Goal: Task Accomplishment & Management: Complete application form

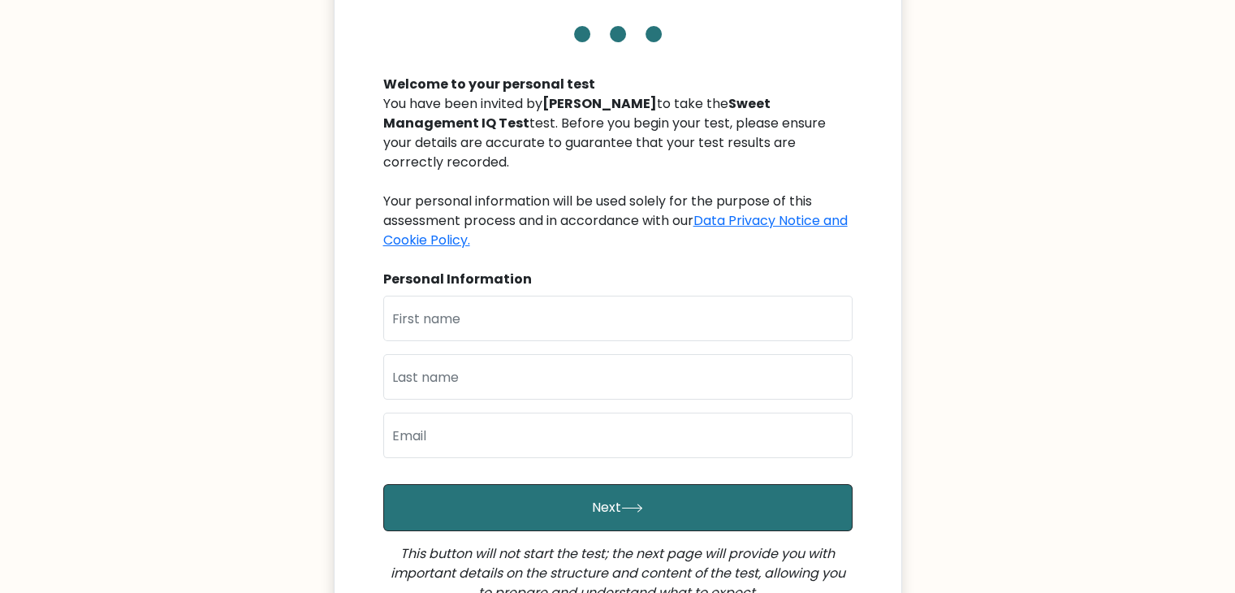
scroll to position [162, 0]
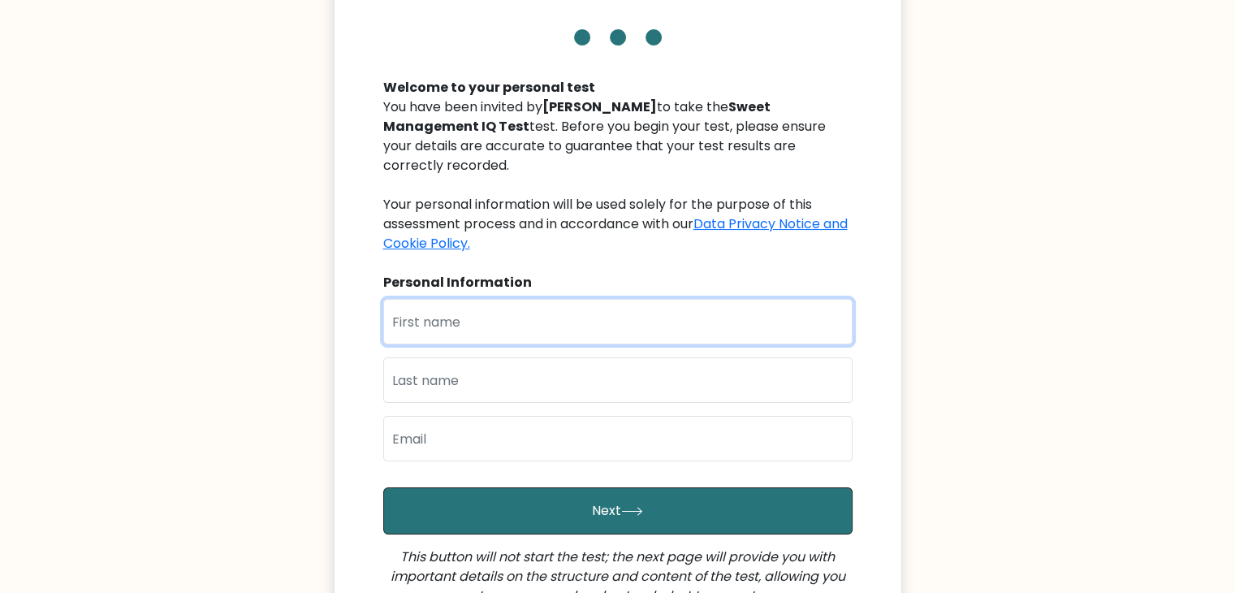
click at [488, 305] on input "text" at bounding box center [617, 321] width 469 height 45
type input "Yvonne Grace"
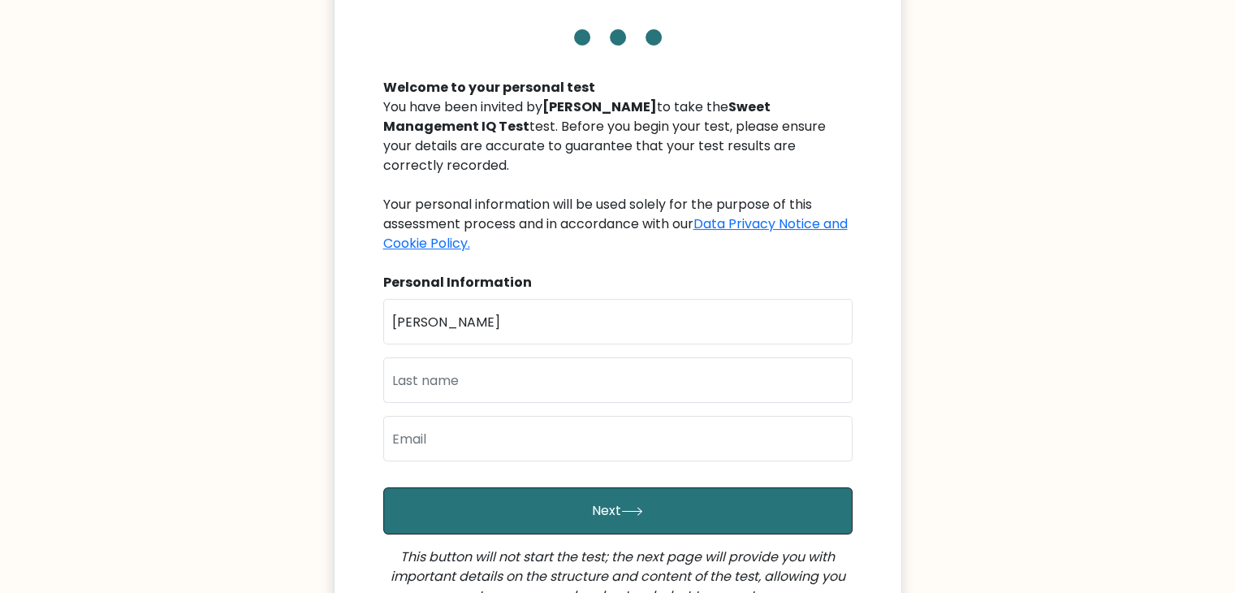
type input "Navarro"
type input "yvonnegracenavarro@gmail.com"
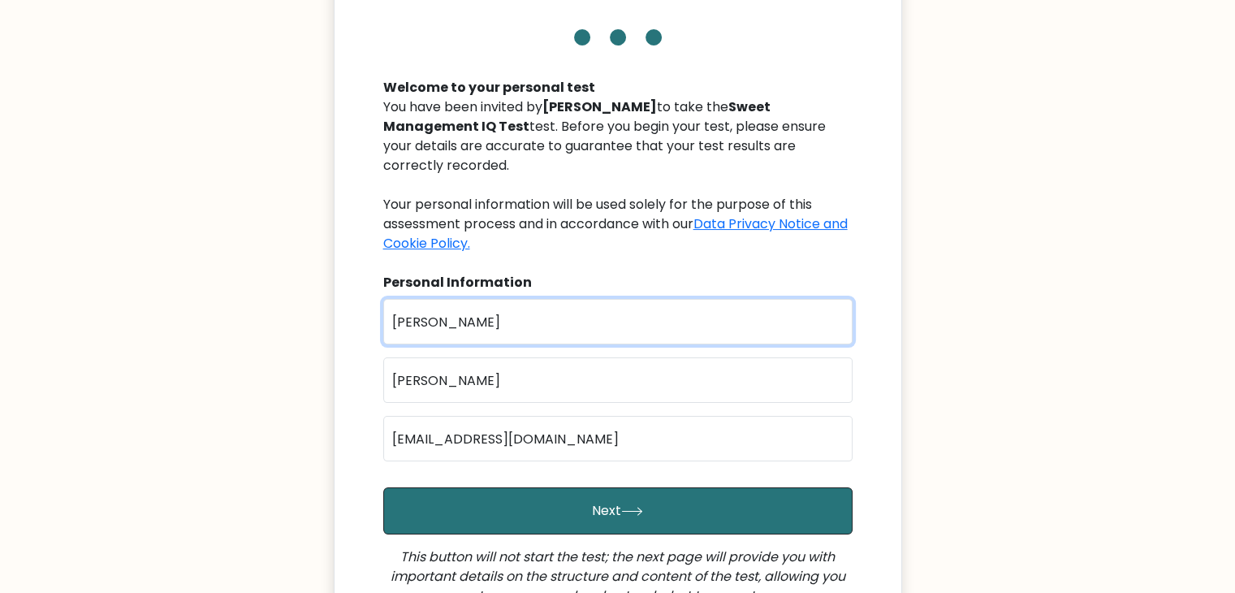
scroll to position [244, 0]
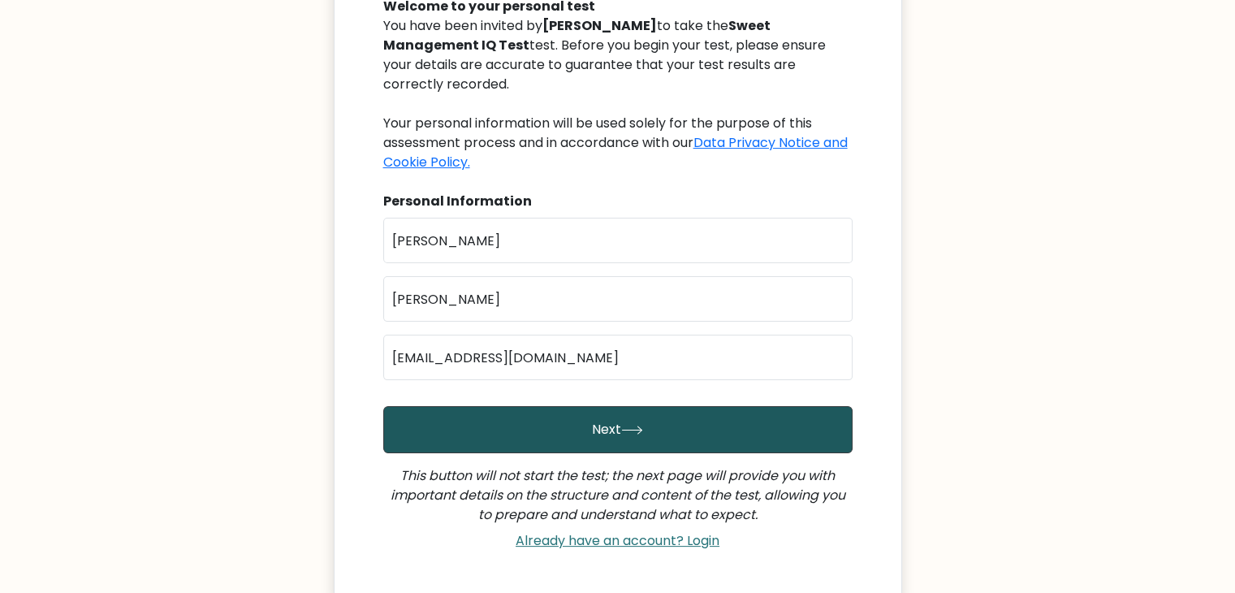
click at [618, 412] on button "Next" at bounding box center [617, 429] width 469 height 47
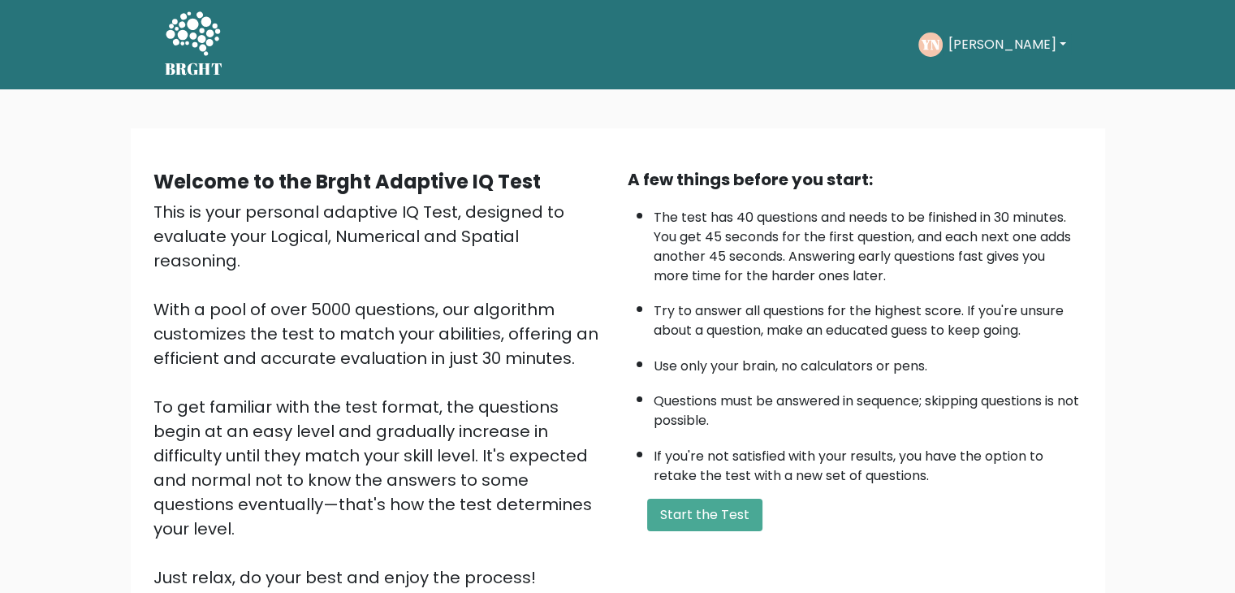
click at [722, 218] on li "The test has 40 questions and needs to be finished in 30 minutes. You get 45 se…" at bounding box center [868, 243] width 429 height 86
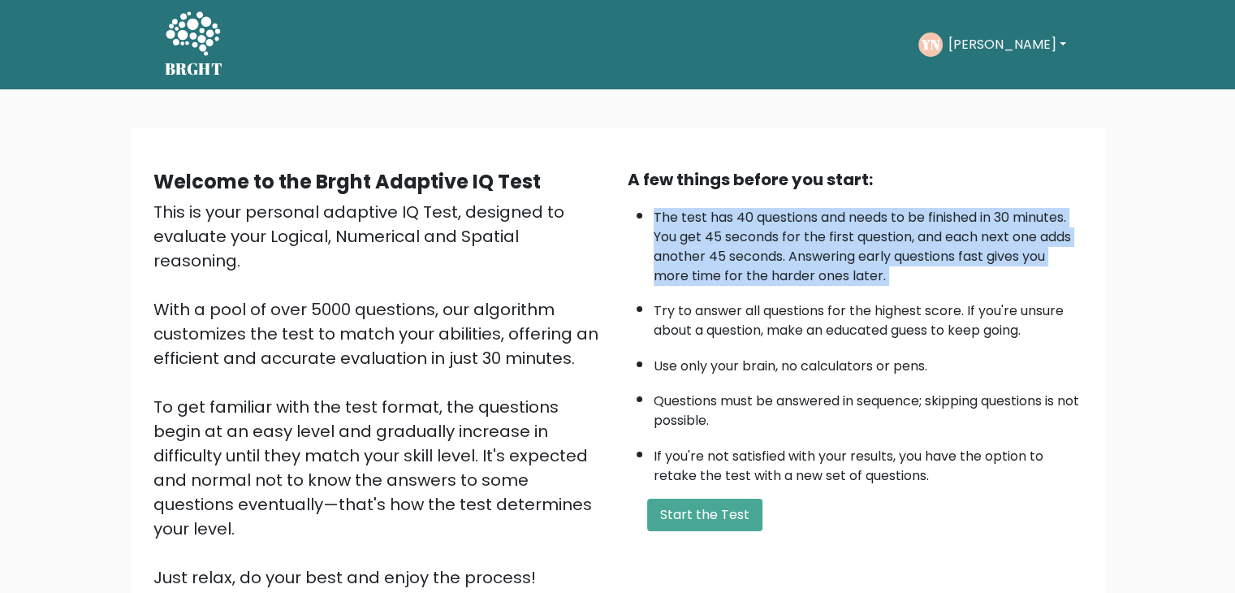
click at [722, 218] on li "The test has 40 questions and needs to be finished in 30 minutes. You get 45 se…" at bounding box center [868, 243] width 429 height 86
click at [719, 241] on li "The test has 40 questions and needs to be finished in 30 minutes. You get 45 se…" at bounding box center [868, 243] width 429 height 86
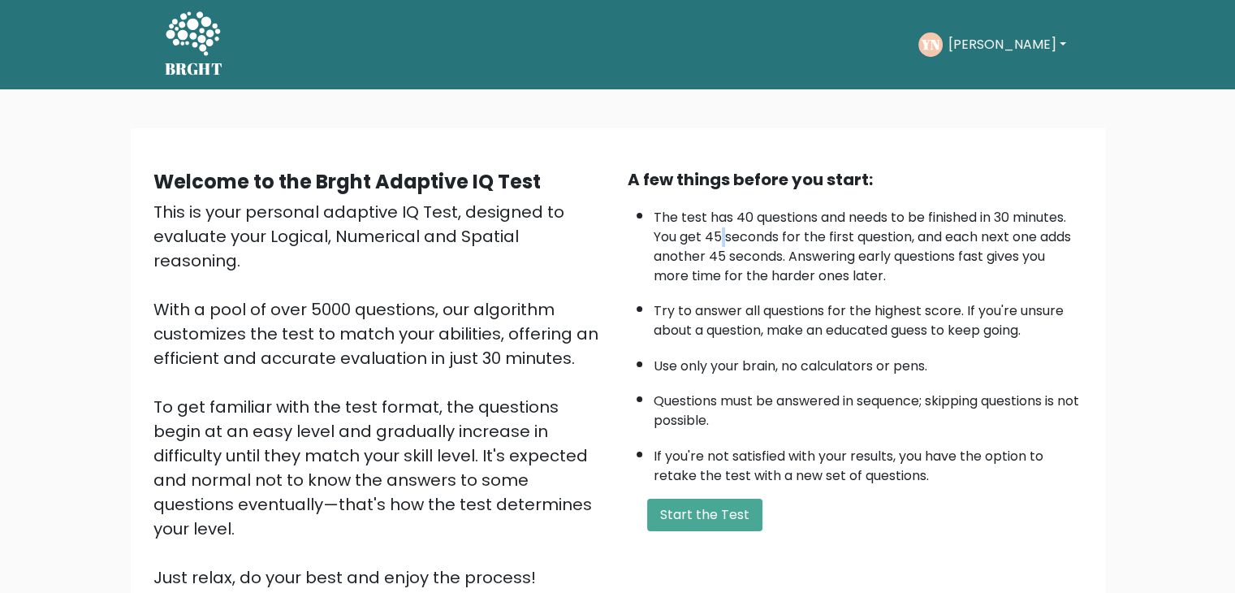
click at [719, 241] on li "The test has 40 questions and needs to be finished in 30 minutes. You get 45 se…" at bounding box center [868, 243] width 429 height 86
click at [926, 239] on li "The test has 40 questions and needs to be finished in 30 minutes. You get 45 se…" at bounding box center [868, 243] width 429 height 86
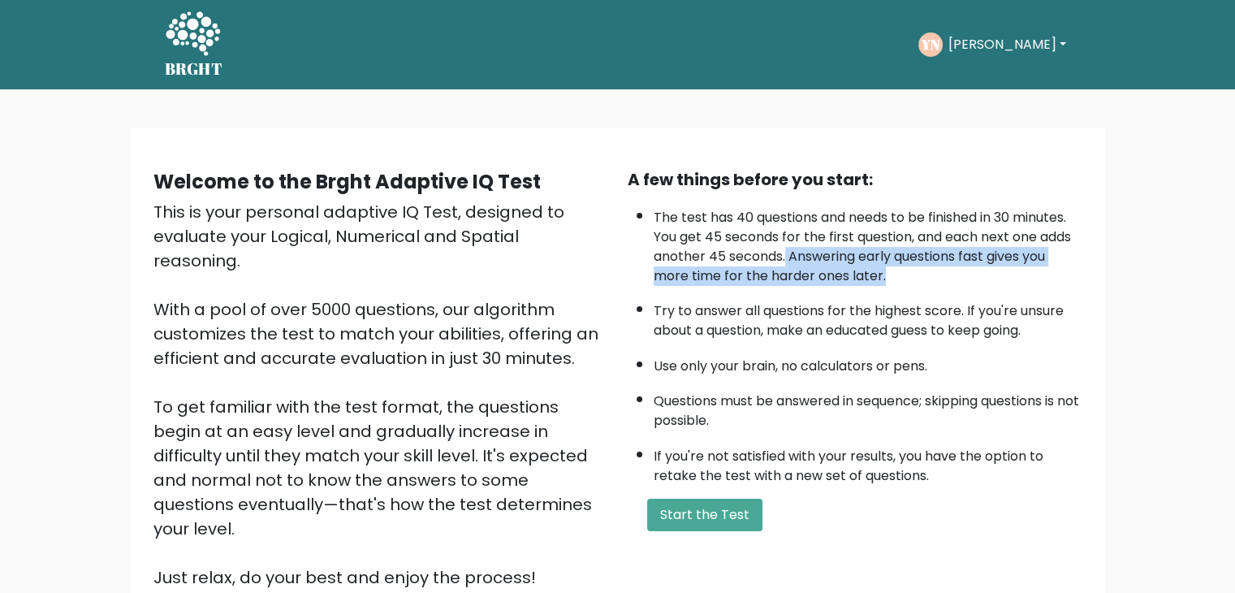
drag, startPoint x: 784, startPoint y: 254, endPoint x: 916, endPoint y: 268, distance: 132.3
click at [916, 268] on li "The test has 40 questions and needs to be finished in 30 minutes. You get 45 se…" at bounding box center [868, 243] width 429 height 86
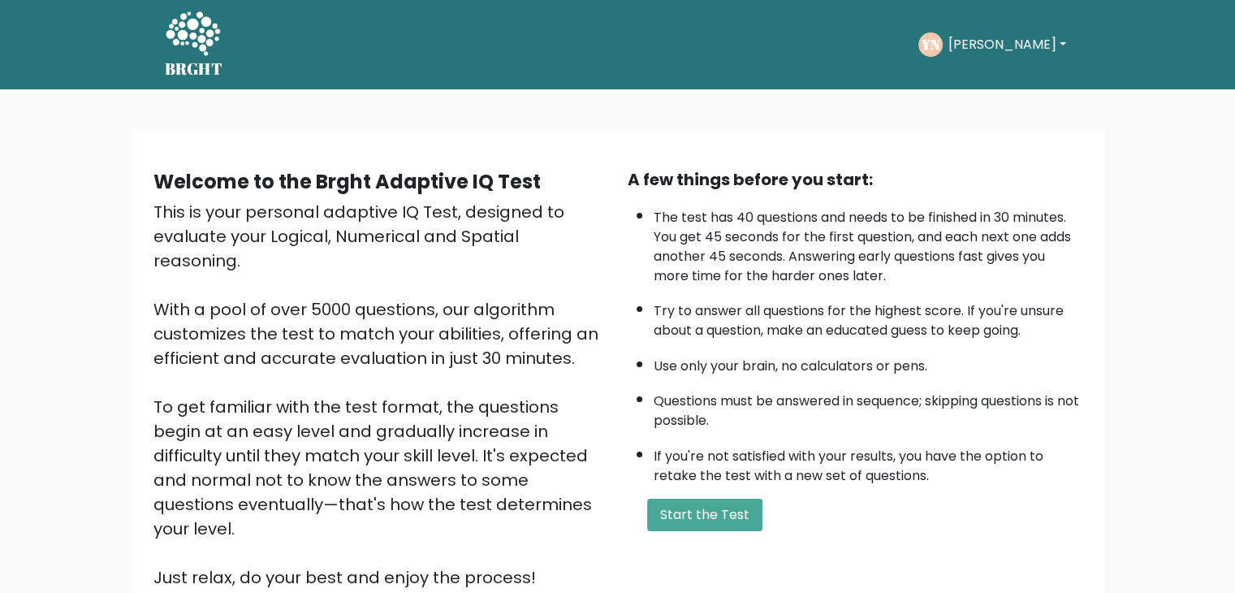
click at [838, 312] on li "Try to answer all questions for the highest score. If you're unsure about a que…" at bounding box center [868, 316] width 429 height 47
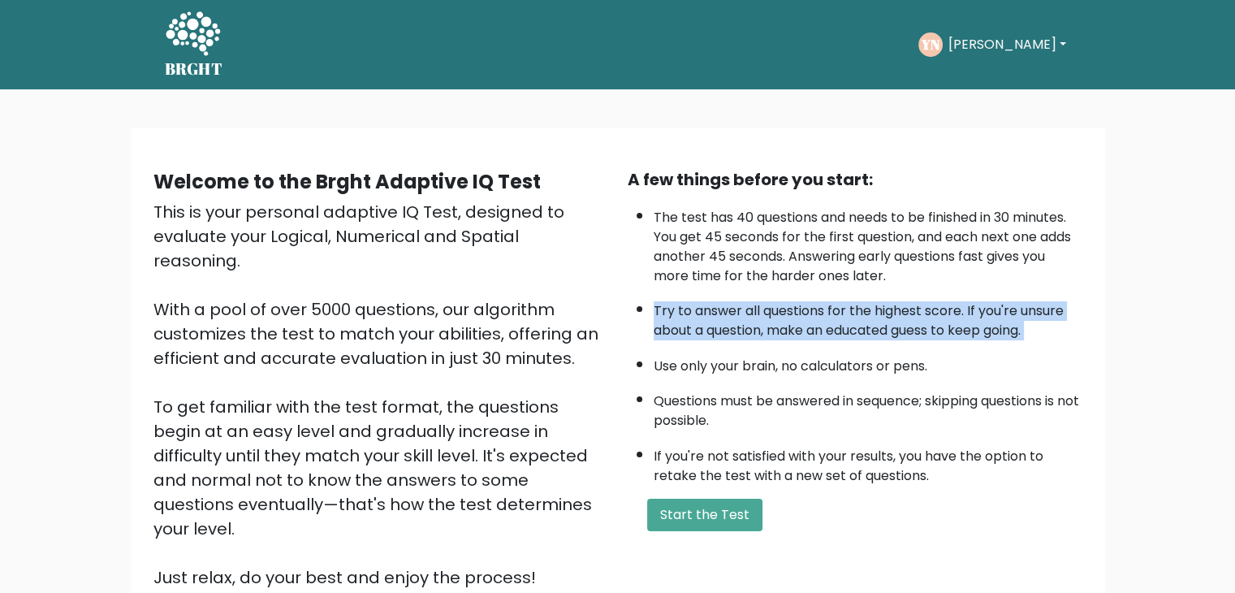
click at [838, 312] on li "Try to answer all questions for the highest score. If you're unsure about a que…" at bounding box center [868, 316] width 429 height 47
click at [766, 333] on li "Try to answer all questions for the highest score. If you're unsure about a que…" at bounding box center [868, 316] width 429 height 47
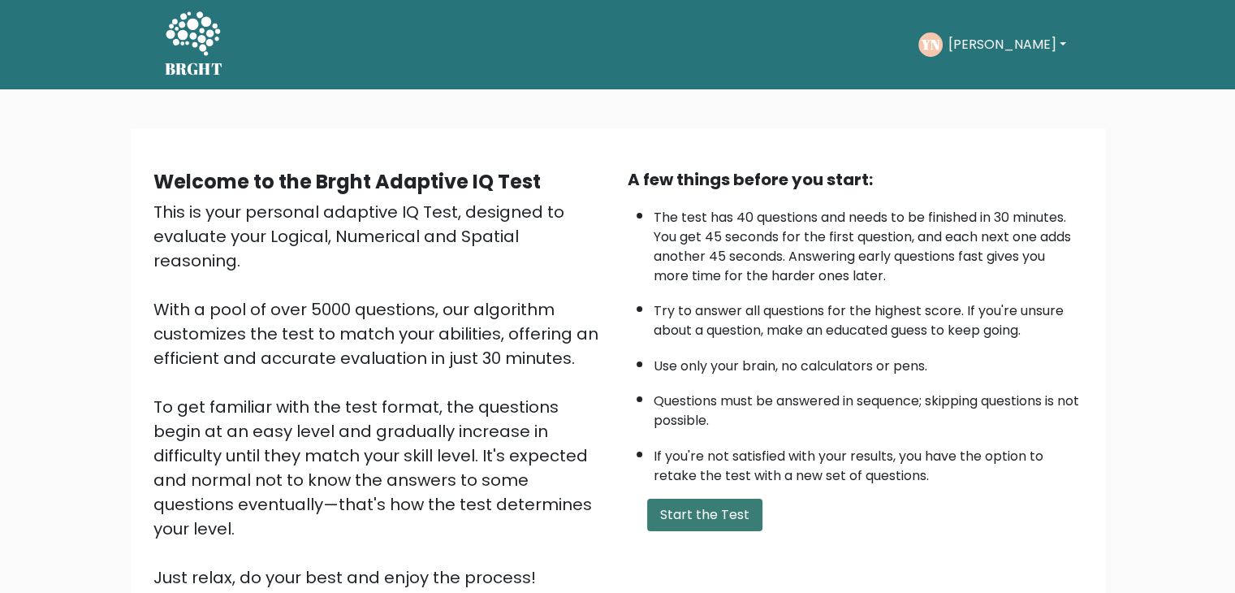
click at [699, 515] on button "Start the Test" at bounding box center [704, 515] width 115 height 32
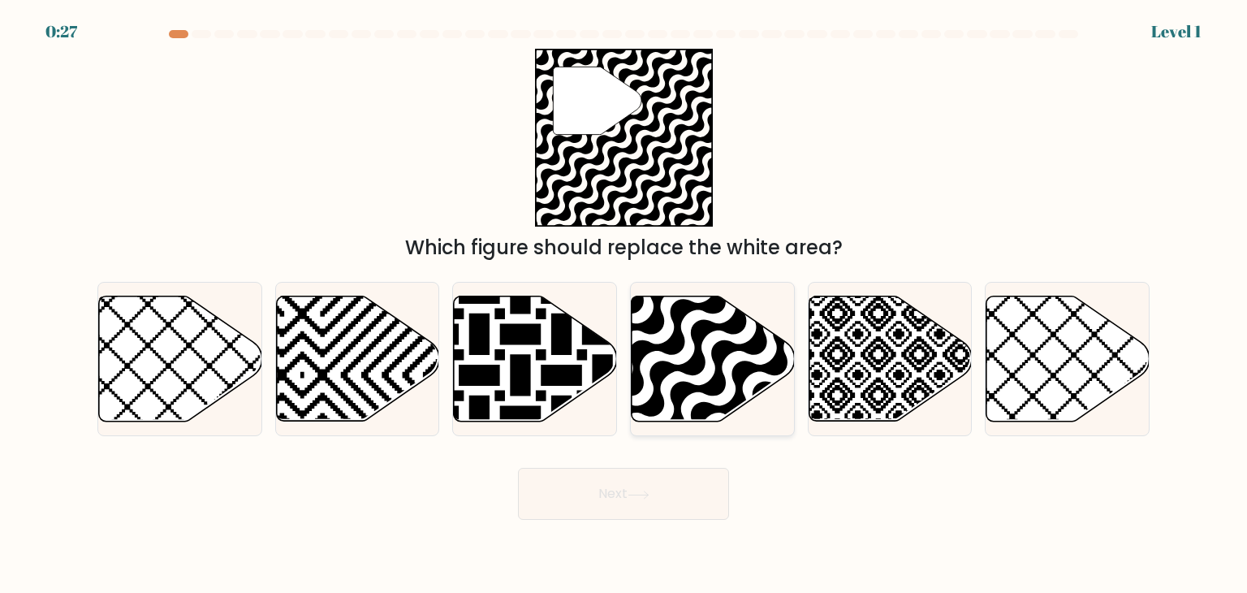
click at [699, 376] on icon at bounding box center [713, 358] width 163 height 125
click at [624, 304] on input "d." at bounding box center [624, 300] width 1 height 8
radio input "true"
click at [653, 514] on button "Next" at bounding box center [623, 494] width 211 height 52
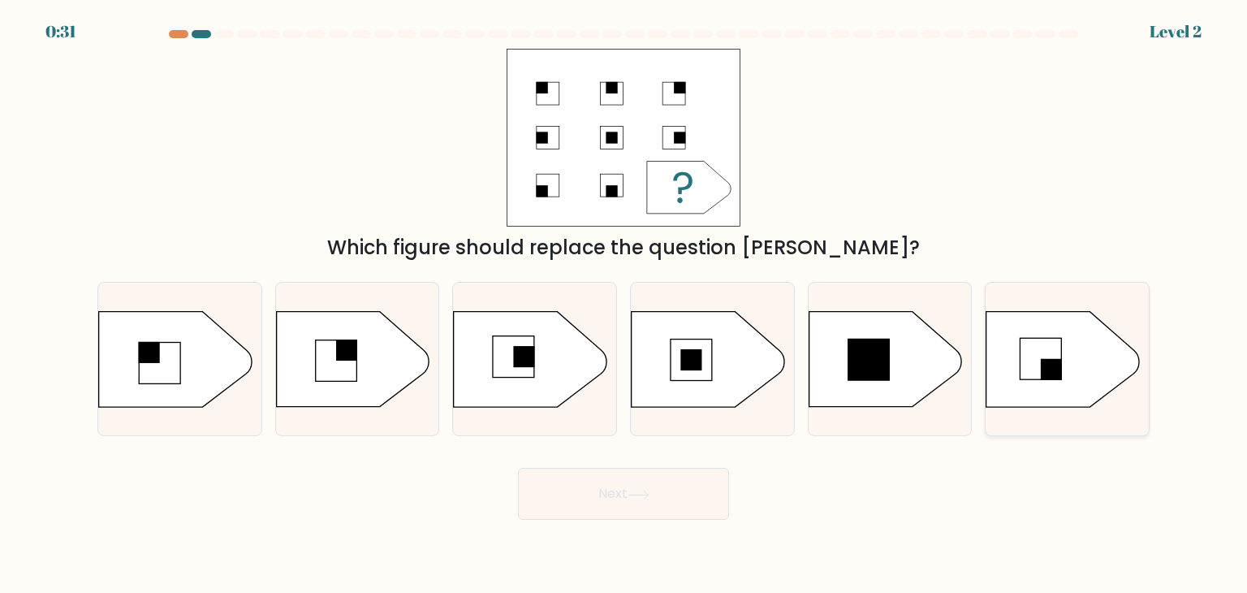
click at [1041, 378] on rect at bounding box center [1051, 369] width 21 height 21
click at [624, 304] on input "f." at bounding box center [624, 300] width 1 height 8
radio input "true"
click at [627, 497] on button "Next" at bounding box center [623, 494] width 211 height 52
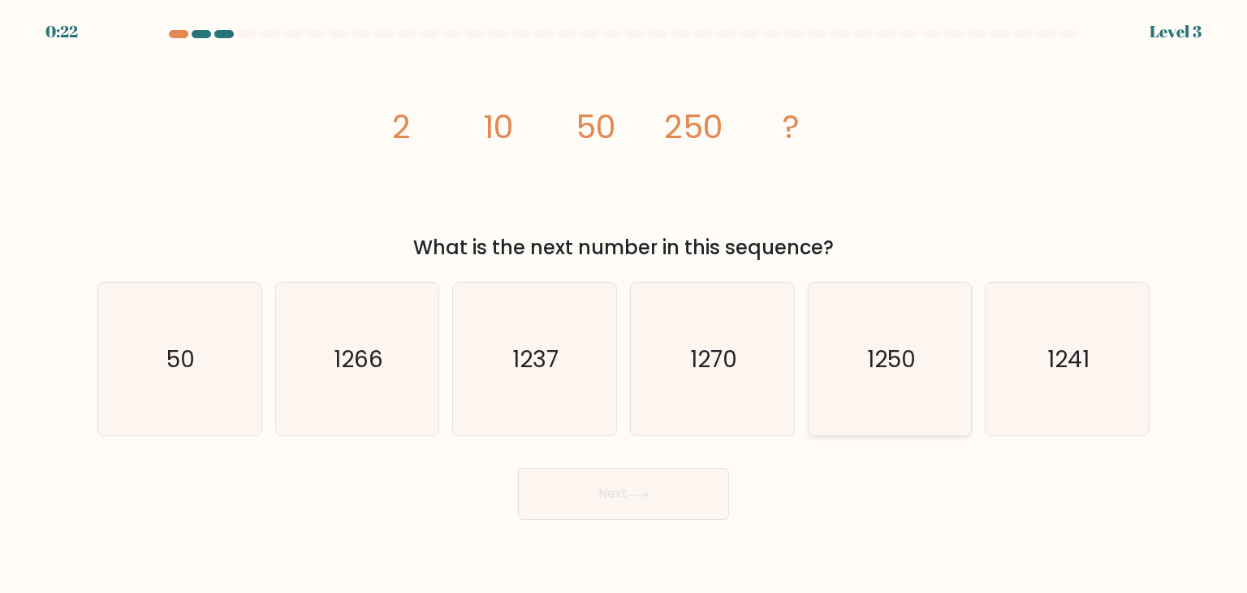
click at [896, 378] on icon "1250" at bounding box center [890, 359] width 153 height 153
click at [624, 304] on input "e. 1250" at bounding box center [624, 300] width 1 height 8
radio input "true"
click at [689, 495] on button "Next" at bounding box center [623, 494] width 211 height 52
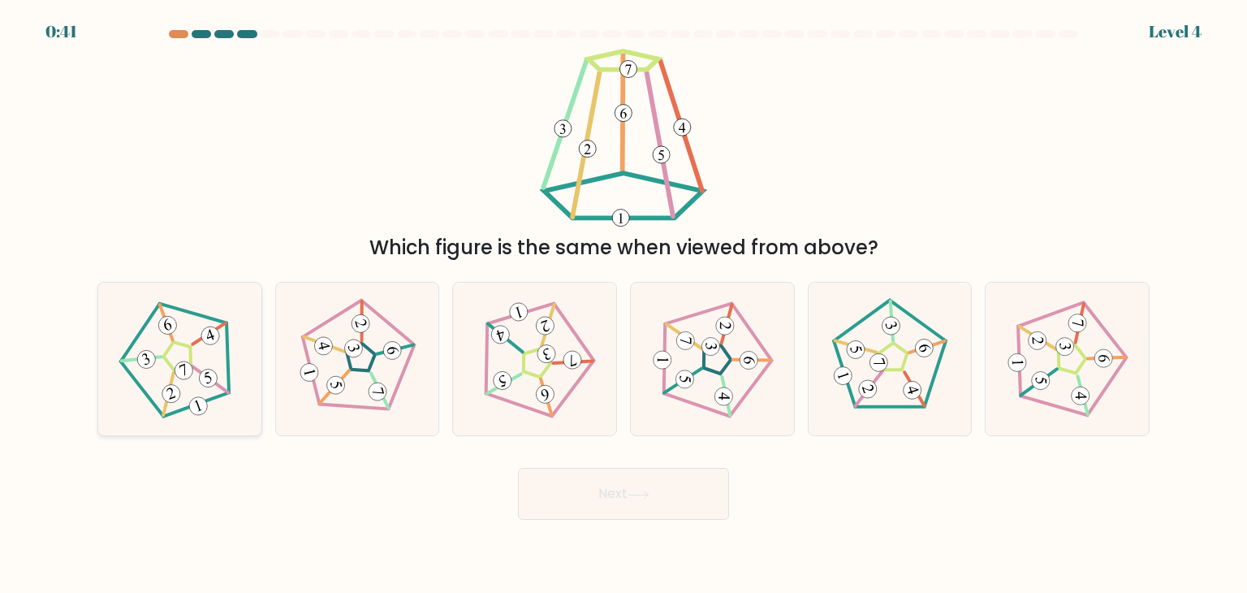
click at [199, 391] on icon at bounding box center [180, 359] width 123 height 123
click at [624, 304] on input "a." at bounding box center [624, 300] width 1 height 8
radio input "true"
click at [577, 497] on button "Next" at bounding box center [623, 494] width 211 height 52
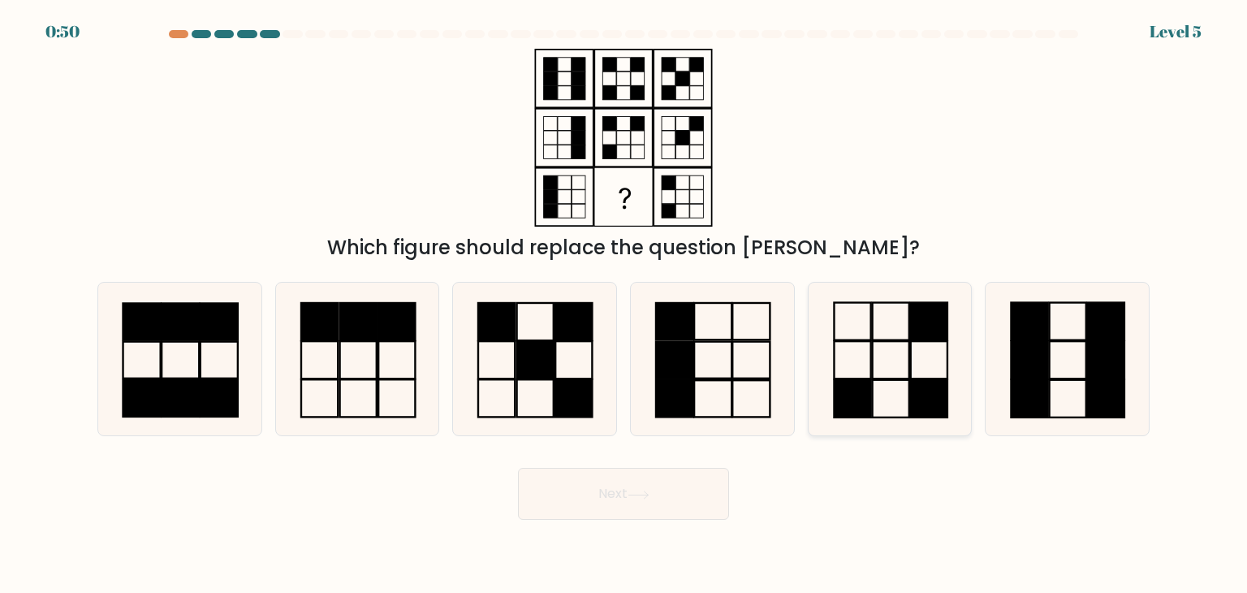
click at [895, 357] on icon at bounding box center [890, 359] width 153 height 153
click at [624, 304] on input "e." at bounding box center [624, 300] width 1 height 8
radio input "true"
click at [663, 489] on button "Next" at bounding box center [623, 494] width 211 height 52
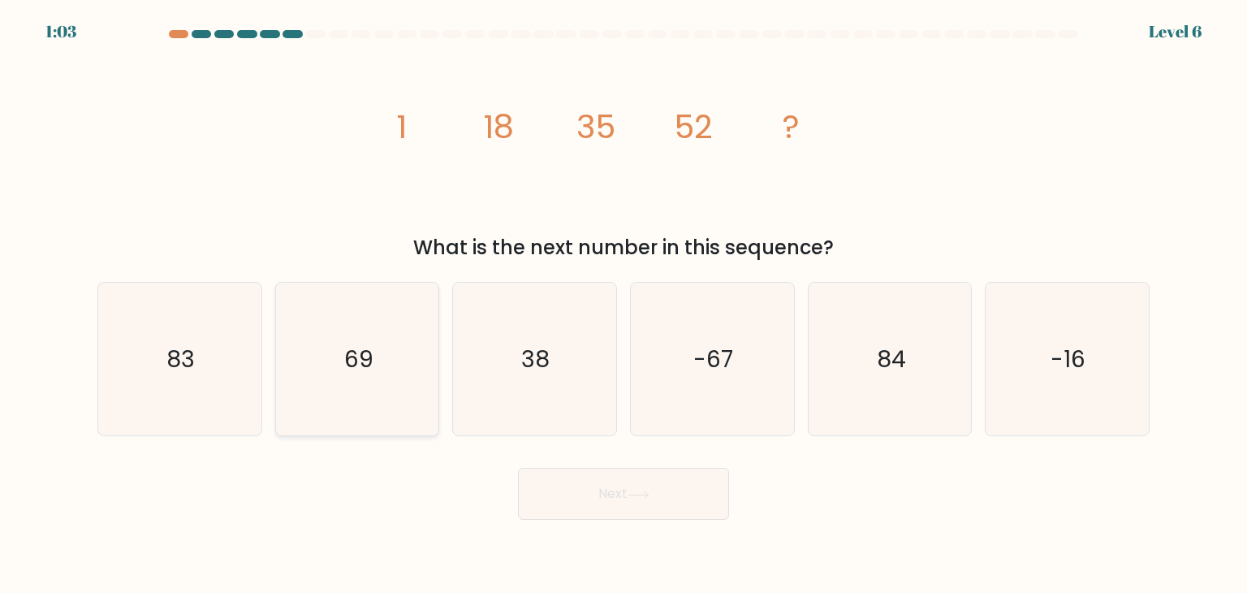
click at [385, 355] on icon "69" at bounding box center [357, 359] width 153 height 153
click at [624, 304] on input "b. 69" at bounding box center [624, 300] width 1 height 8
radio input "true"
click at [622, 494] on button "Next" at bounding box center [623, 494] width 211 height 52
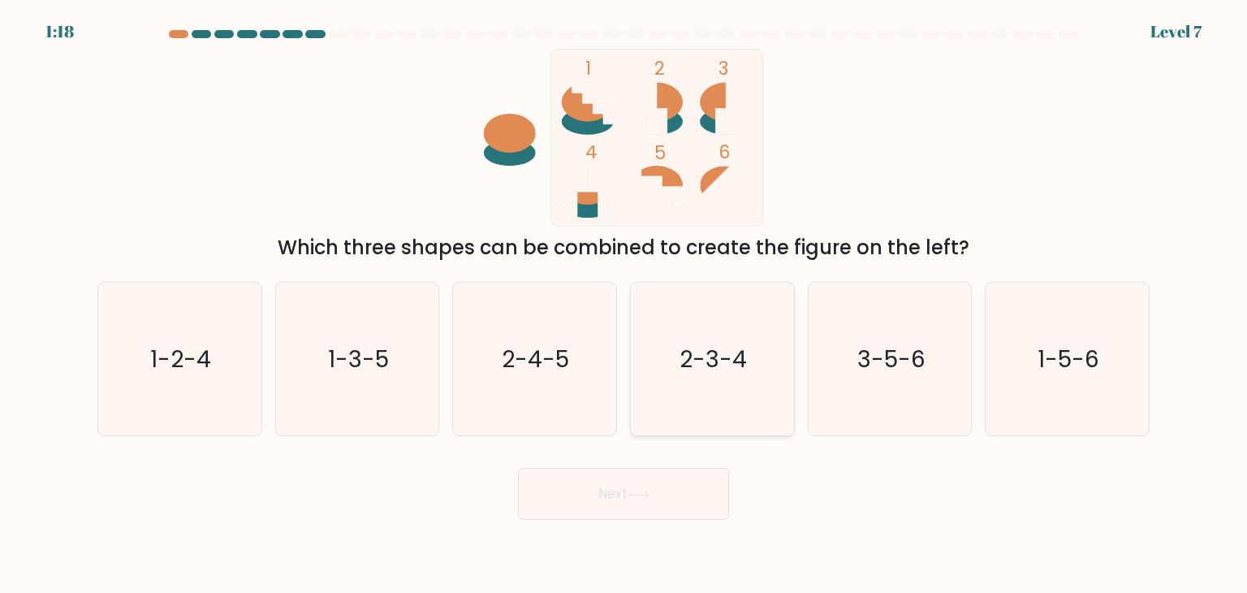
click at [715, 348] on text "2-3-4" at bounding box center [713, 359] width 67 height 32
click at [624, 304] on input "d. 2-3-4" at bounding box center [624, 300] width 1 height 8
radio input "true"
click at [678, 504] on button "Next" at bounding box center [623, 494] width 211 height 52
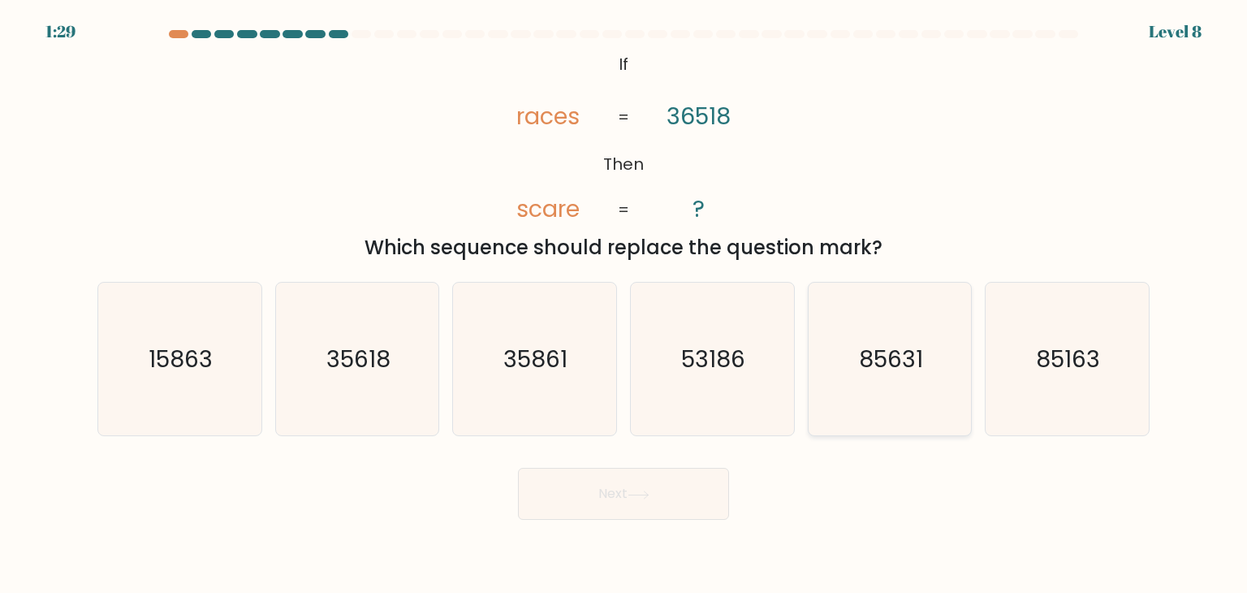
click at [903, 377] on icon "85631" at bounding box center [890, 359] width 153 height 153
click at [624, 304] on input "e. 85631" at bounding box center [624, 300] width 1 height 8
radio input "true"
click at [699, 491] on button "Next" at bounding box center [623, 494] width 211 height 52
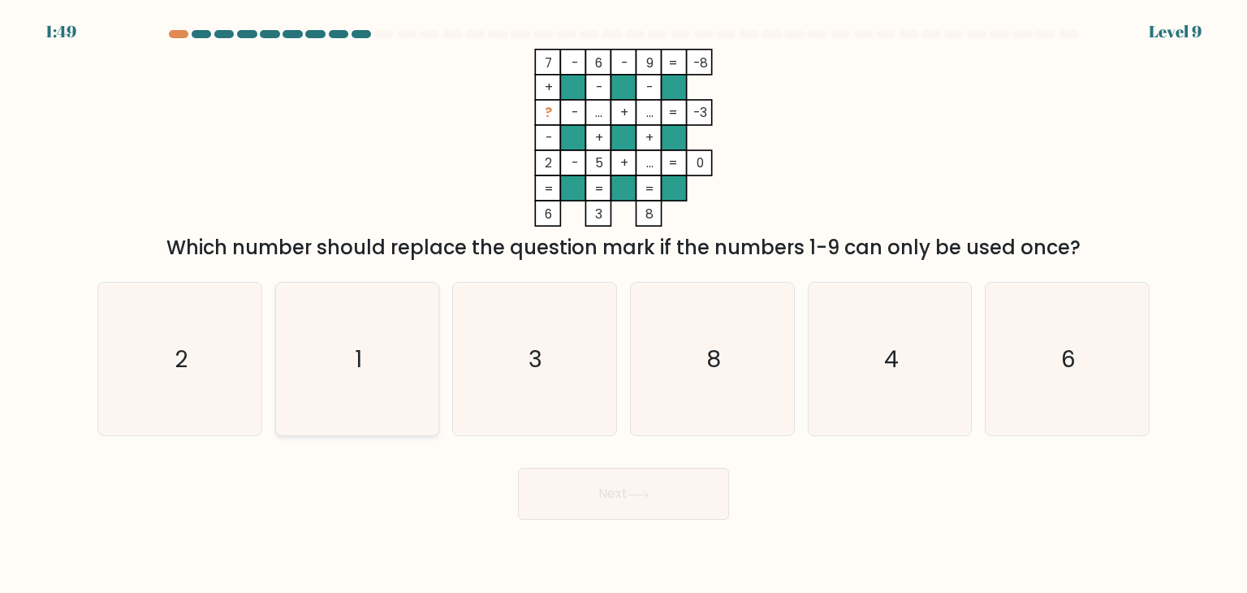
click at [353, 352] on icon "1" at bounding box center [357, 359] width 153 height 153
click at [624, 304] on input "b. 1" at bounding box center [624, 300] width 1 height 8
radio input "true"
click at [646, 488] on button "Next" at bounding box center [623, 494] width 211 height 52
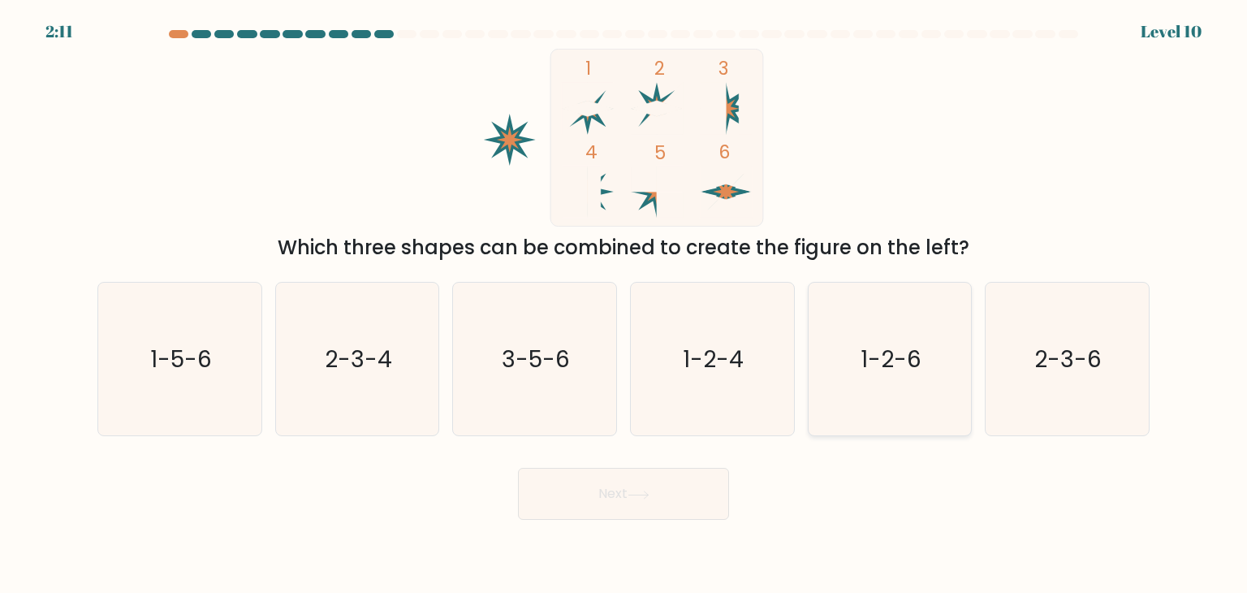
click at [880, 387] on icon "1-2-6" at bounding box center [890, 359] width 153 height 153
click at [624, 304] on input "e. 1-2-6" at bounding box center [624, 300] width 1 height 8
radio input "true"
click at [669, 484] on button "Next" at bounding box center [623, 494] width 211 height 52
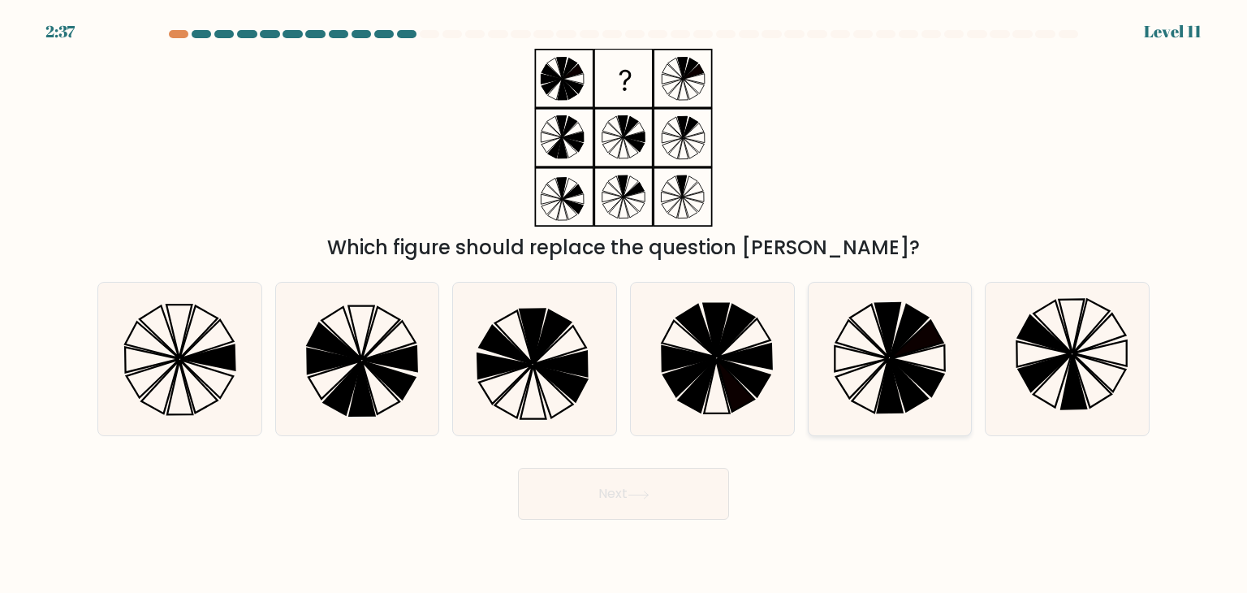
click at [901, 367] on icon at bounding box center [917, 377] width 53 height 37
click at [624, 304] on input "e." at bounding box center [624, 300] width 1 height 8
radio input "true"
click at [656, 494] on button "Next" at bounding box center [623, 494] width 211 height 52
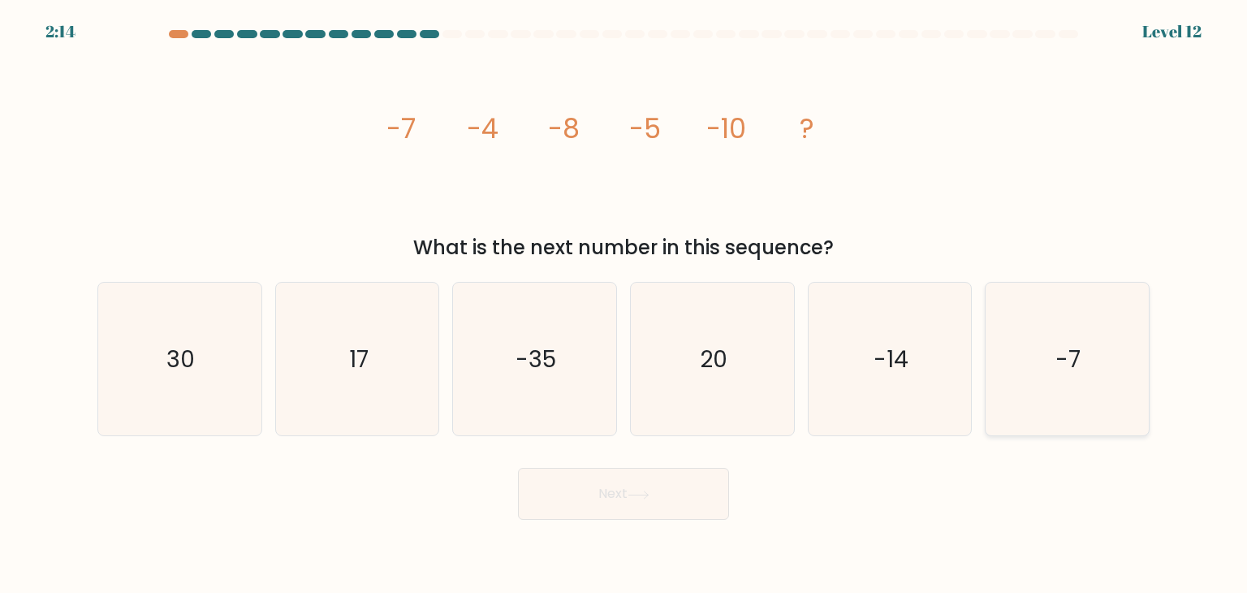
click at [1062, 362] on text "-7" at bounding box center [1068, 359] width 25 height 32
click at [624, 304] on input "f. -7" at bounding box center [624, 300] width 1 height 8
radio input "true"
click at [675, 498] on button "Next" at bounding box center [623, 494] width 211 height 52
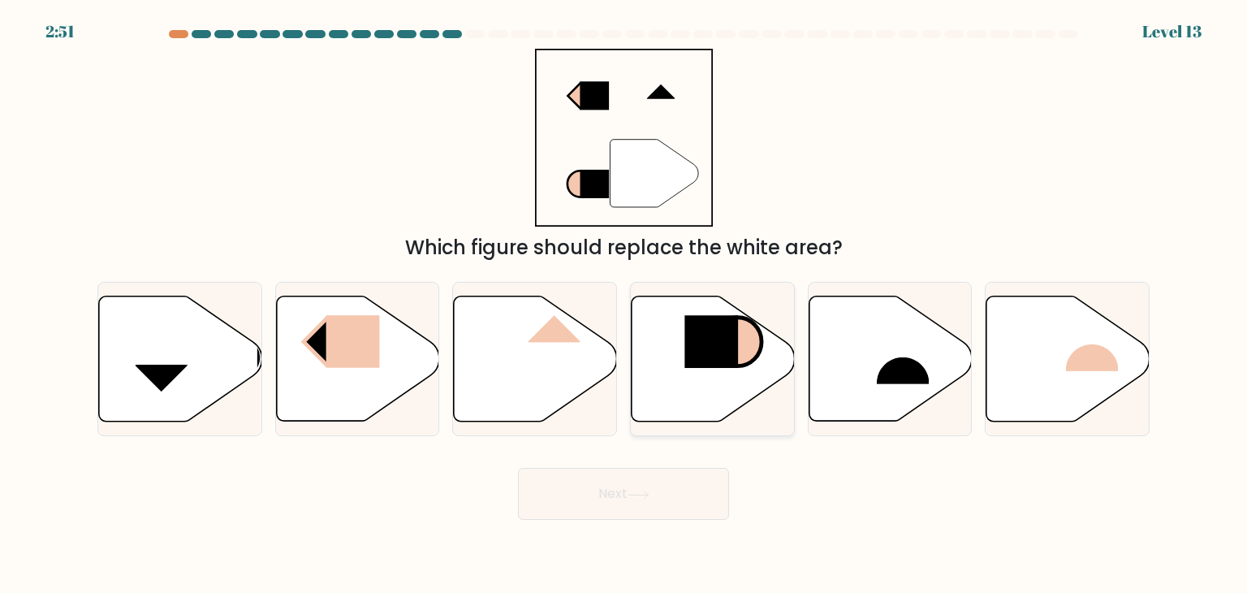
click at [692, 376] on icon at bounding box center [713, 358] width 163 height 125
click at [624, 304] on input "d." at bounding box center [624, 300] width 1 height 8
radio input "true"
click at [210, 350] on icon at bounding box center [180, 358] width 163 height 125
click at [624, 304] on input "a." at bounding box center [624, 300] width 1 height 8
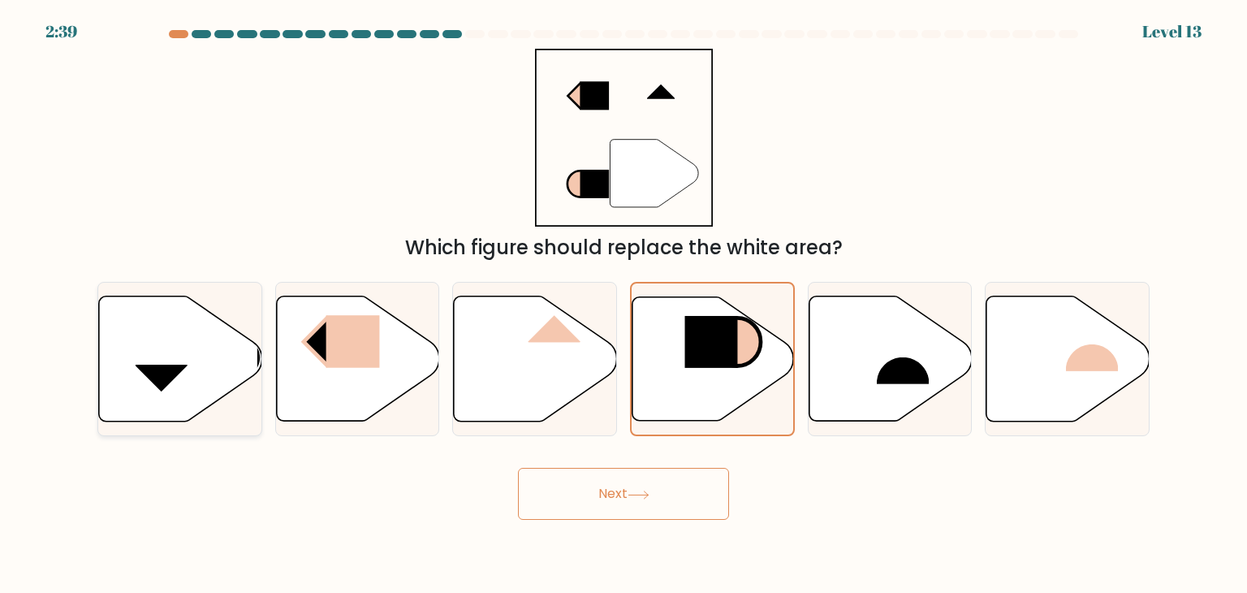
radio input "true"
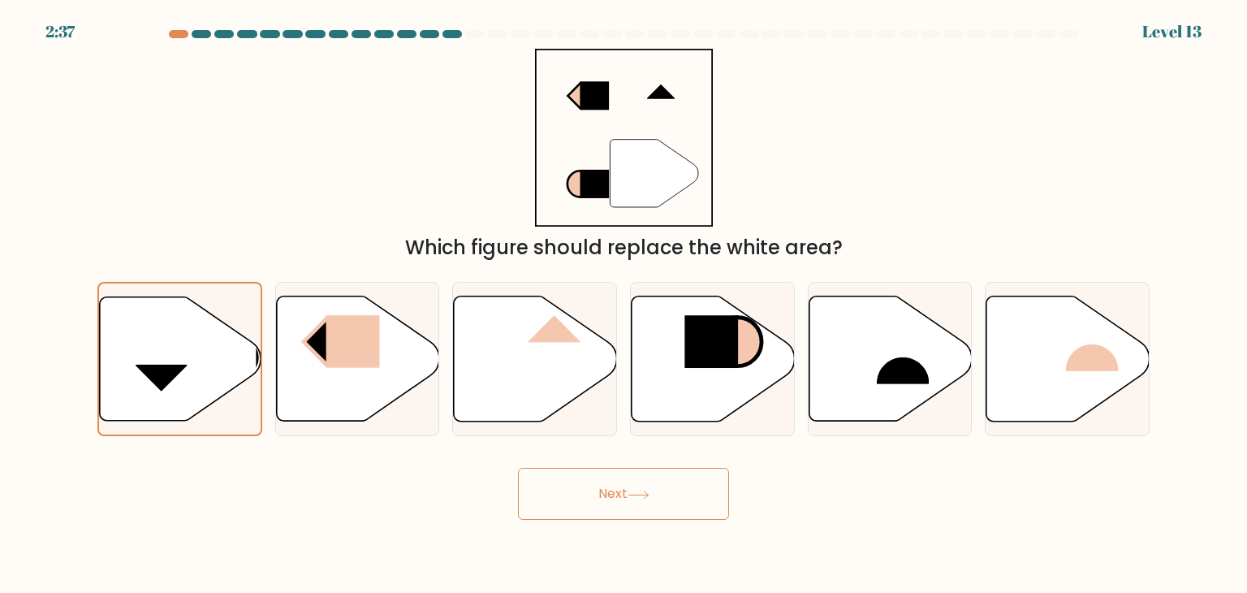
click at [641, 499] on icon at bounding box center [639, 494] width 22 height 9
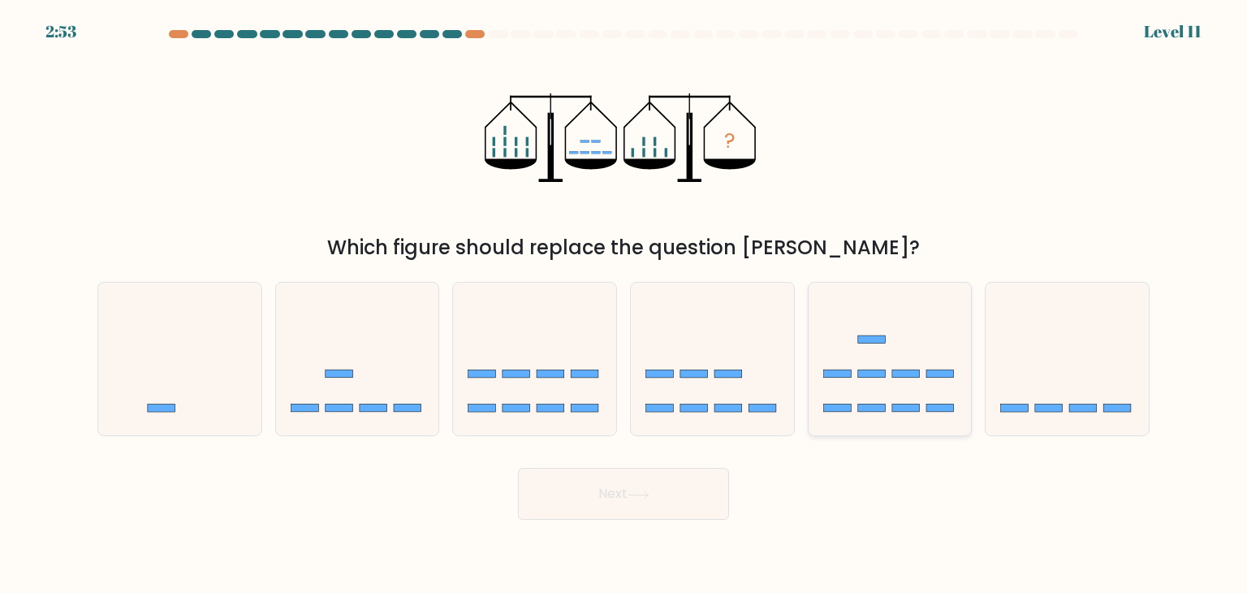
click at [900, 366] on icon at bounding box center [890, 359] width 163 height 135
click at [624, 304] on input "e." at bounding box center [624, 300] width 1 height 8
radio input "true"
click at [676, 502] on button "Next" at bounding box center [623, 494] width 211 height 52
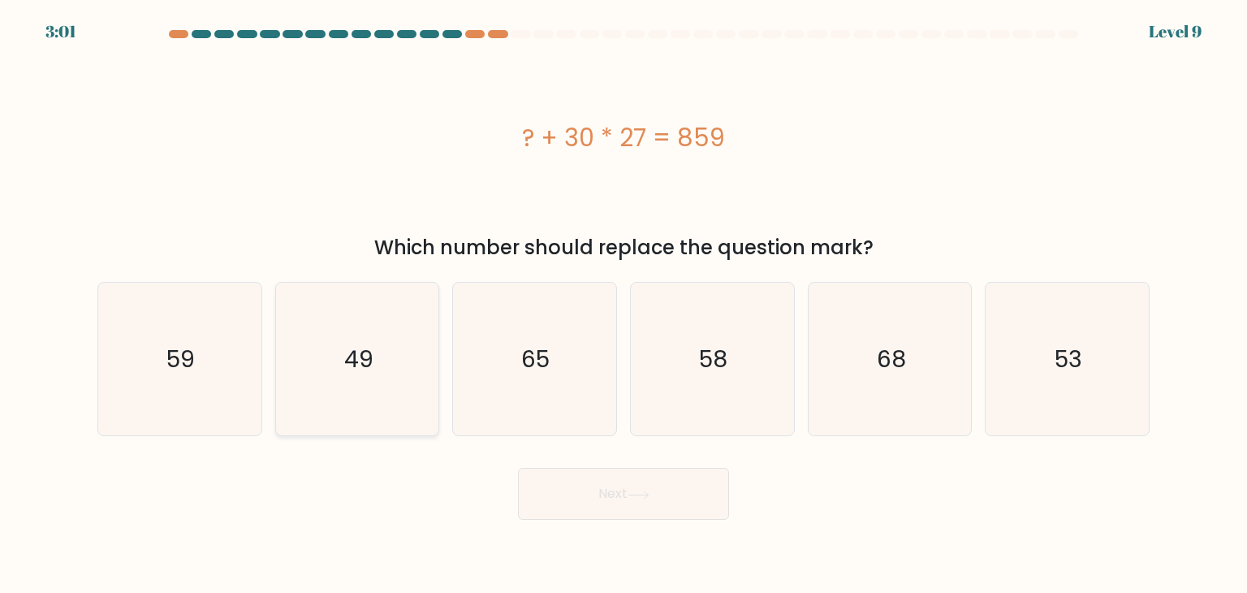
click at [345, 402] on icon "49" at bounding box center [357, 359] width 153 height 153
click at [624, 304] on input "b. 49" at bounding box center [624, 300] width 1 height 8
radio input "true"
click at [602, 479] on button "Next" at bounding box center [623, 494] width 211 height 52
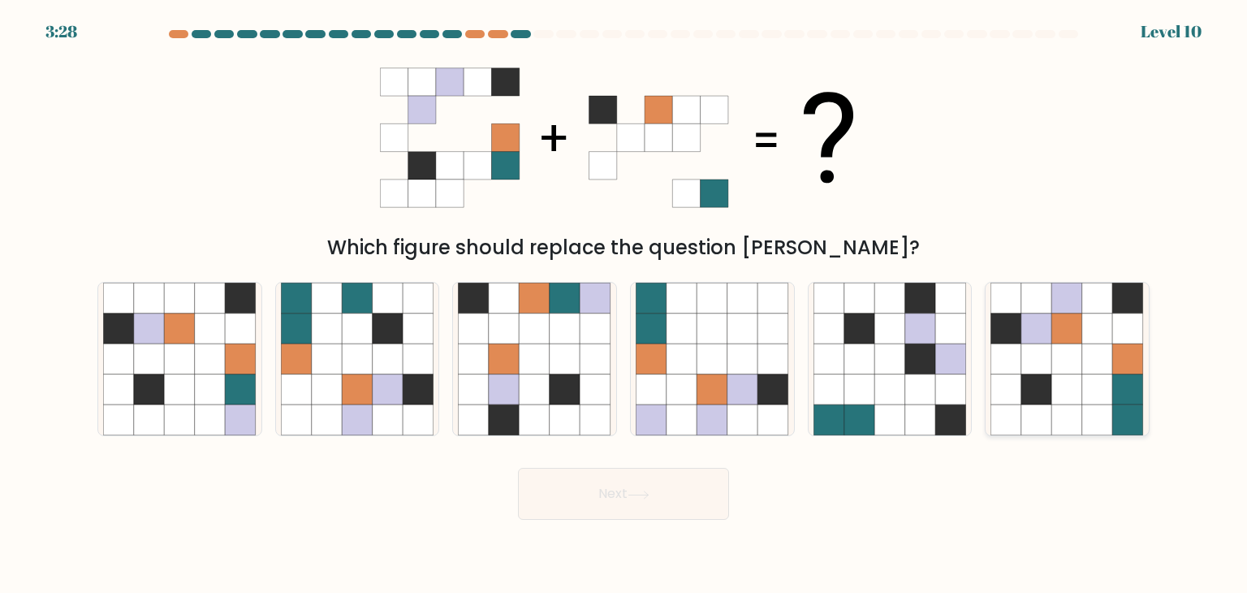
click at [1066, 373] on icon at bounding box center [1067, 358] width 31 height 31
click at [624, 304] on input "f." at bounding box center [624, 300] width 1 height 8
radio input "true"
click at [665, 517] on button "Next" at bounding box center [623, 494] width 211 height 52
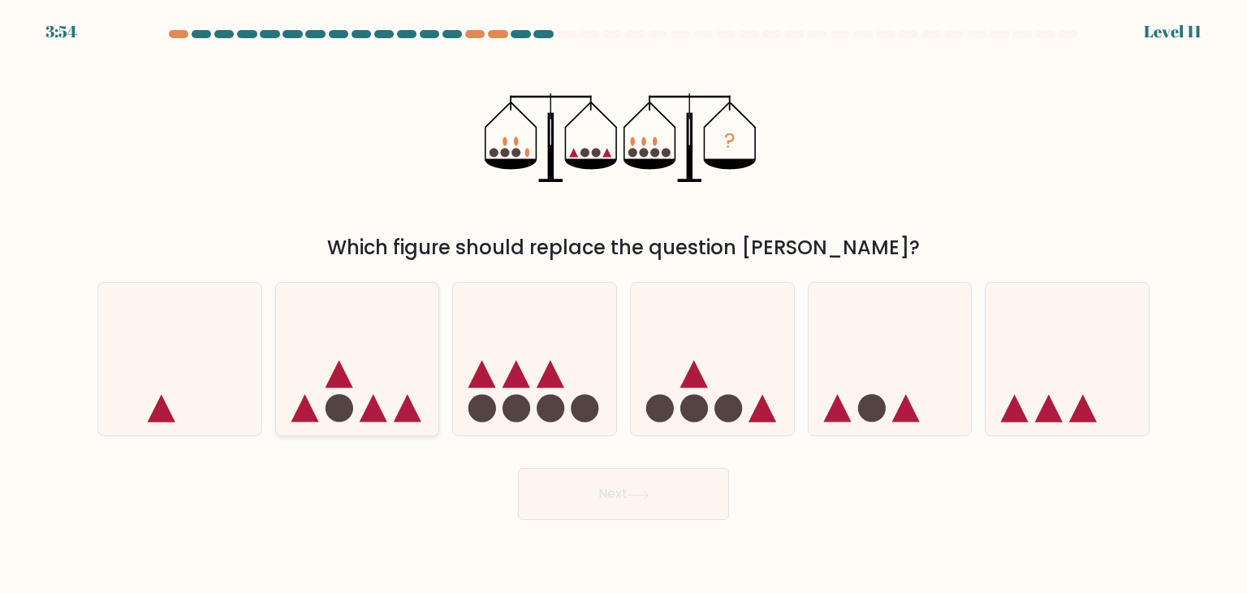
click at [358, 404] on icon at bounding box center [357, 359] width 163 height 135
click at [624, 304] on input "b." at bounding box center [624, 300] width 1 height 8
radio input "true"
click at [653, 501] on button "Next" at bounding box center [623, 494] width 211 height 52
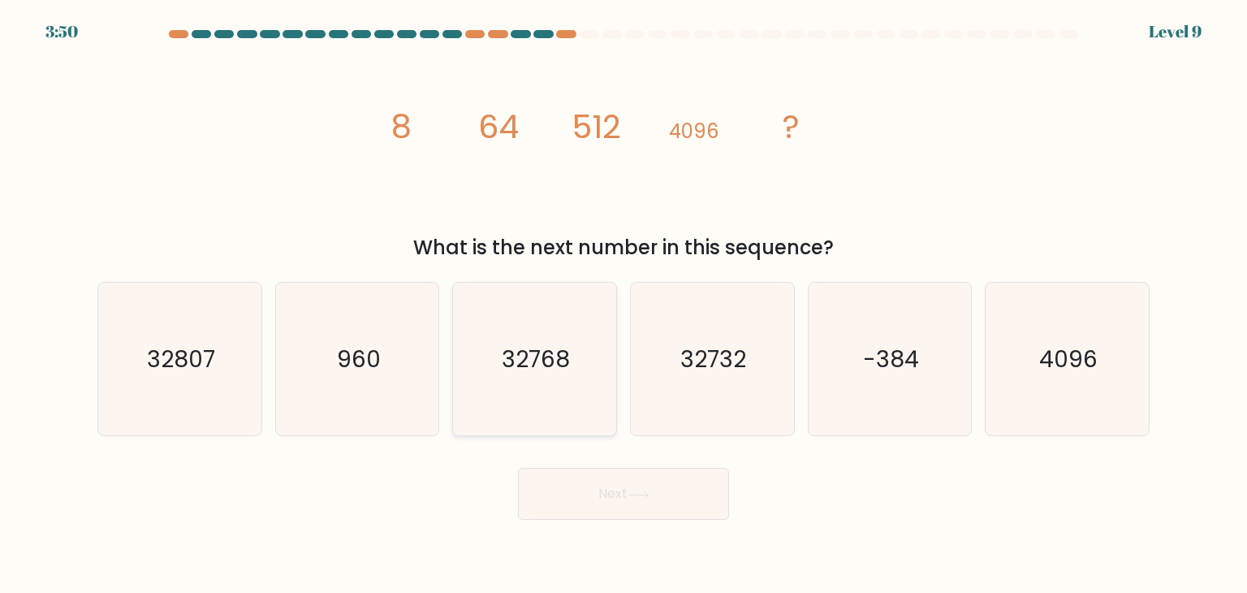
click at [551, 394] on icon "32768" at bounding box center [534, 359] width 153 height 153
click at [624, 304] on input "c. 32768" at bounding box center [624, 300] width 1 height 8
radio input "true"
click at [593, 486] on button "Next" at bounding box center [623, 494] width 211 height 52
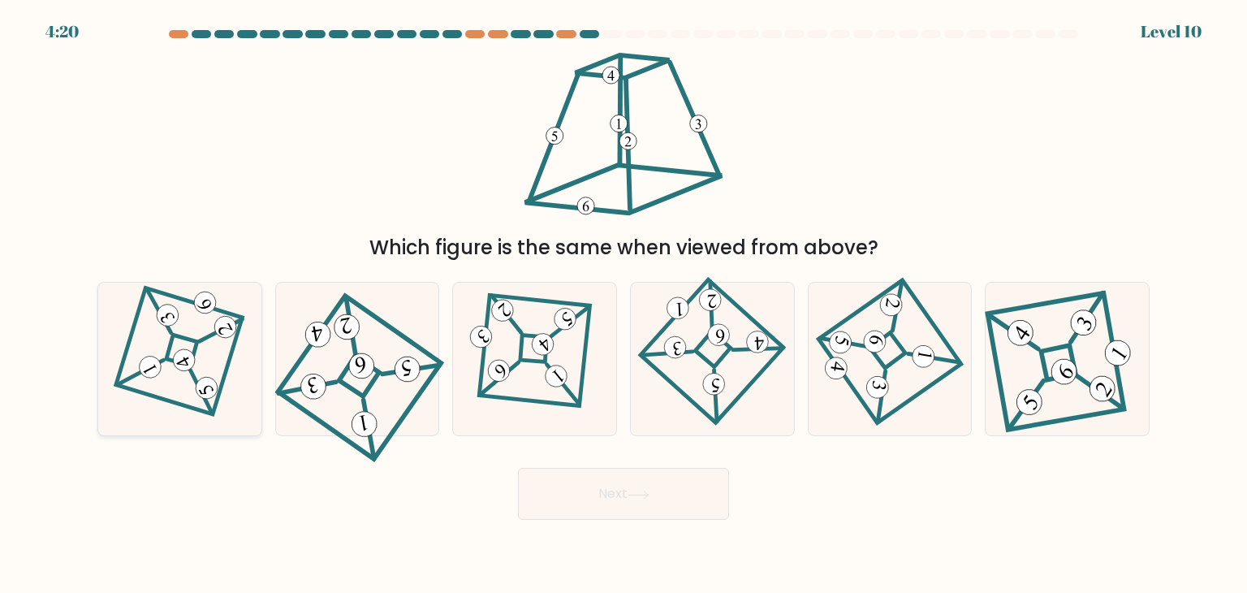
click at [182, 353] on 851 at bounding box center [184, 359] width 29 height 29
click at [624, 304] on input "a." at bounding box center [624, 300] width 1 height 8
radio input "true"
click at [570, 496] on button "Next" at bounding box center [623, 494] width 211 height 52
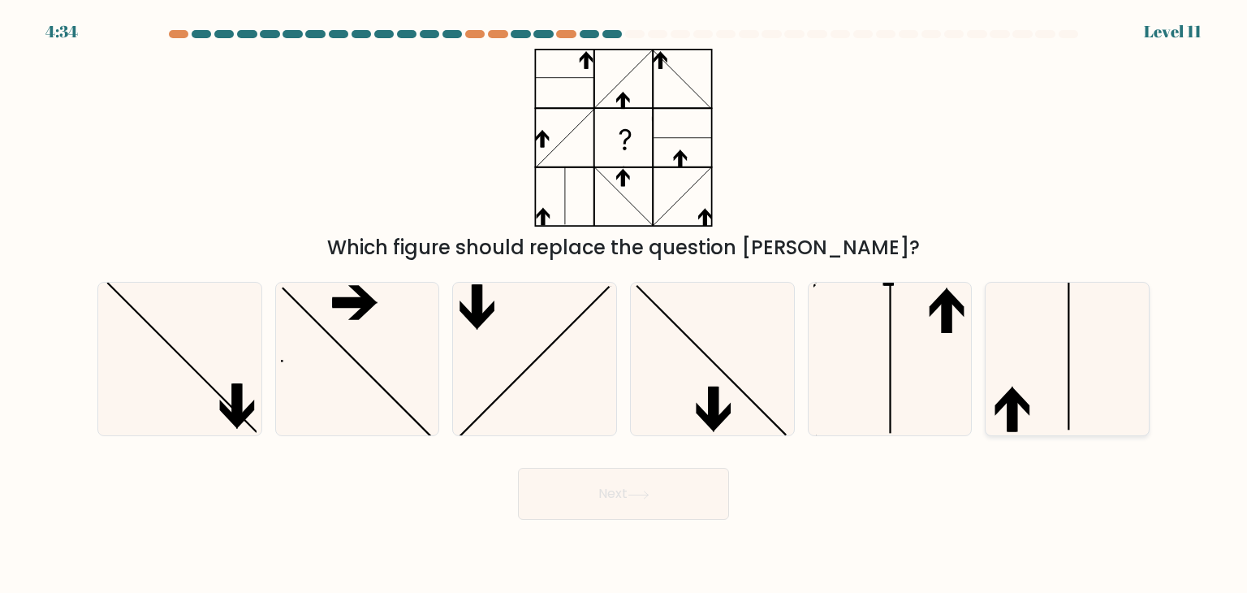
click at [1021, 362] on icon at bounding box center [1067, 359] width 153 height 153
click at [624, 304] on input "f." at bounding box center [624, 300] width 1 height 8
radio input "true"
click at [629, 490] on button "Next" at bounding box center [623, 494] width 211 height 52
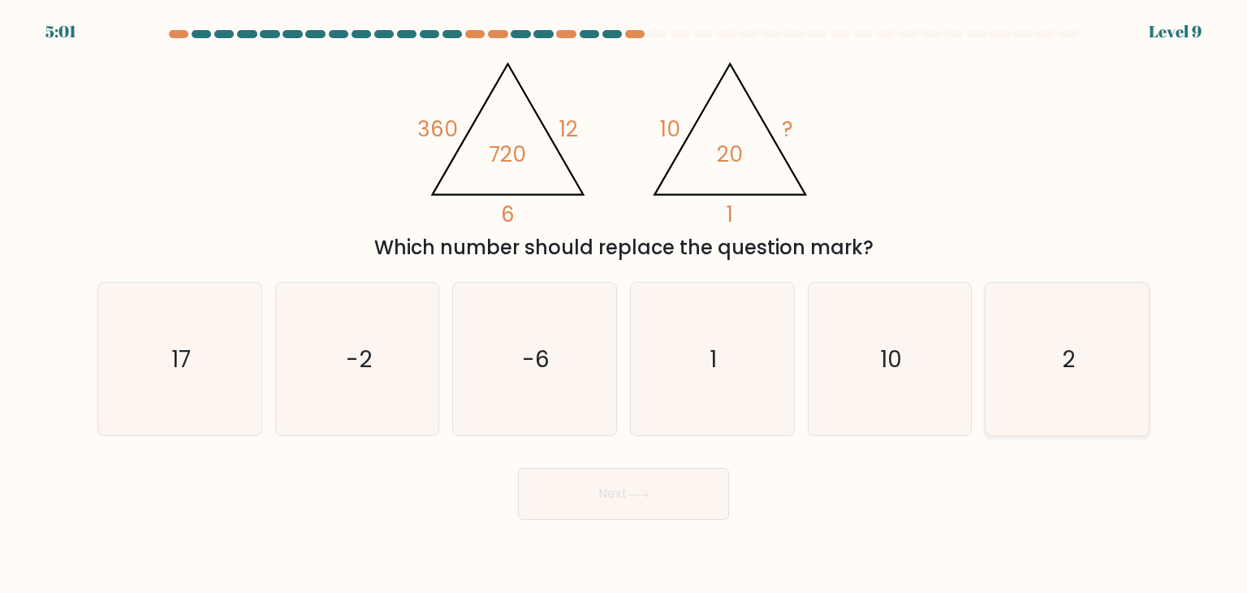
click at [1105, 361] on icon "2" at bounding box center [1067, 359] width 153 height 153
click at [624, 304] on input "f. 2" at bounding box center [624, 300] width 1 height 8
radio input "true"
click at [625, 491] on button "Next" at bounding box center [623, 494] width 211 height 52
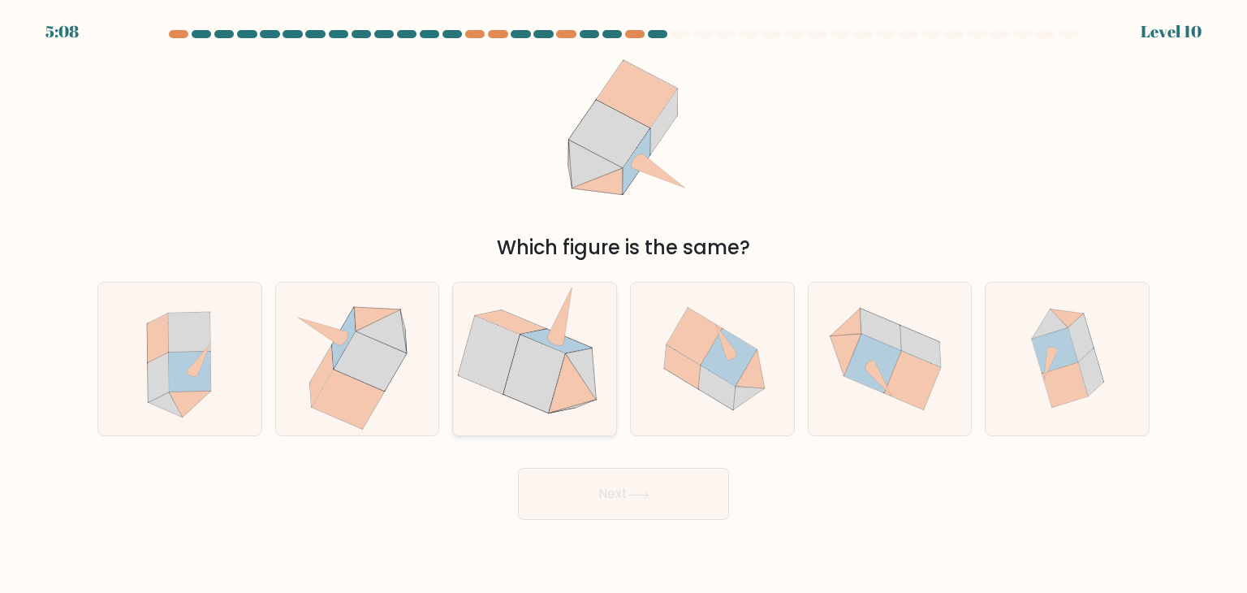
click at [568, 370] on icon at bounding box center [573, 382] width 48 height 59
click at [624, 304] on input "c." at bounding box center [624, 300] width 1 height 8
radio input "true"
click at [680, 503] on button "Next" at bounding box center [623, 494] width 211 height 52
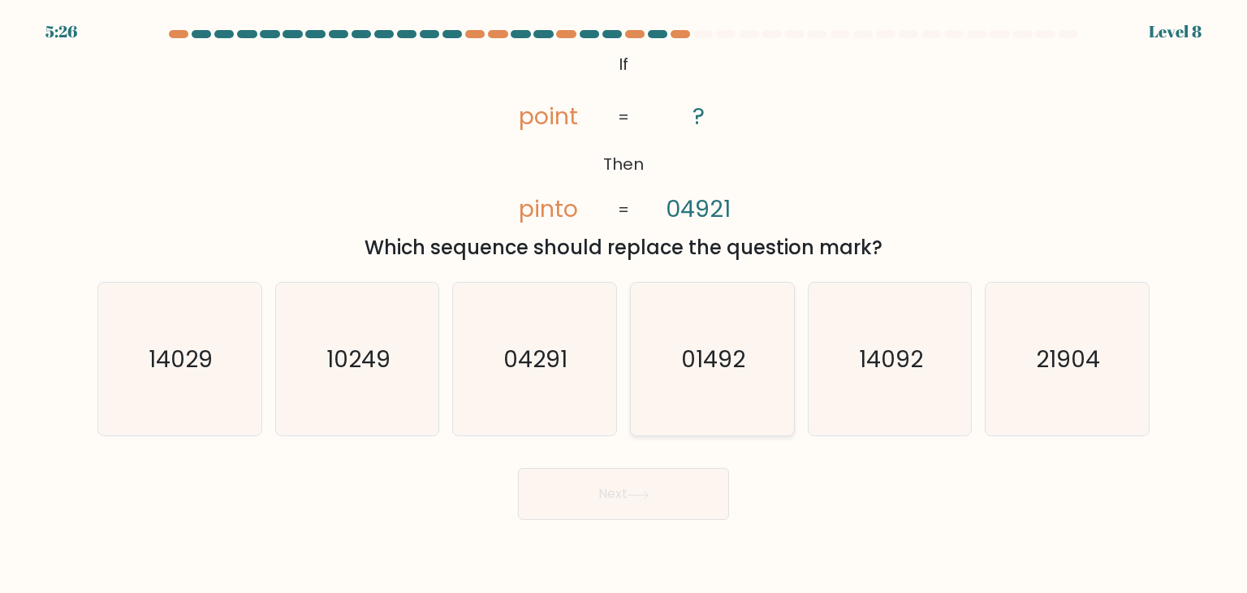
click at [718, 402] on icon "01492" at bounding box center [712, 359] width 153 height 153
click at [624, 304] on input "d. 01492" at bounding box center [624, 300] width 1 height 8
radio input "true"
click at [634, 501] on button "Next" at bounding box center [623, 494] width 211 height 52
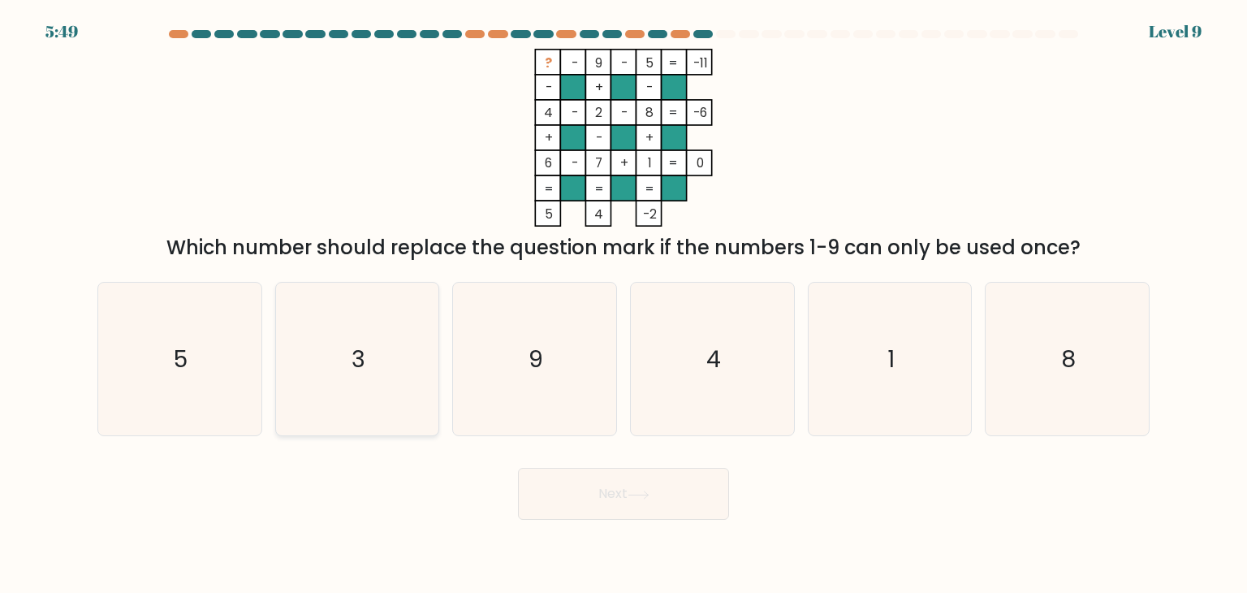
click at [348, 361] on icon "3" at bounding box center [357, 359] width 153 height 153
click at [624, 304] on input "b. 3" at bounding box center [624, 300] width 1 height 8
radio input "true"
click at [606, 495] on button "Next" at bounding box center [623, 494] width 211 height 52
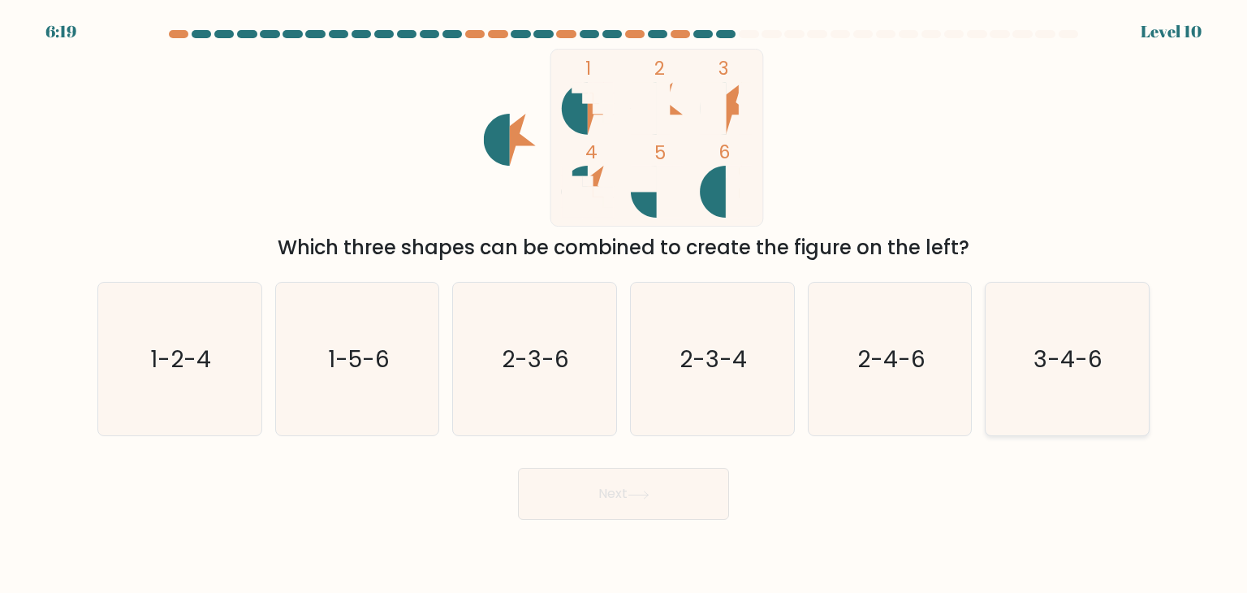
click at [1086, 360] on text "3-4-6" at bounding box center [1068, 359] width 69 height 32
click at [624, 304] on input "f. 3-4-6" at bounding box center [624, 300] width 1 height 8
radio input "true"
click at [899, 384] on icon "2-4-6" at bounding box center [890, 359] width 153 height 153
click at [624, 304] on input "e. 2-4-6" at bounding box center [624, 300] width 1 height 8
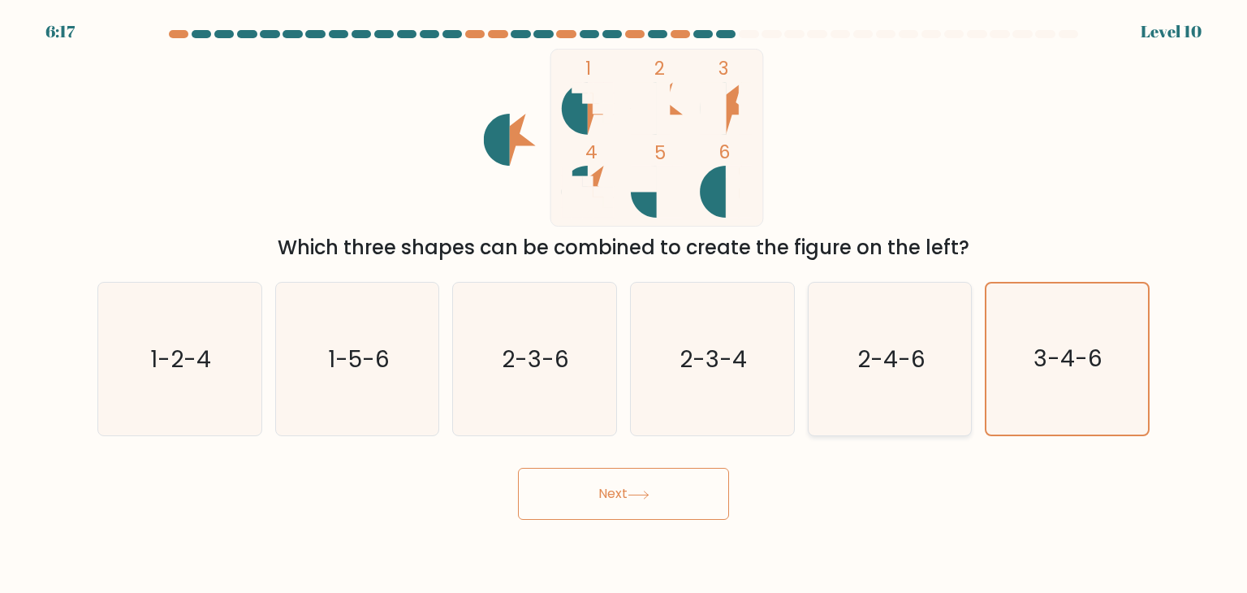
radio input "true"
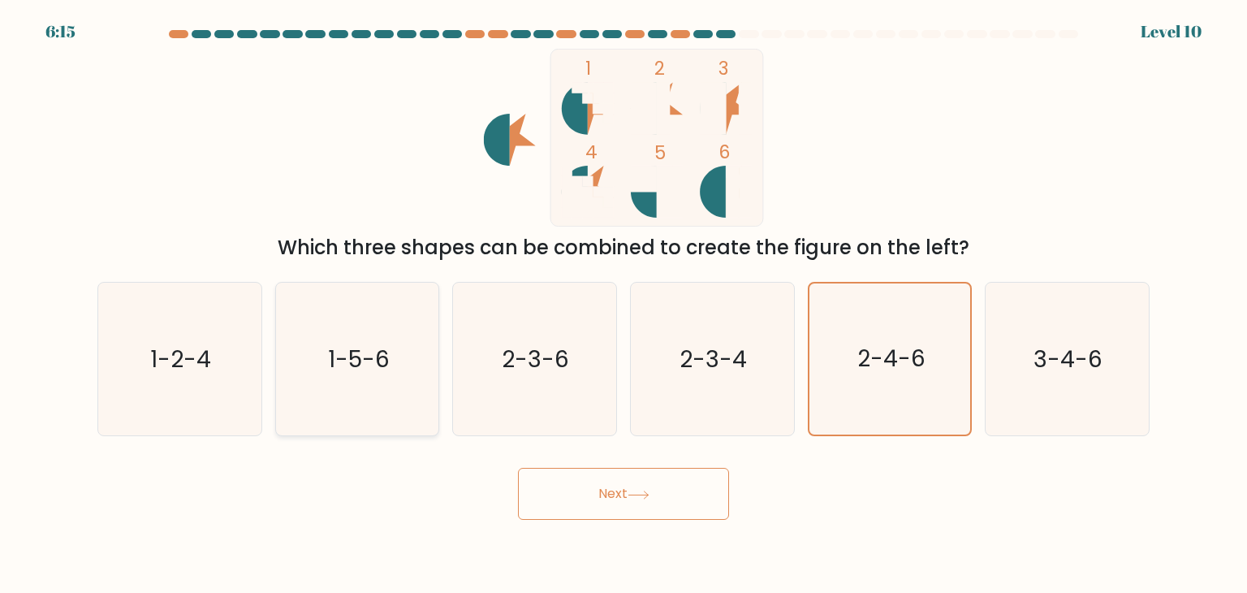
click at [339, 404] on icon "1-5-6" at bounding box center [357, 359] width 153 height 153
click at [624, 304] on input "b. 1-5-6" at bounding box center [624, 300] width 1 height 8
radio input "true"
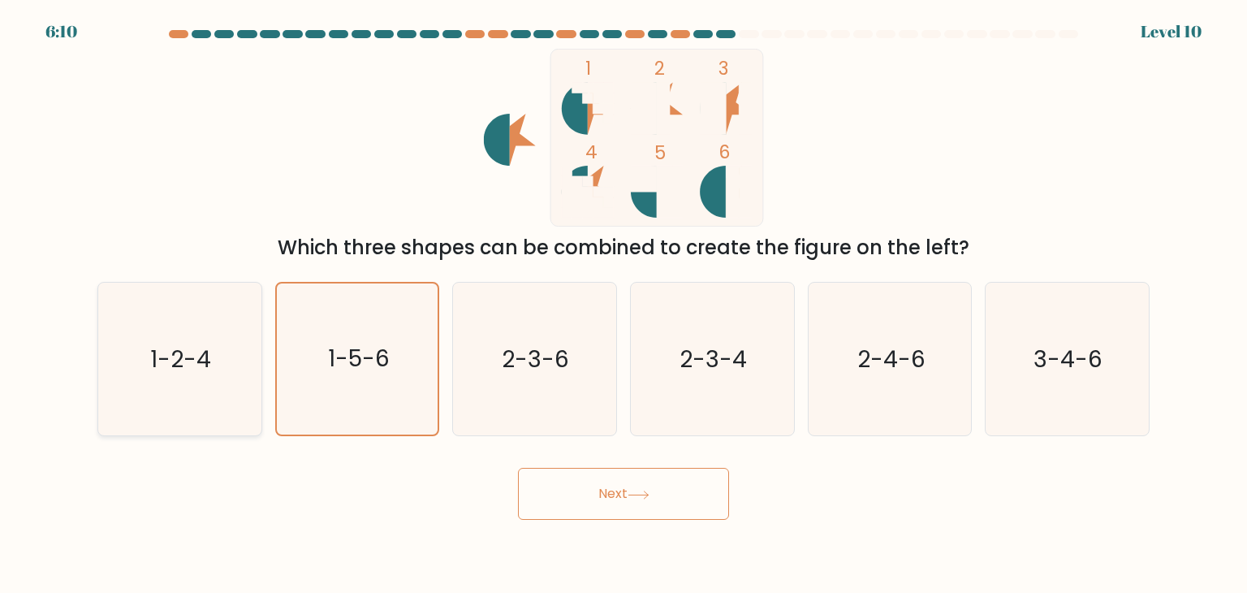
click at [180, 374] on text "1-2-4" at bounding box center [181, 359] width 61 height 32
click at [624, 304] on input "a. 1-2-4" at bounding box center [624, 300] width 1 height 8
radio input "true"
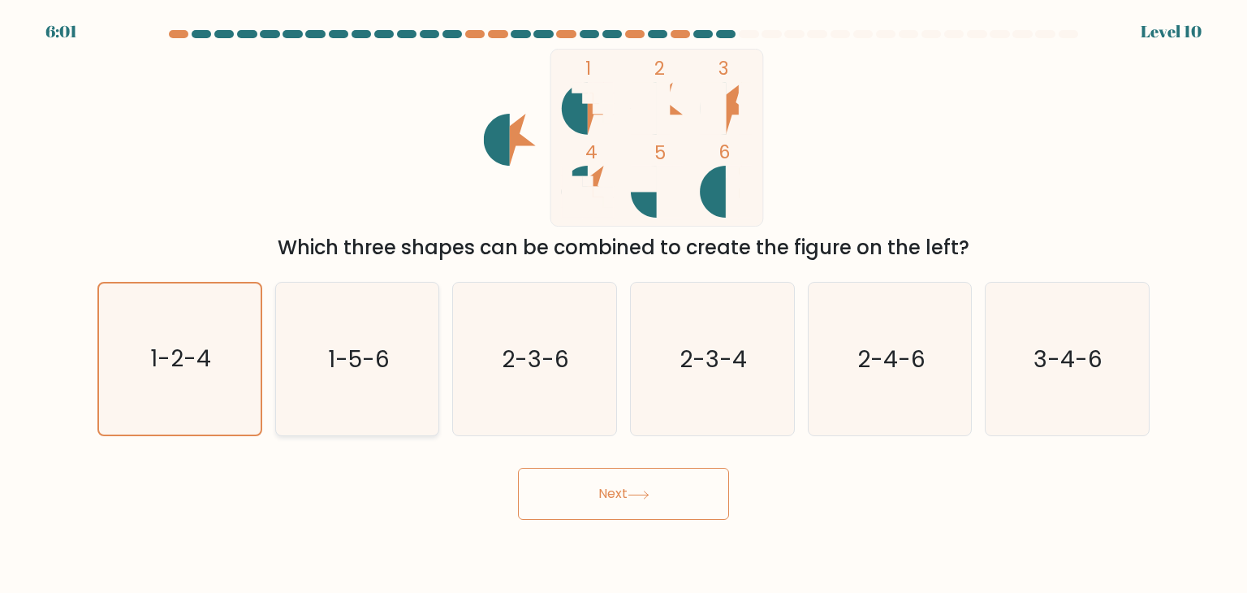
click at [379, 370] on text "1-5-6" at bounding box center [359, 359] width 62 height 32
click at [624, 304] on input "b. 1-5-6" at bounding box center [624, 300] width 1 height 8
radio input "true"
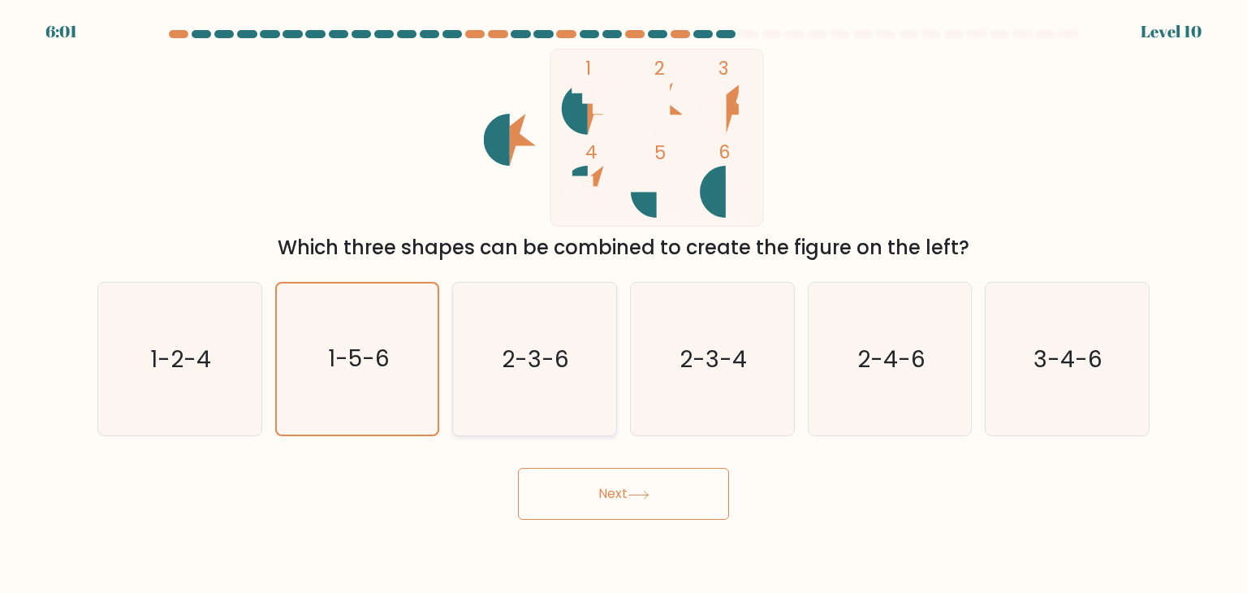
click at [529, 365] on text "2-3-6" at bounding box center [536, 359] width 67 height 32
click at [624, 304] on input "c. 2-3-6" at bounding box center [624, 300] width 1 height 8
radio input "true"
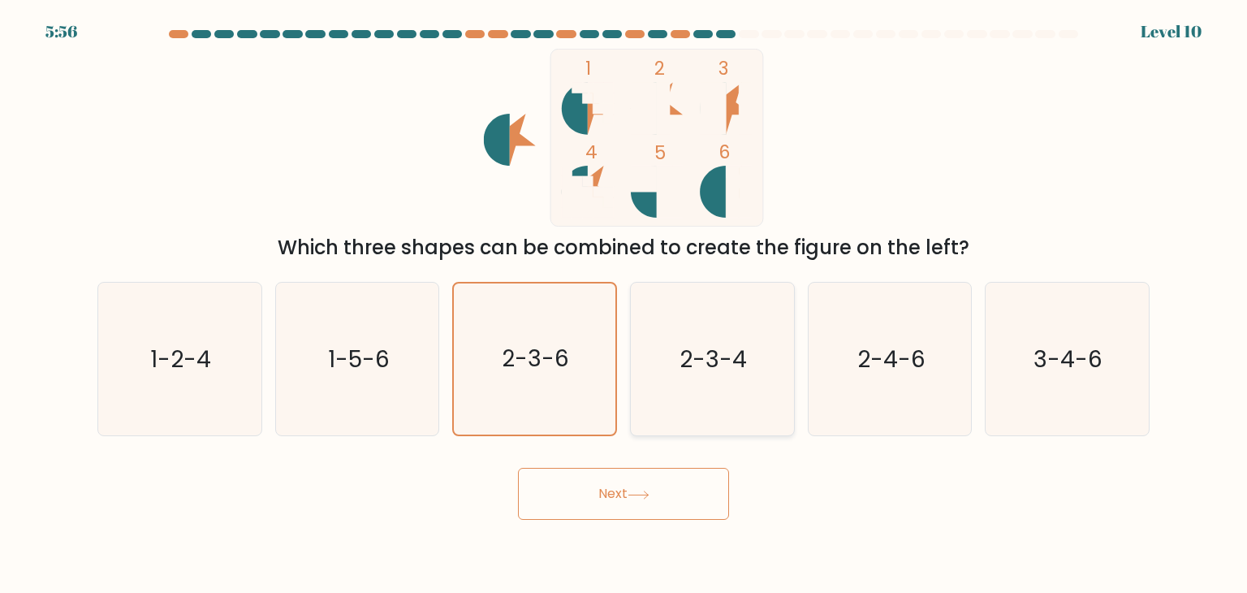
click at [710, 341] on icon "2-3-4" at bounding box center [712, 359] width 153 height 153
click at [624, 304] on input "d. 2-3-4" at bounding box center [624, 300] width 1 height 8
radio input "true"
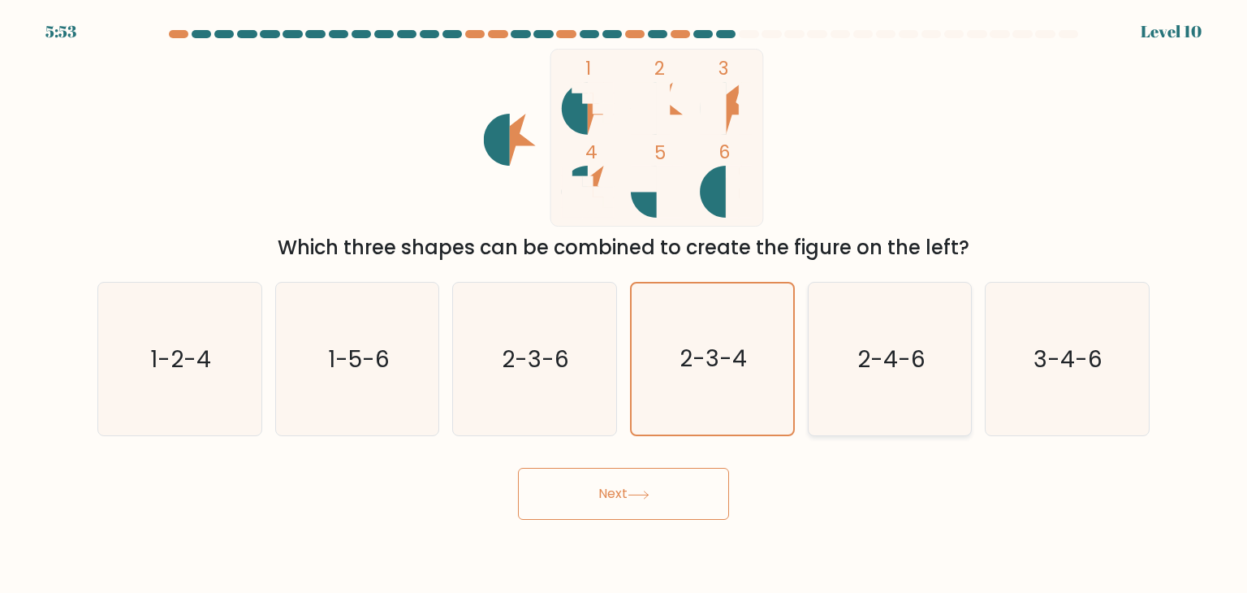
click at [890, 336] on icon "2-4-6" at bounding box center [890, 359] width 153 height 153
click at [624, 304] on input "e. 2-4-6" at bounding box center [624, 300] width 1 height 8
radio input "true"
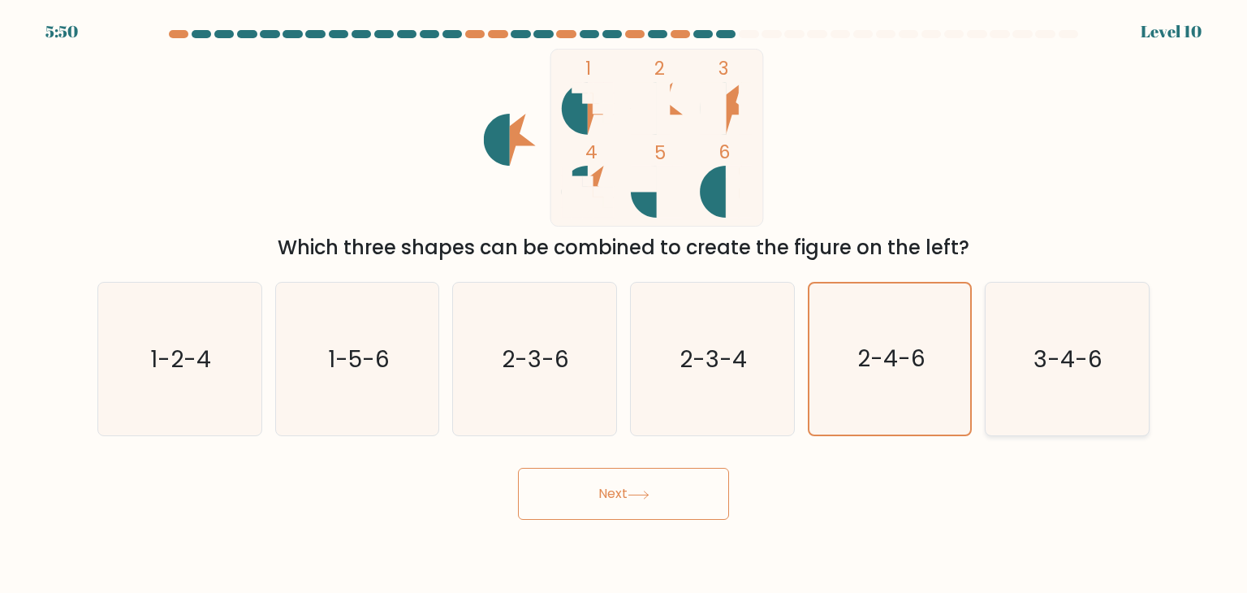
click at [1056, 370] on text "3-4-6" at bounding box center [1068, 359] width 69 height 32
click at [624, 304] on input "f. 3-4-6" at bounding box center [624, 300] width 1 height 8
radio input "true"
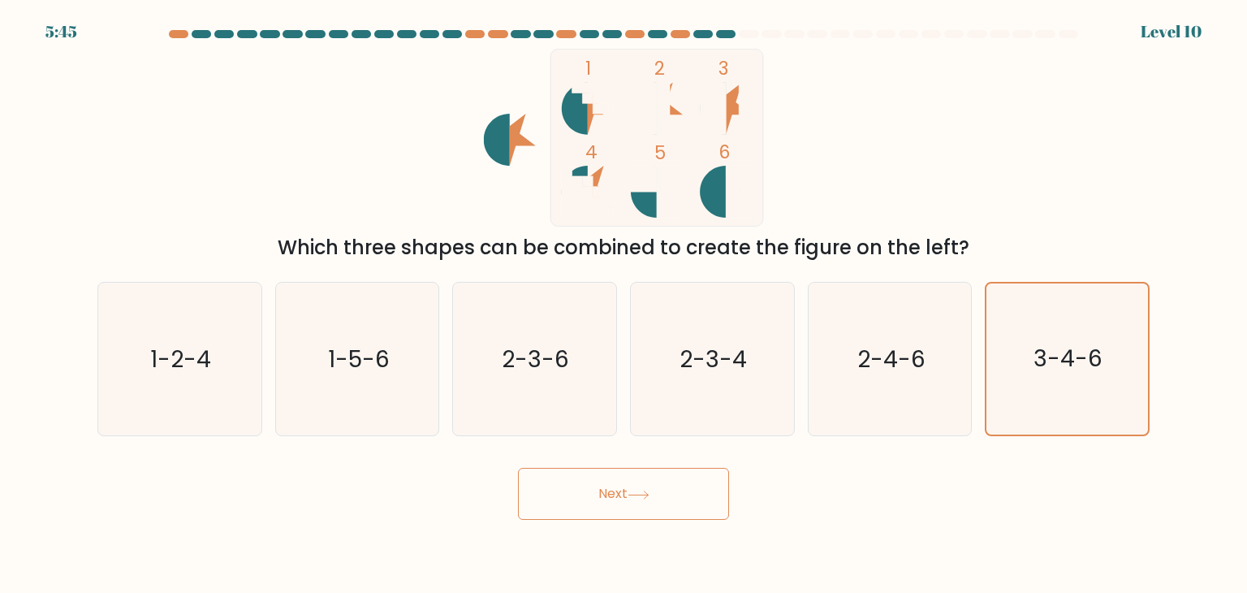
click at [629, 494] on button "Next" at bounding box center [623, 494] width 211 height 52
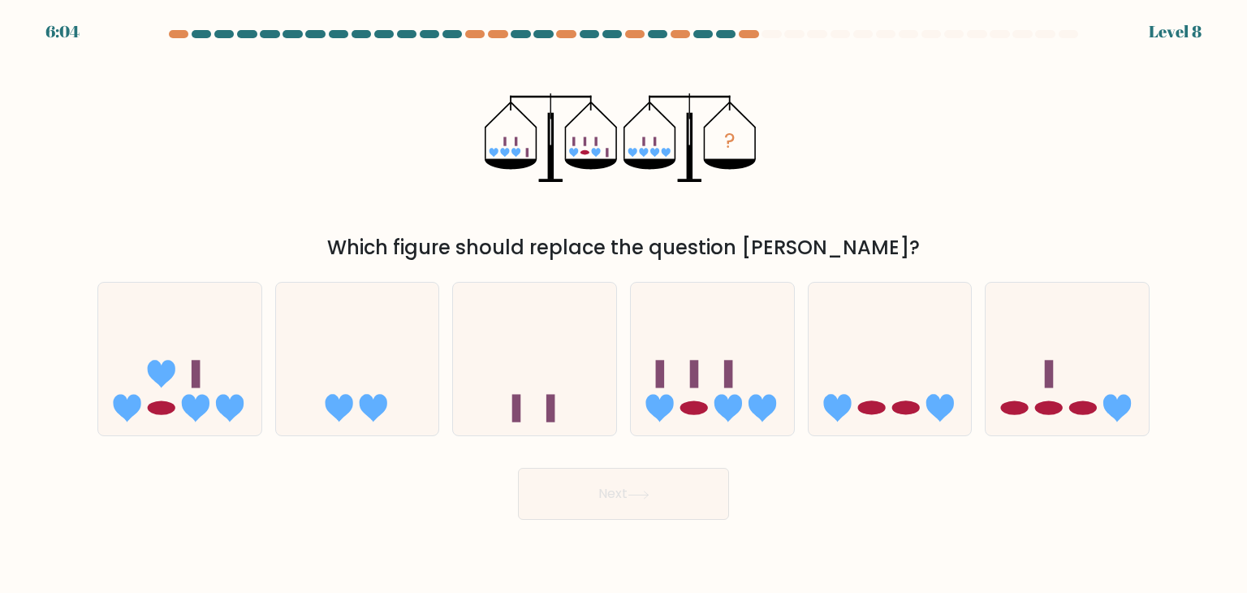
click at [485, 247] on div "Which figure should replace the question mark?" at bounding box center [623, 247] width 1033 height 29
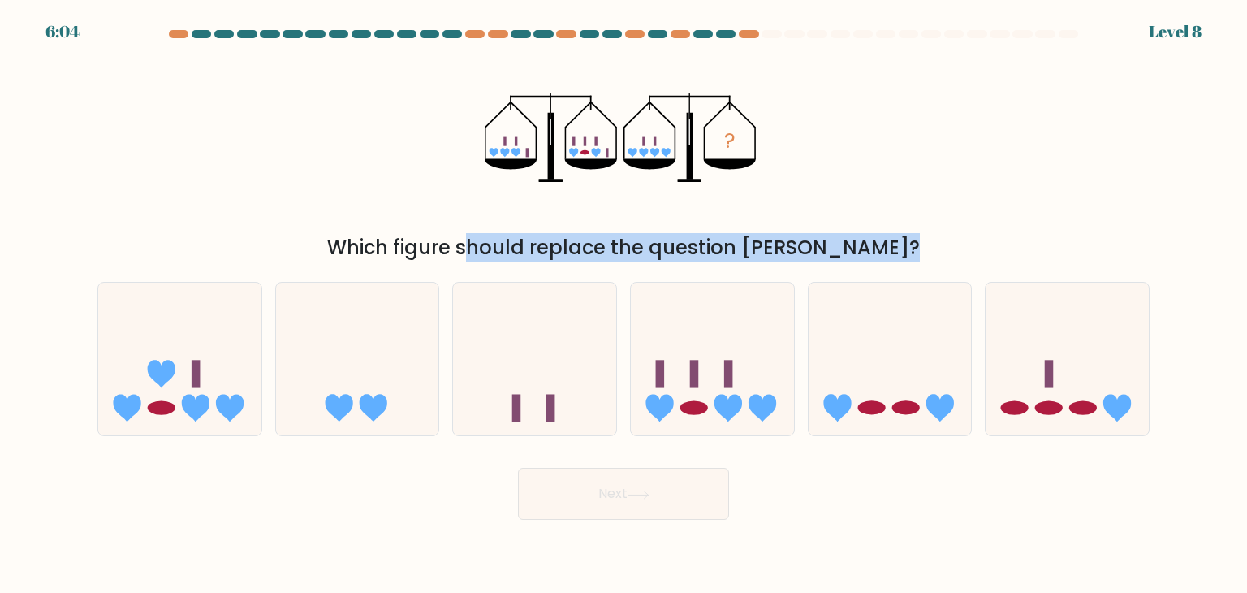
click at [485, 247] on div "Which figure should replace the question mark?" at bounding box center [623, 247] width 1033 height 29
click at [626, 248] on div "Which figure should replace the question mark?" at bounding box center [623, 247] width 1033 height 29
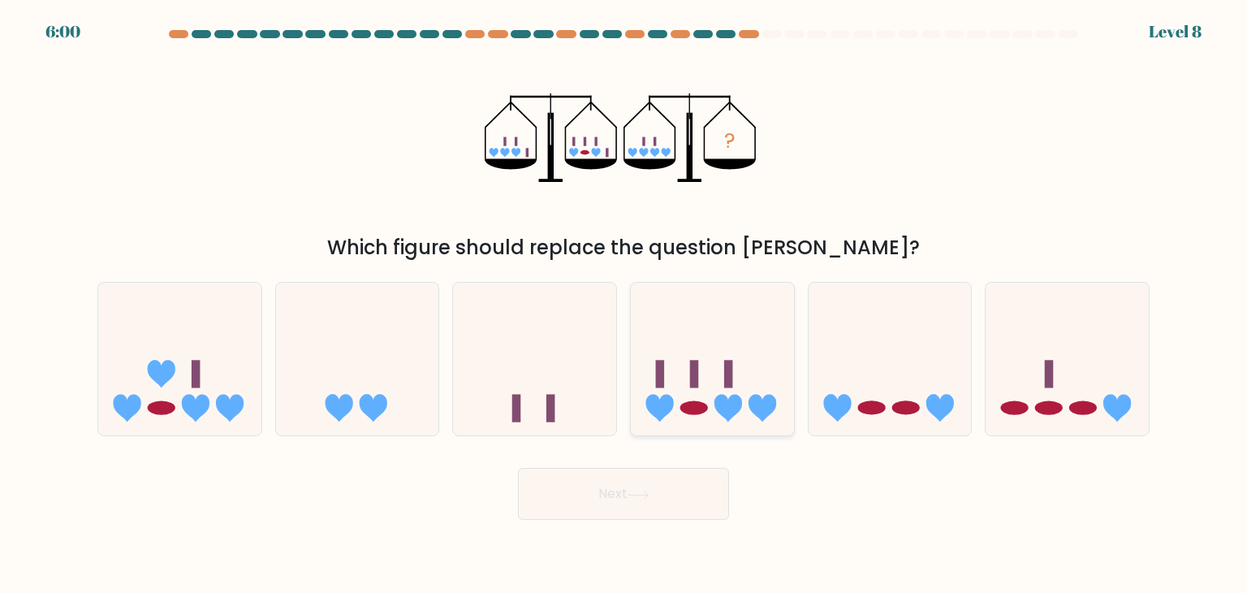
click at [711, 361] on icon at bounding box center [712, 359] width 163 height 135
click at [624, 304] on input "d." at bounding box center [624, 300] width 1 height 8
radio input "true"
click at [191, 374] on icon at bounding box center [179, 359] width 163 height 135
click at [624, 304] on input "a." at bounding box center [624, 300] width 1 height 8
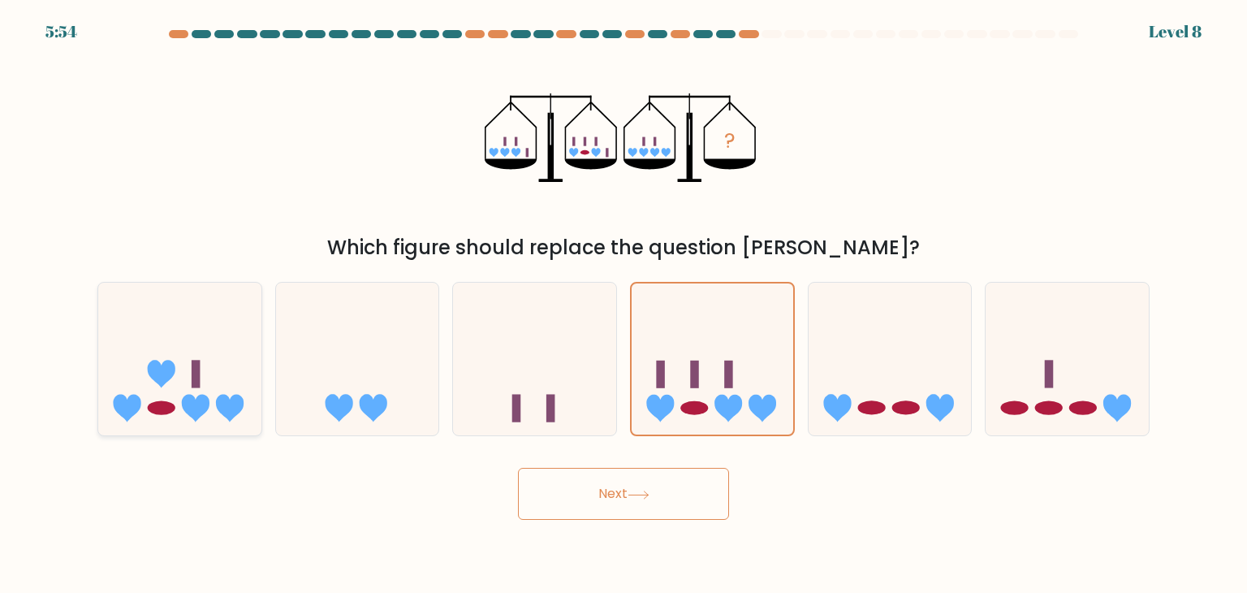
radio input "true"
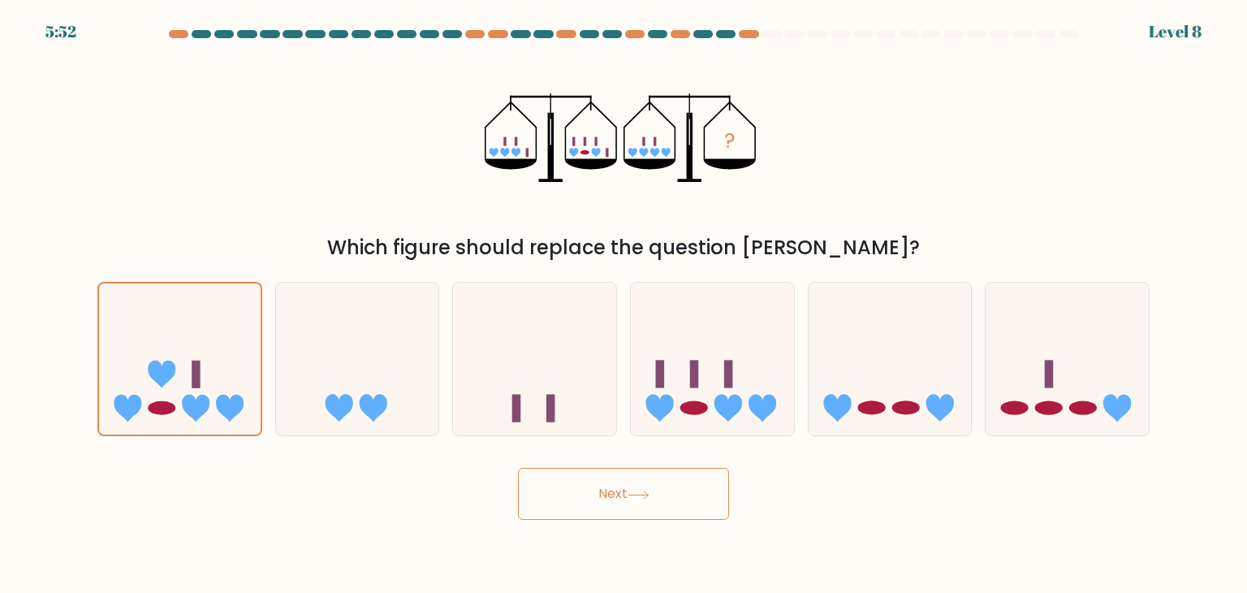
click at [642, 488] on button "Next" at bounding box center [623, 494] width 211 height 52
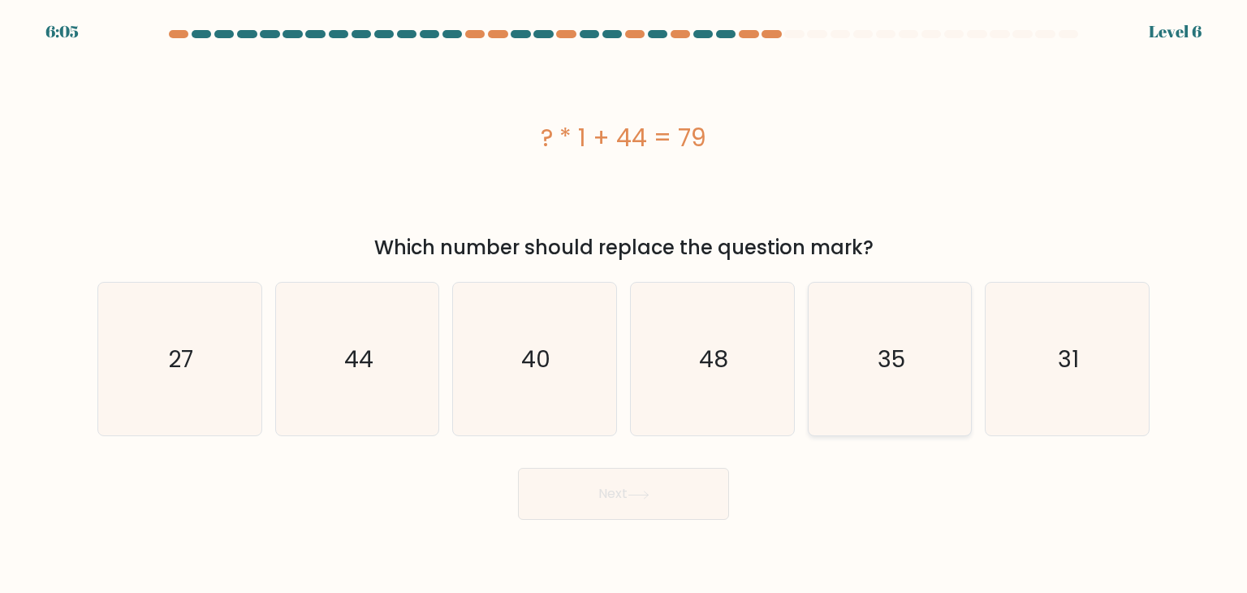
click at [893, 348] on text "35" at bounding box center [892, 359] width 28 height 32
click at [624, 304] on input "e. 35" at bounding box center [624, 300] width 1 height 8
radio input "true"
click at [673, 494] on button "Next" at bounding box center [623, 494] width 211 height 52
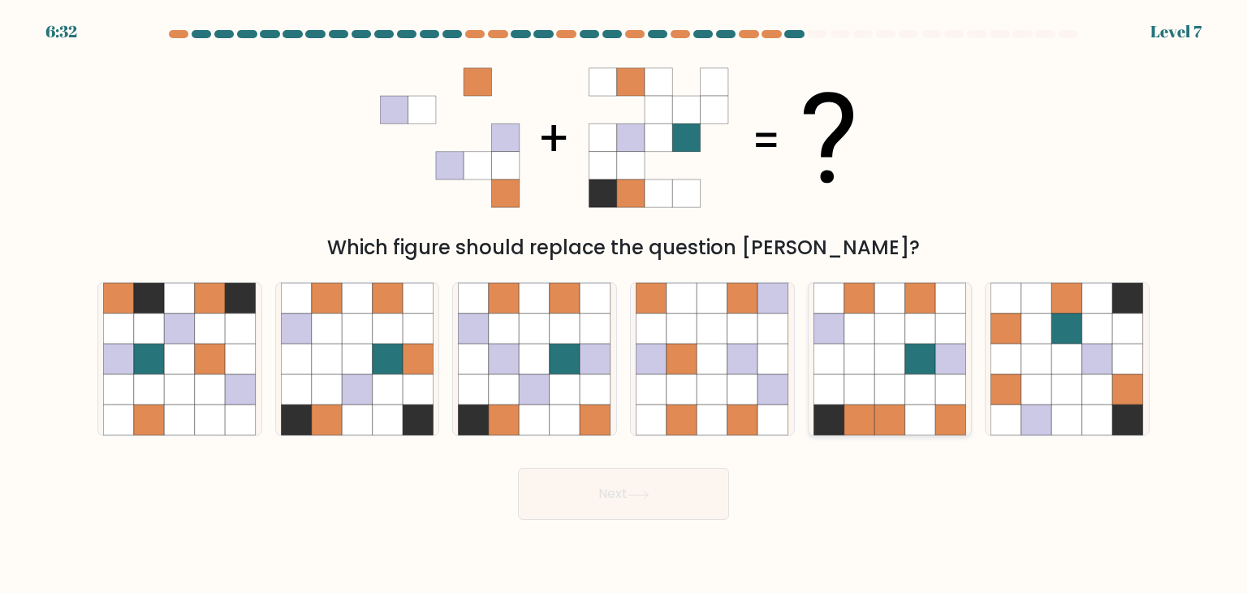
click at [870, 364] on icon at bounding box center [859, 358] width 31 height 31
click at [624, 304] on input "e." at bounding box center [624, 300] width 1 height 8
radio input "true"
click at [848, 326] on icon at bounding box center [859, 329] width 30 height 30
click at [624, 304] on input "e." at bounding box center [624, 300] width 1 height 8
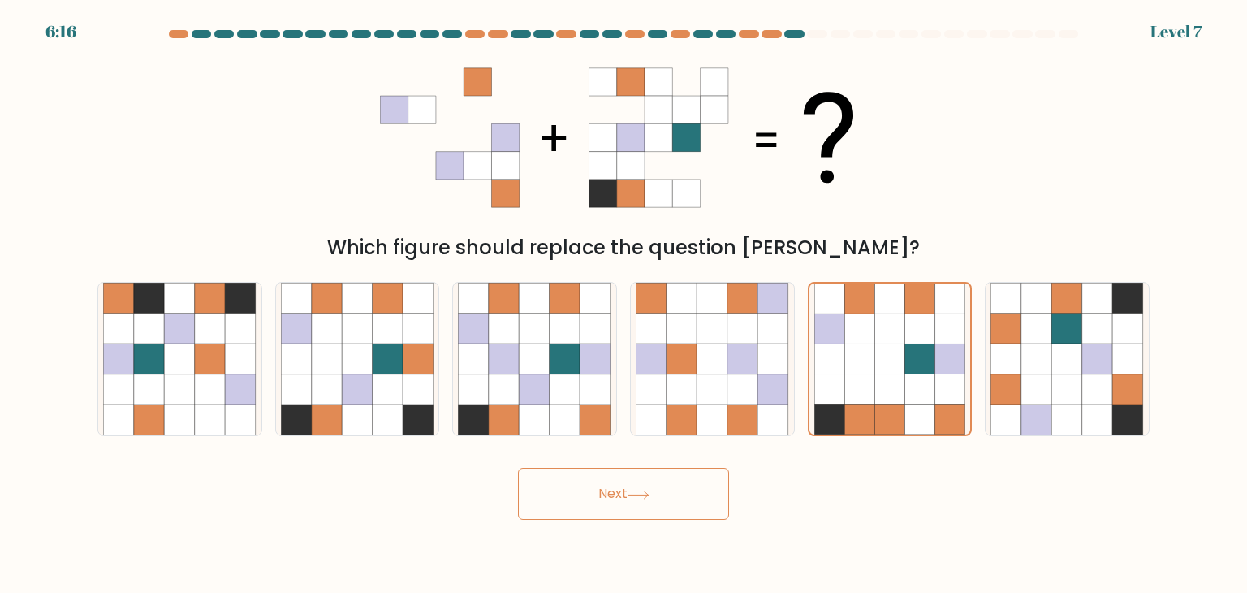
click at [622, 496] on button "Next" at bounding box center [623, 494] width 211 height 52
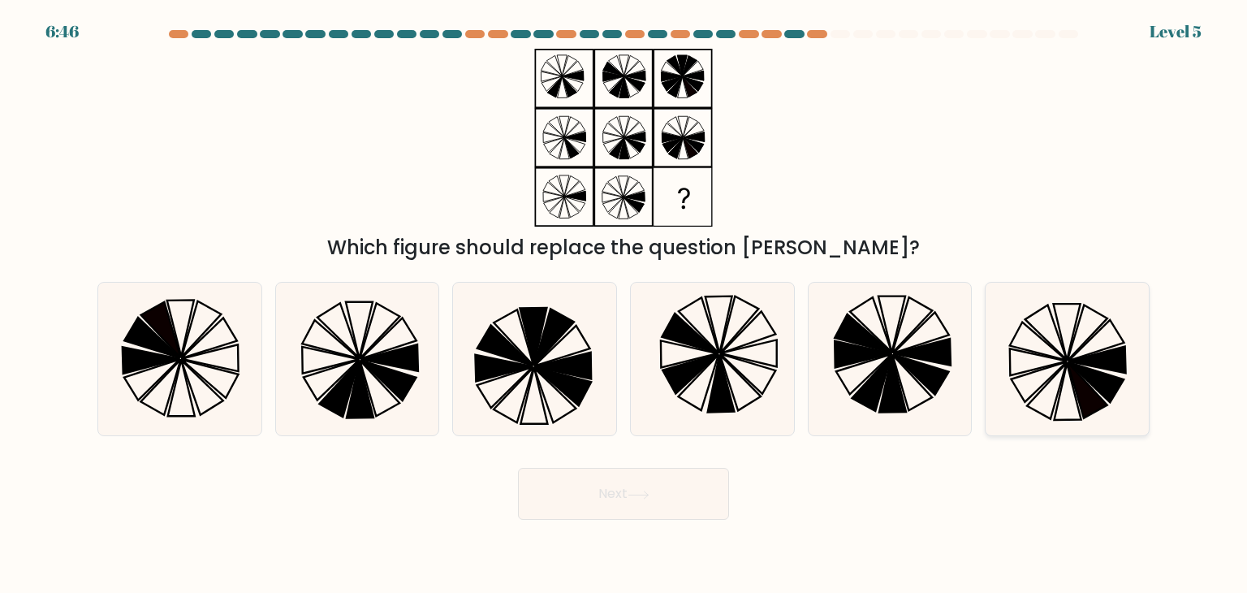
click at [1092, 364] on icon at bounding box center [1098, 360] width 58 height 27
click at [624, 304] on input "f." at bounding box center [624, 300] width 1 height 8
radio input "true"
click at [641, 503] on button "Next" at bounding box center [623, 494] width 211 height 52
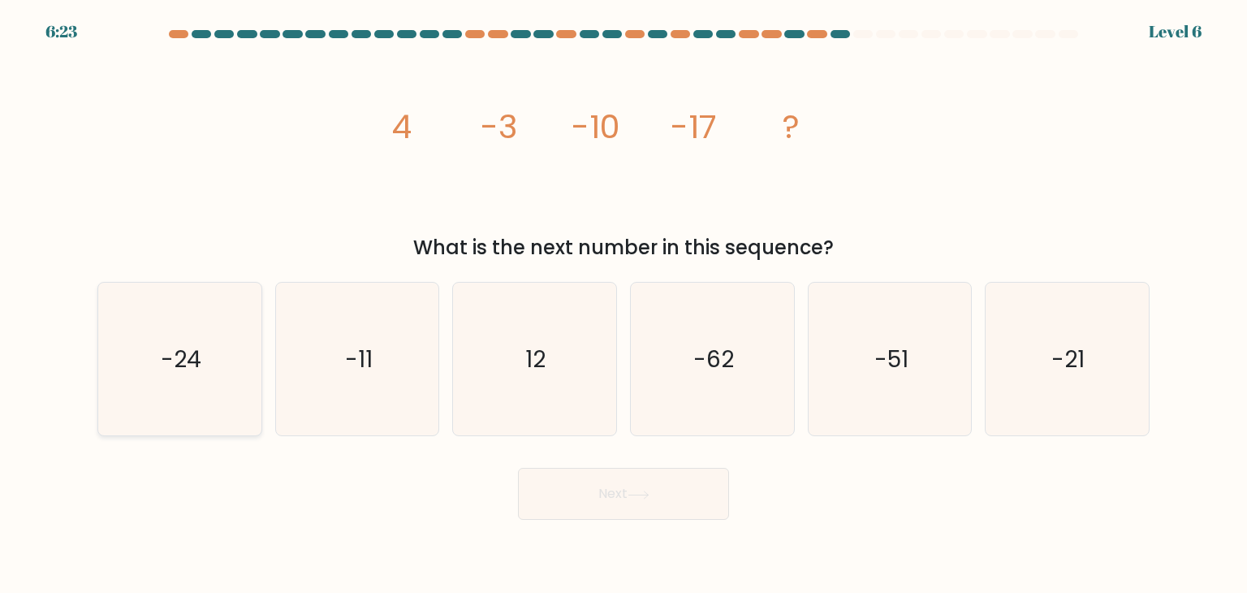
click at [166, 365] on text "-24" at bounding box center [181, 359] width 41 height 32
click at [624, 304] on input "a. -24" at bounding box center [624, 300] width 1 height 8
radio input "true"
click at [569, 486] on button "Next" at bounding box center [623, 494] width 211 height 52
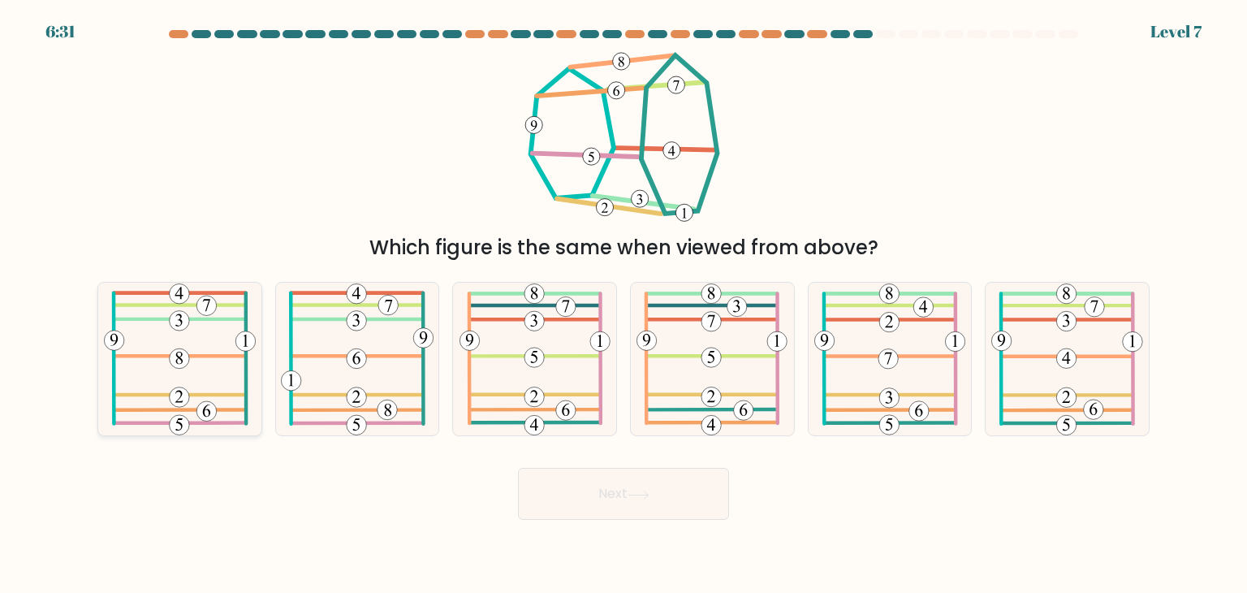
click at [146, 319] on 186 at bounding box center [180, 319] width 132 height 0
click at [624, 304] on input "a." at bounding box center [624, 300] width 1 height 8
radio input "true"
click at [669, 504] on button "Next" at bounding box center [623, 494] width 211 height 52
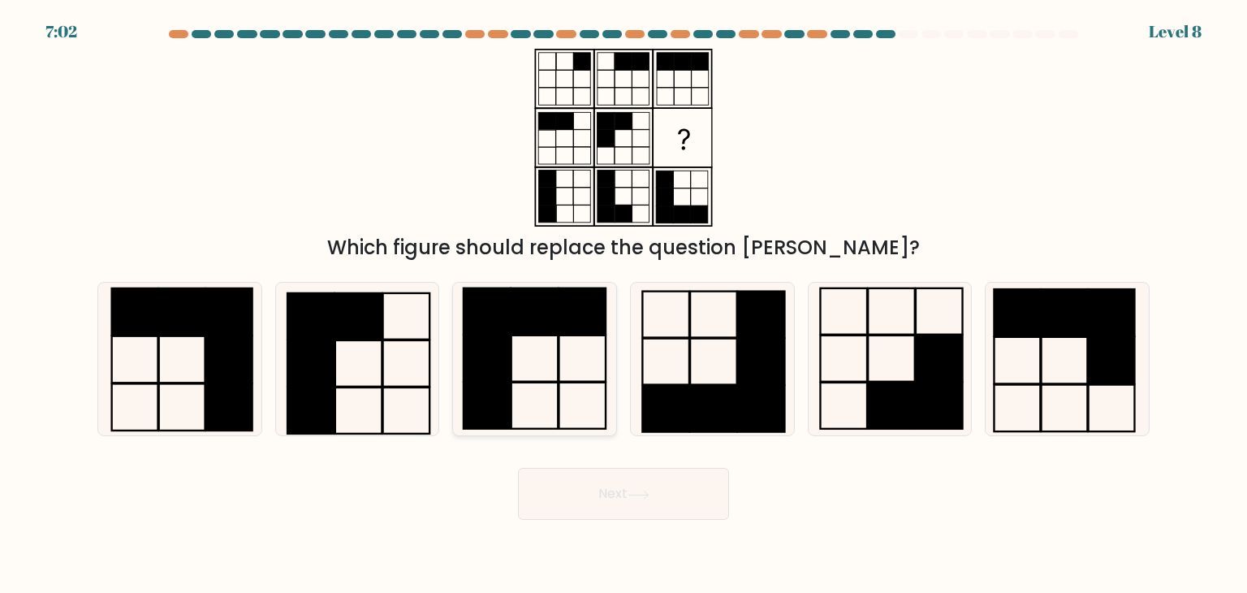
click at [529, 384] on icon at bounding box center [534, 359] width 153 height 153
click at [624, 304] on input "c." at bounding box center [624, 300] width 1 height 8
radio input "true"
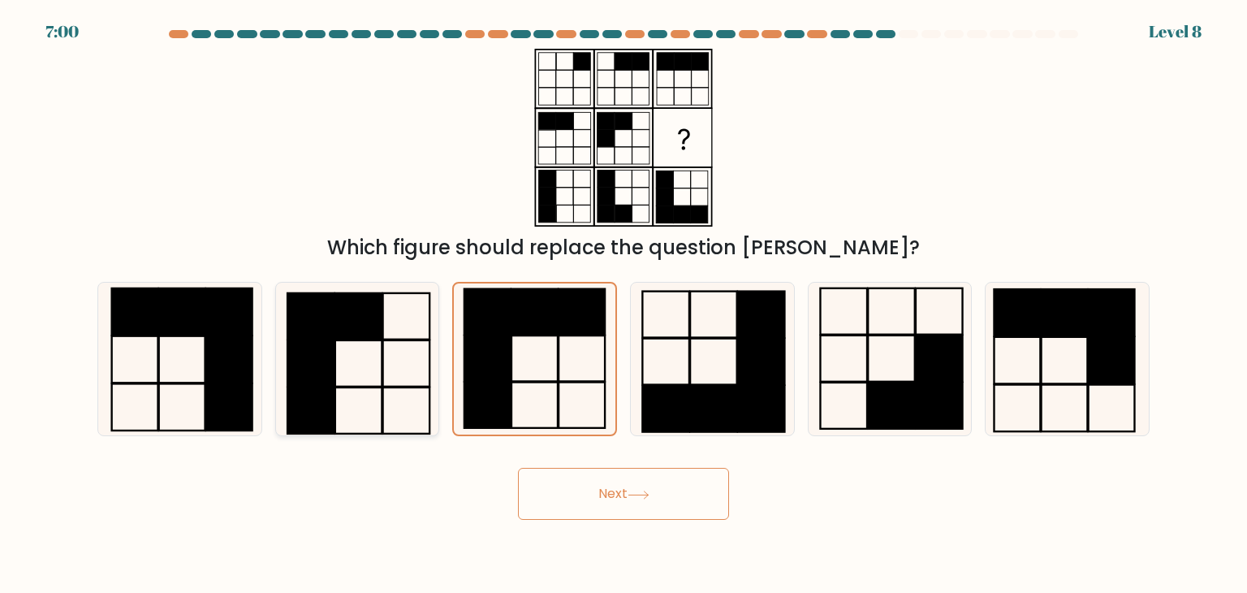
click at [380, 369] on icon at bounding box center [357, 359] width 153 height 153
click at [624, 304] on input "b." at bounding box center [624, 300] width 1 height 8
radio input "true"
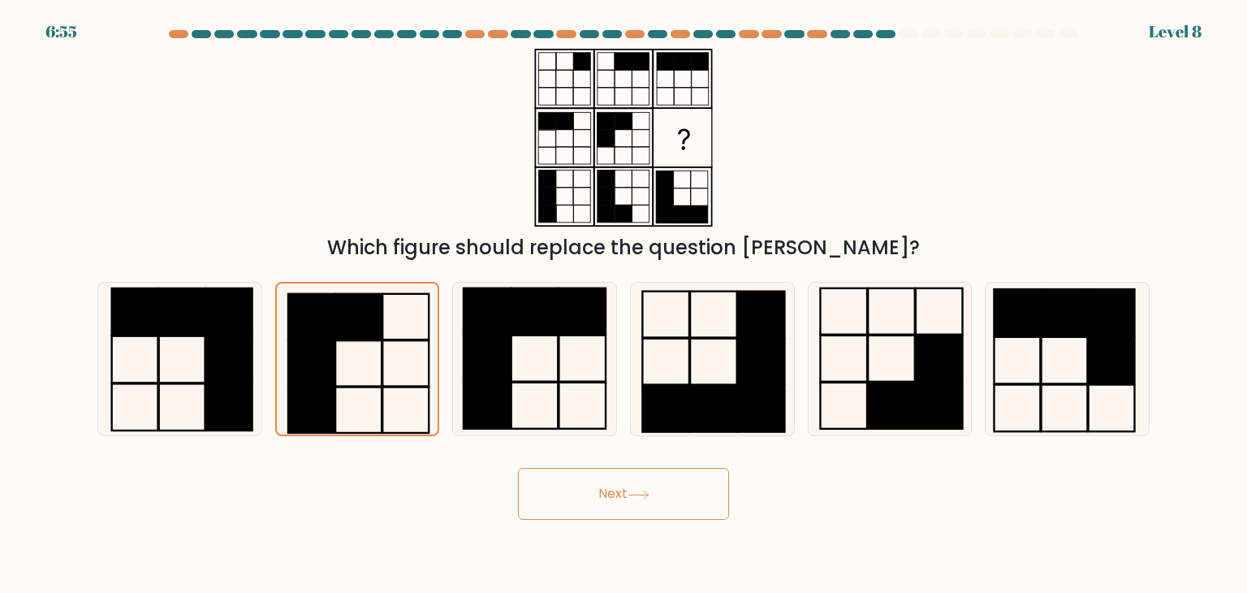
click at [593, 494] on button "Next" at bounding box center [623, 494] width 211 height 52
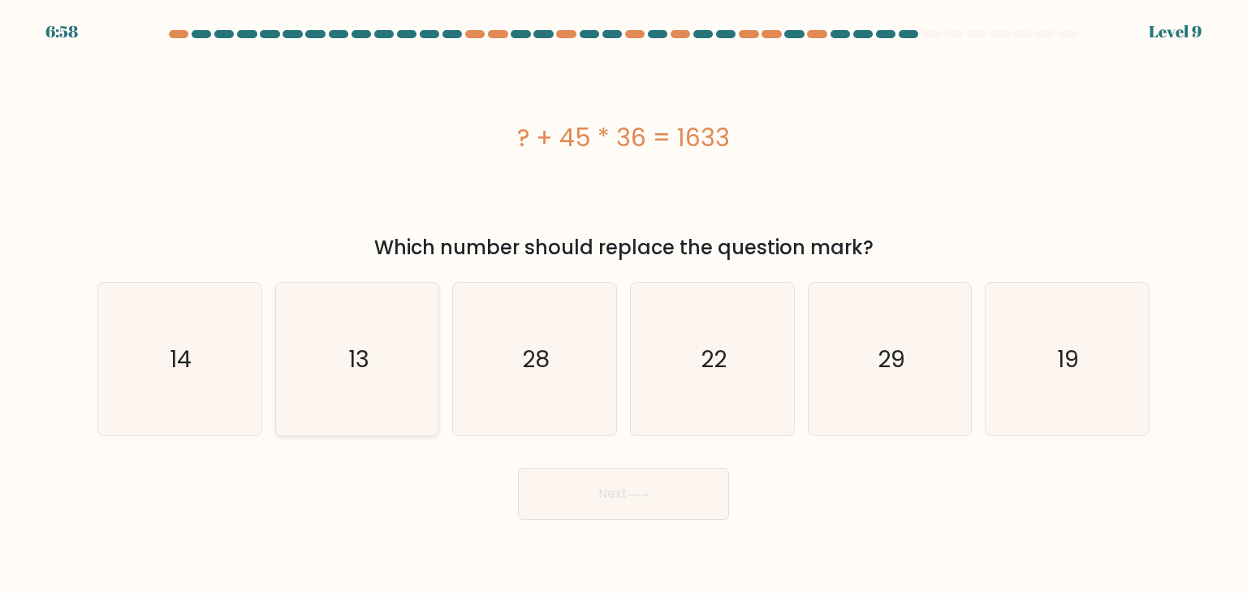
click at [344, 368] on icon "13" at bounding box center [357, 359] width 153 height 153
click at [624, 304] on input "b. 13" at bounding box center [624, 300] width 1 height 8
radio input "true"
click at [612, 484] on button "Next" at bounding box center [623, 494] width 211 height 52
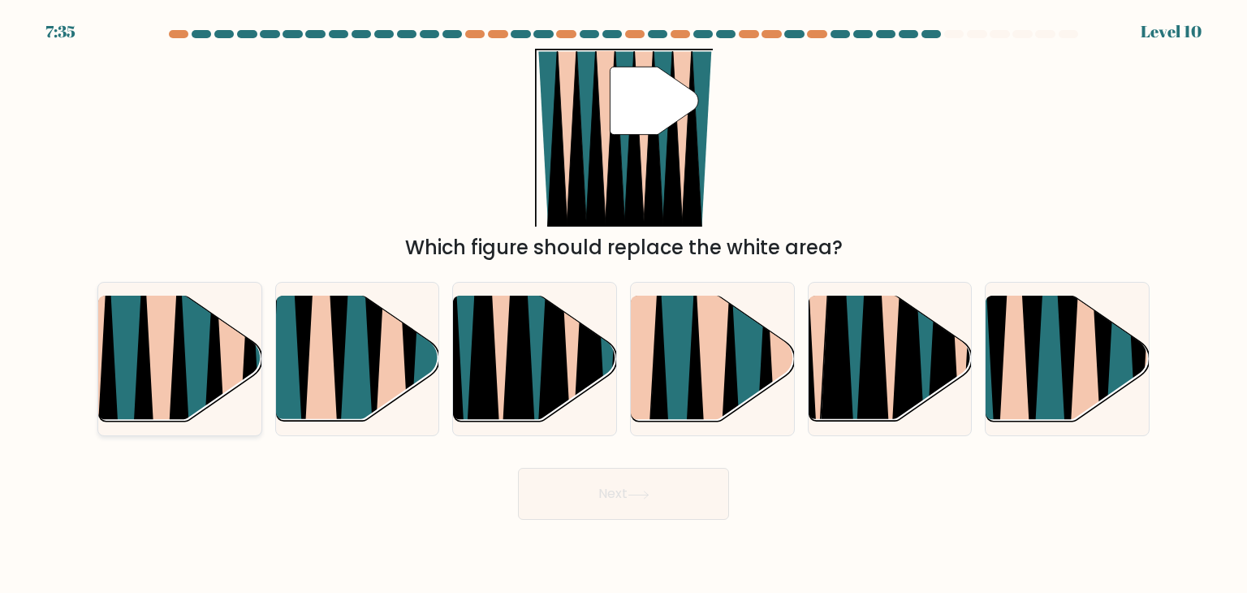
click at [176, 365] on icon at bounding box center [179, 431] width 37 height 326
click at [624, 304] on input "a." at bounding box center [624, 300] width 1 height 8
radio input "true"
click at [624, 491] on button "Next" at bounding box center [623, 494] width 211 height 52
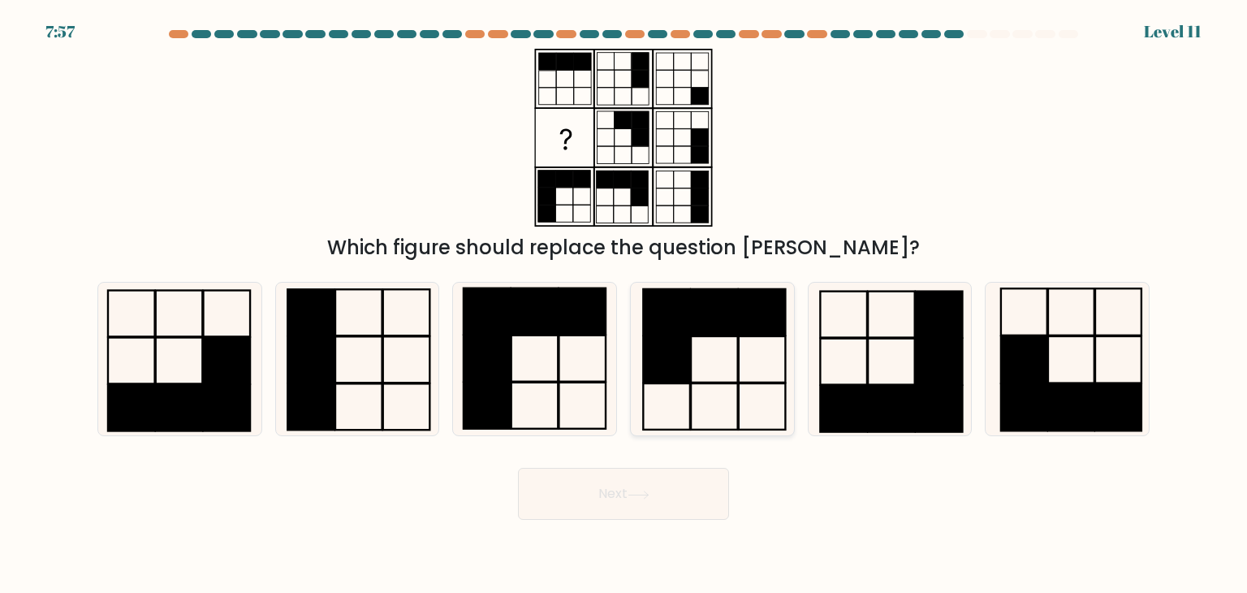
click at [722, 365] on icon at bounding box center [712, 359] width 153 height 153
click at [624, 304] on input "d." at bounding box center [624, 300] width 1 height 8
radio input "true"
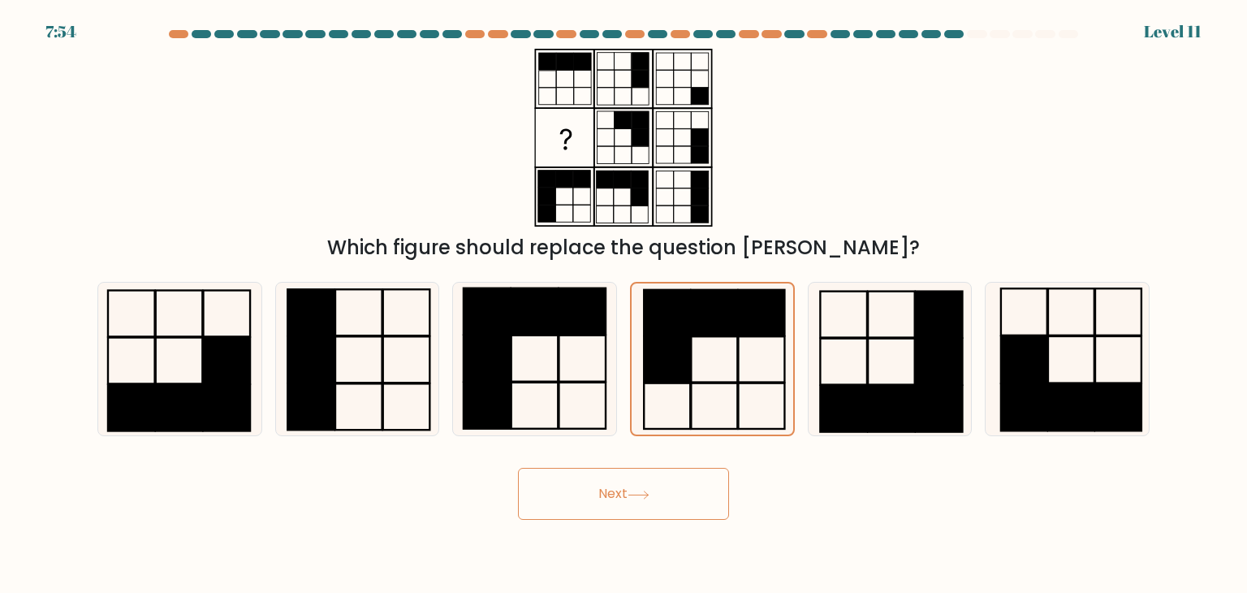
click at [655, 492] on button "Next" at bounding box center [623, 494] width 211 height 52
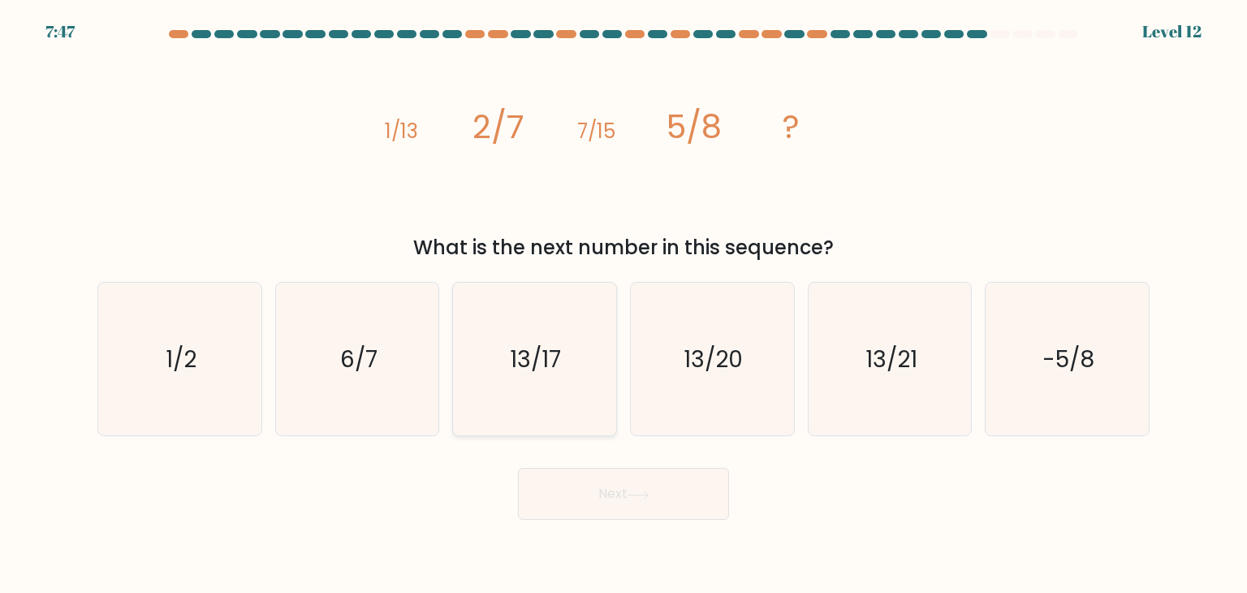
click at [494, 384] on icon "13/17" at bounding box center [534, 359] width 153 height 153
click at [624, 304] on input "c. 13/17" at bounding box center [624, 300] width 1 height 8
radio input "true"
click at [601, 490] on button "Next" at bounding box center [623, 494] width 211 height 52
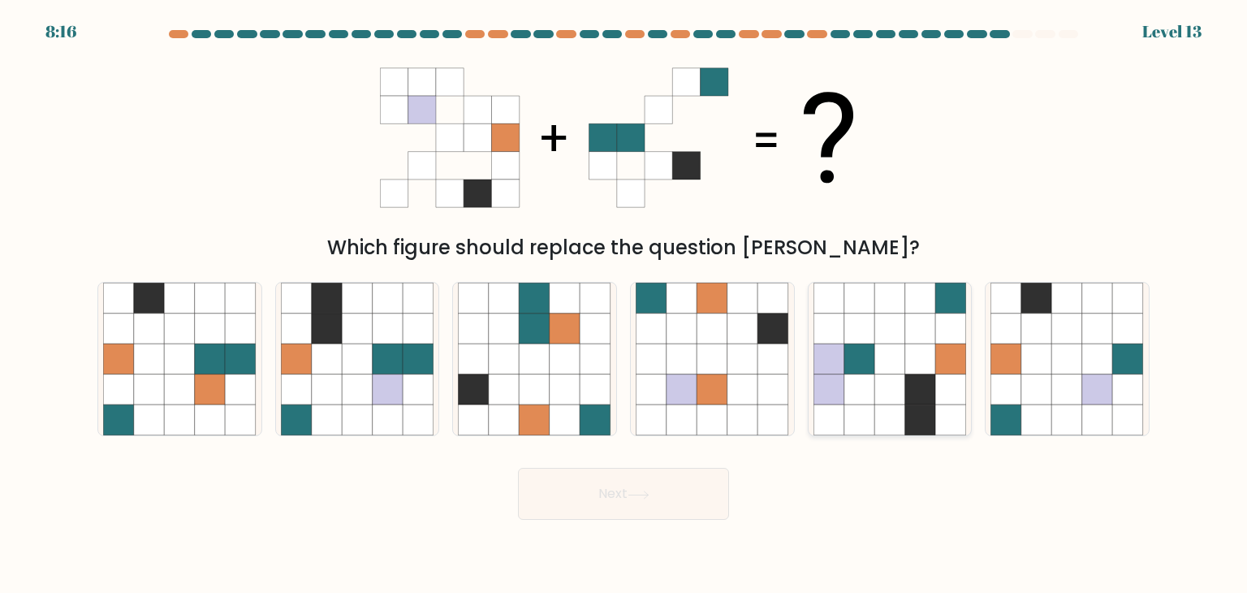
click at [928, 318] on icon at bounding box center [920, 328] width 31 height 31
click at [624, 304] on input "e." at bounding box center [624, 300] width 1 height 8
radio input "true"
click at [928, 332] on icon at bounding box center [920, 329] width 30 height 30
click at [624, 304] on input "e." at bounding box center [624, 300] width 1 height 8
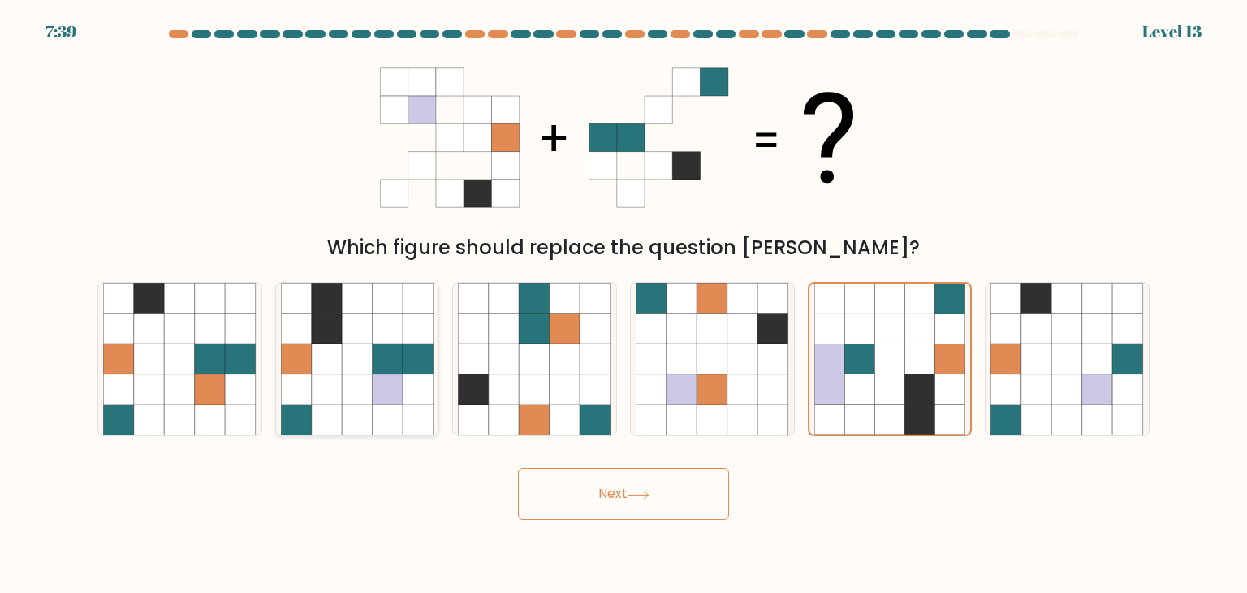
click at [351, 352] on icon at bounding box center [357, 358] width 31 height 31
click at [624, 304] on input "b." at bounding box center [624, 300] width 1 height 8
radio input "true"
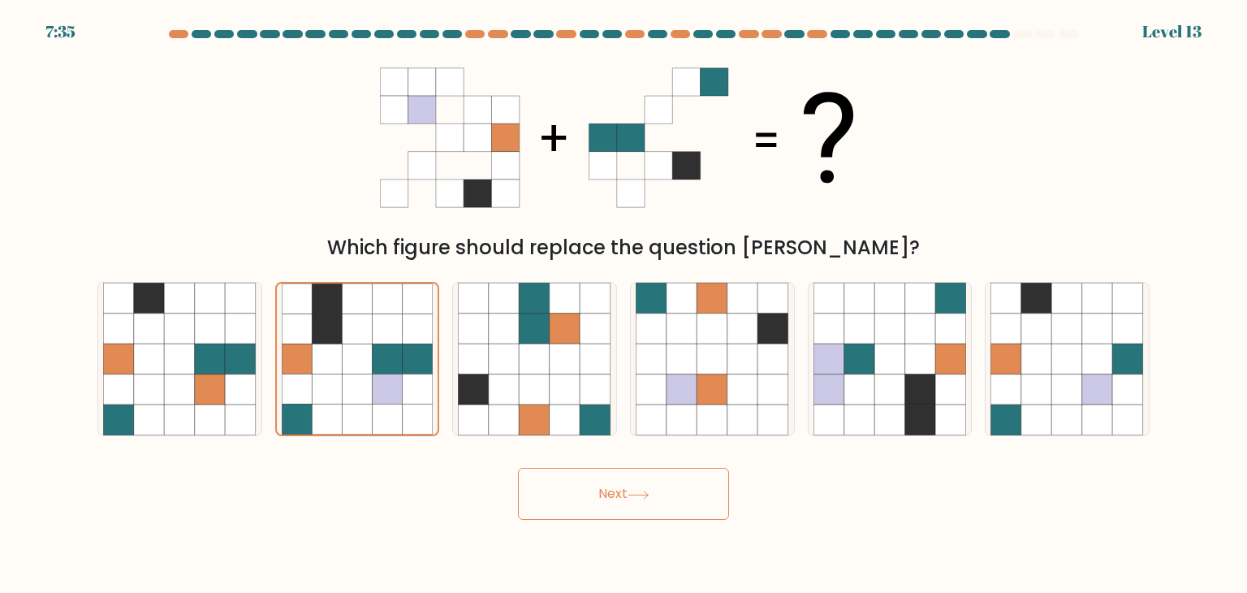
click at [640, 494] on icon at bounding box center [637, 493] width 19 height 7
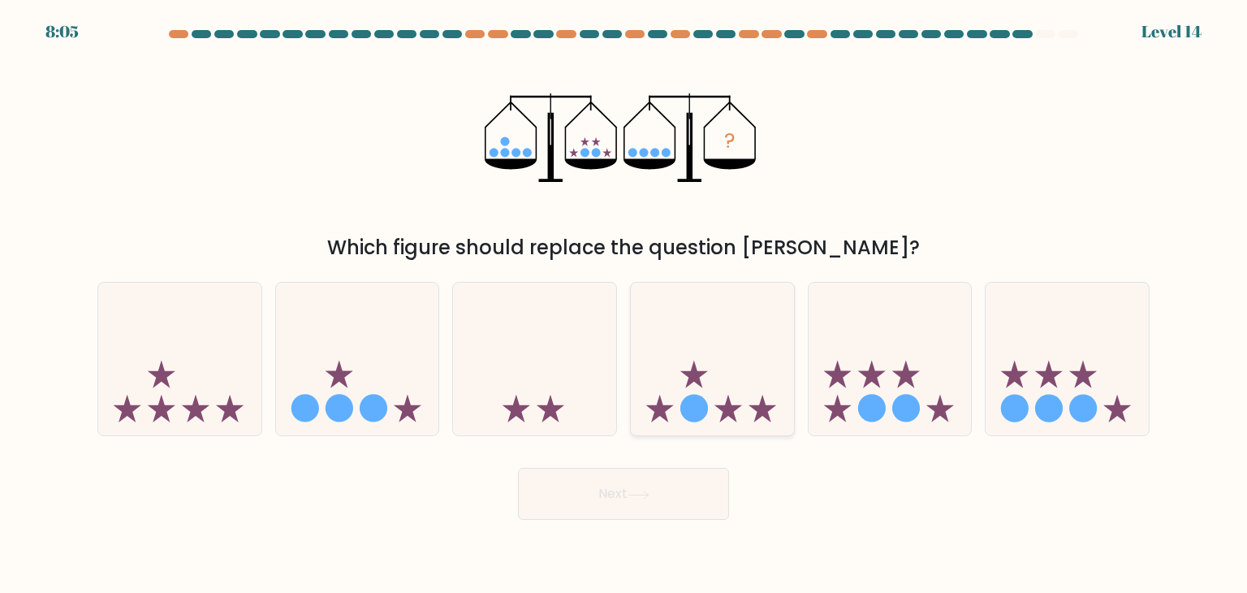
click at [748, 404] on icon at bounding box center [712, 359] width 163 height 135
click at [624, 304] on input "d." at bounding box center [624, 300] width 1 height 8
radio input "true"
click at [835, 399] on icon at bounding box center [890, 359] width 163 height 135
click at [624, 304] on input "e." at bounding box center [624, 300] width 1 height 8
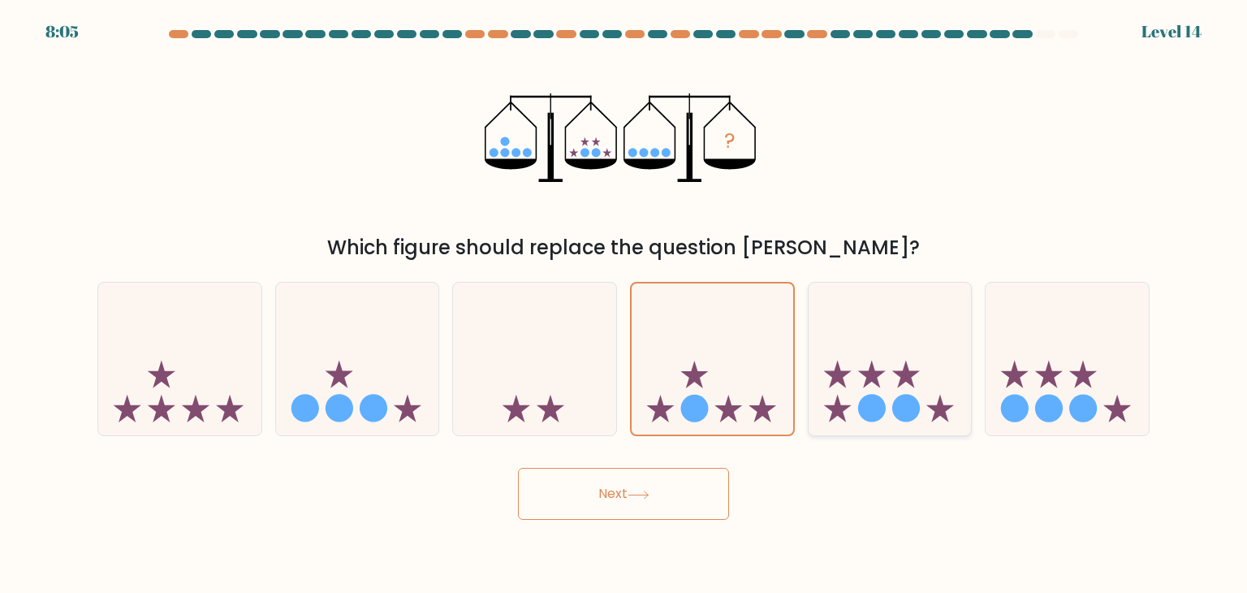
radio input "true"
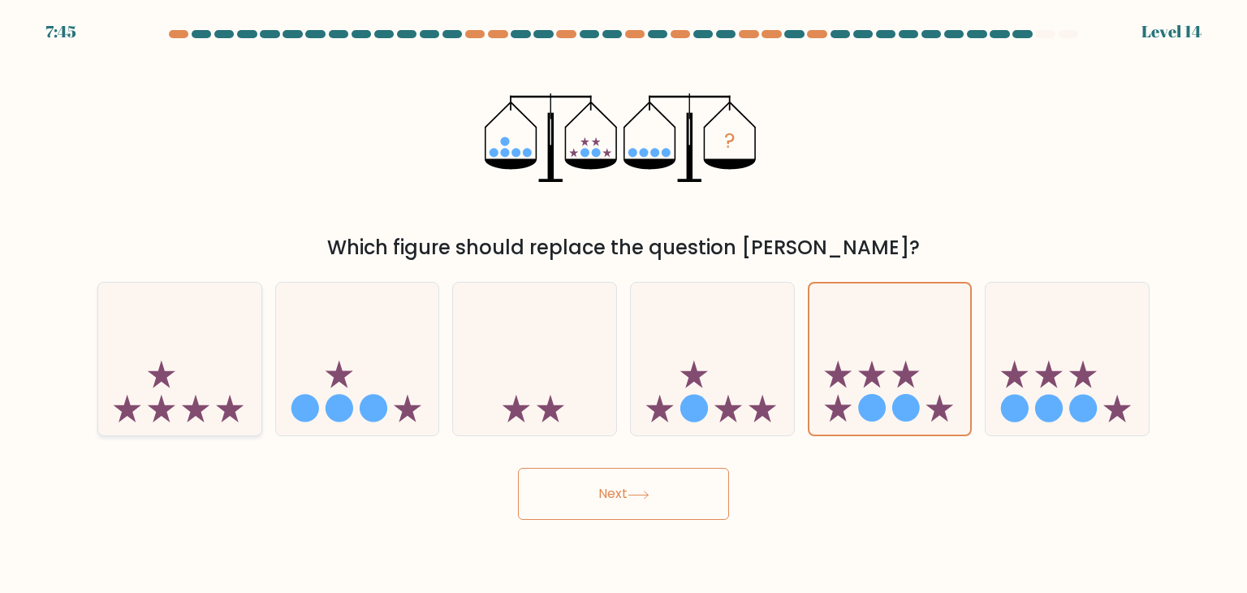
click at [188, 390] on icon at bounding box center [179, 359] width 163 height 135
click at [624, 304] on input "a." at bounding box center [624, 300] width 1 height 8
radio input "true"
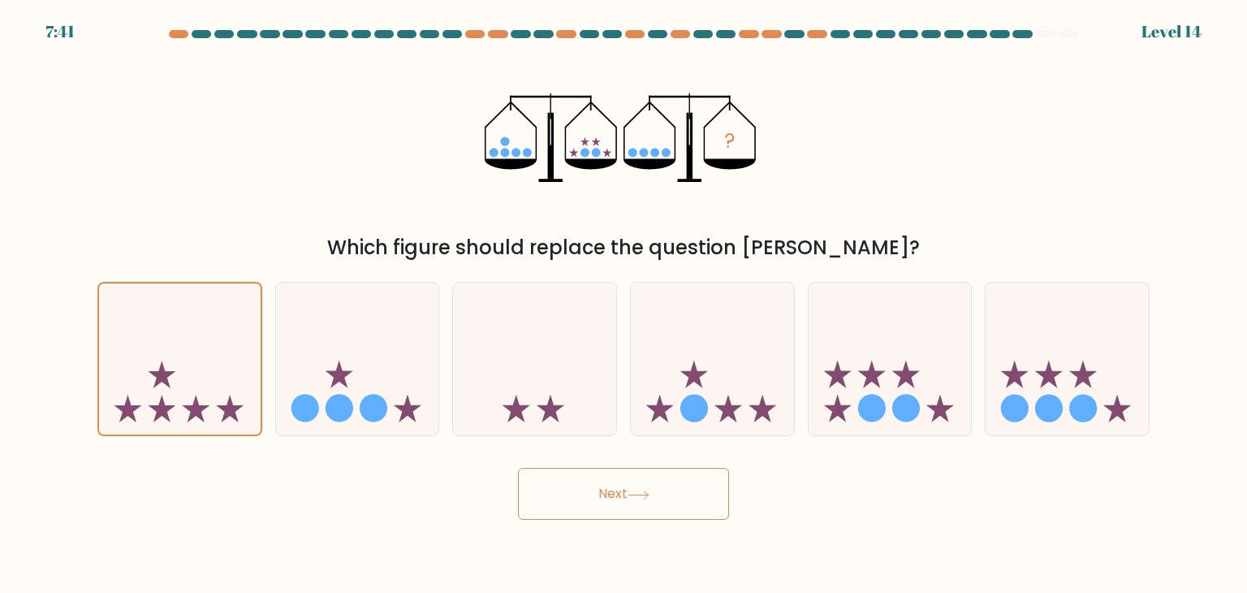
click at [640, 492] on icon at bounding box center [639, 494] width 22 height 9
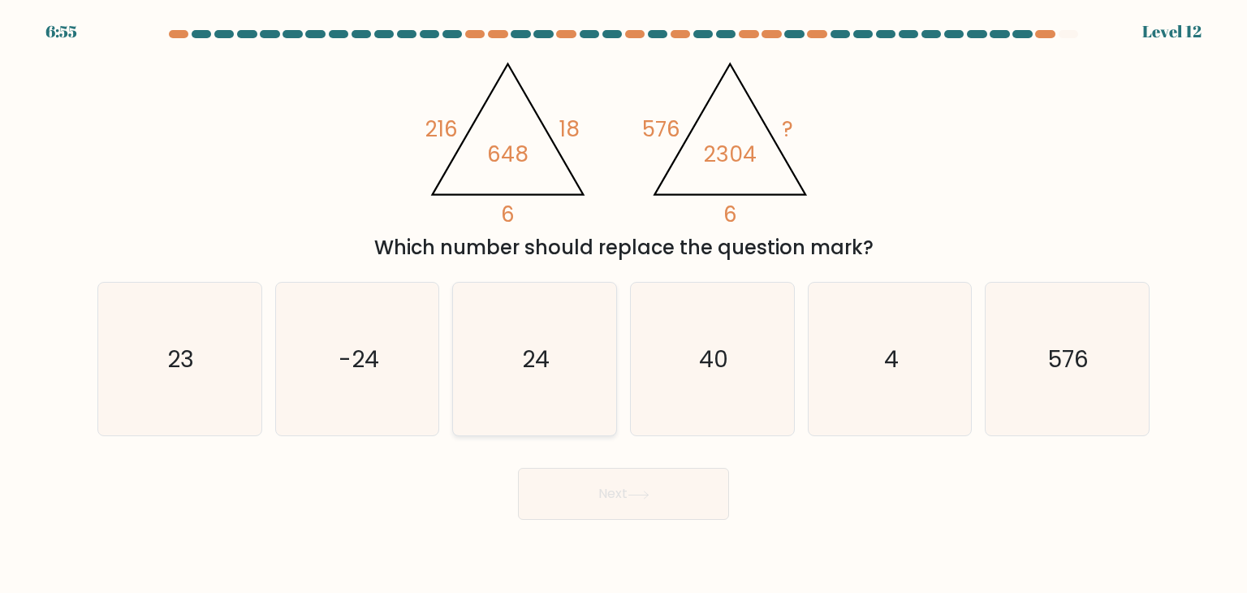
click at [526, 361] on text "24" at bounding box center [537, 359] width 28 height 32
click at [624, 304] on input "c. 24" at bounding box center [624, 300] width 1 height 8
radio input "true"
click at [607, 496] on button "Next" at bounding box center [623, 494] width 211 height 52
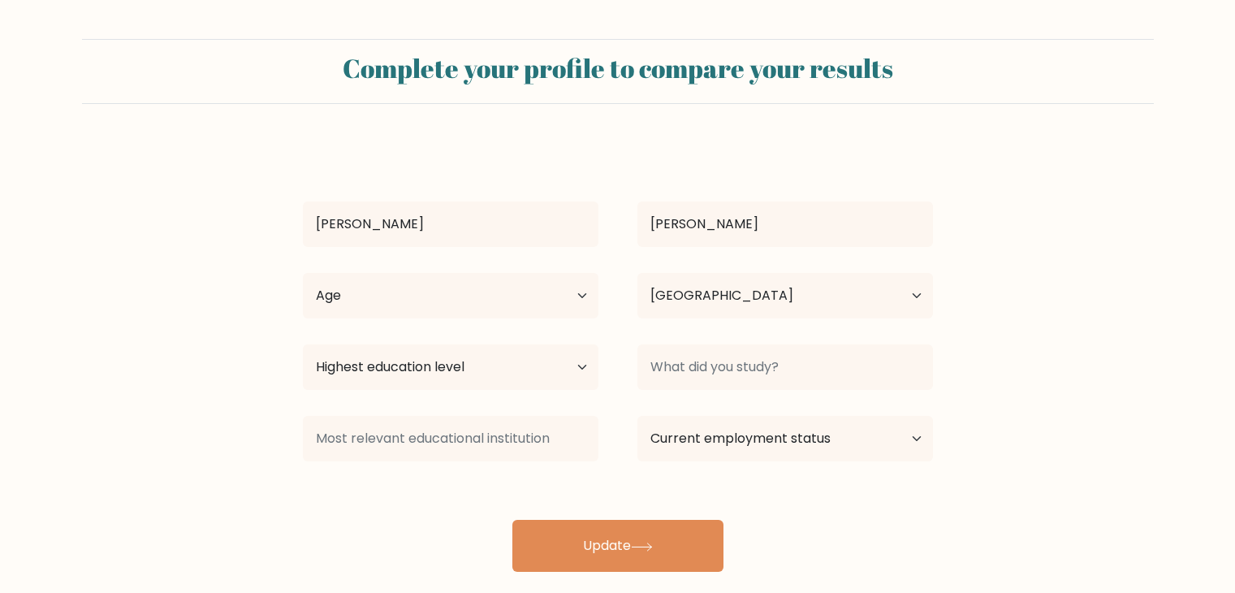
select select "PH"
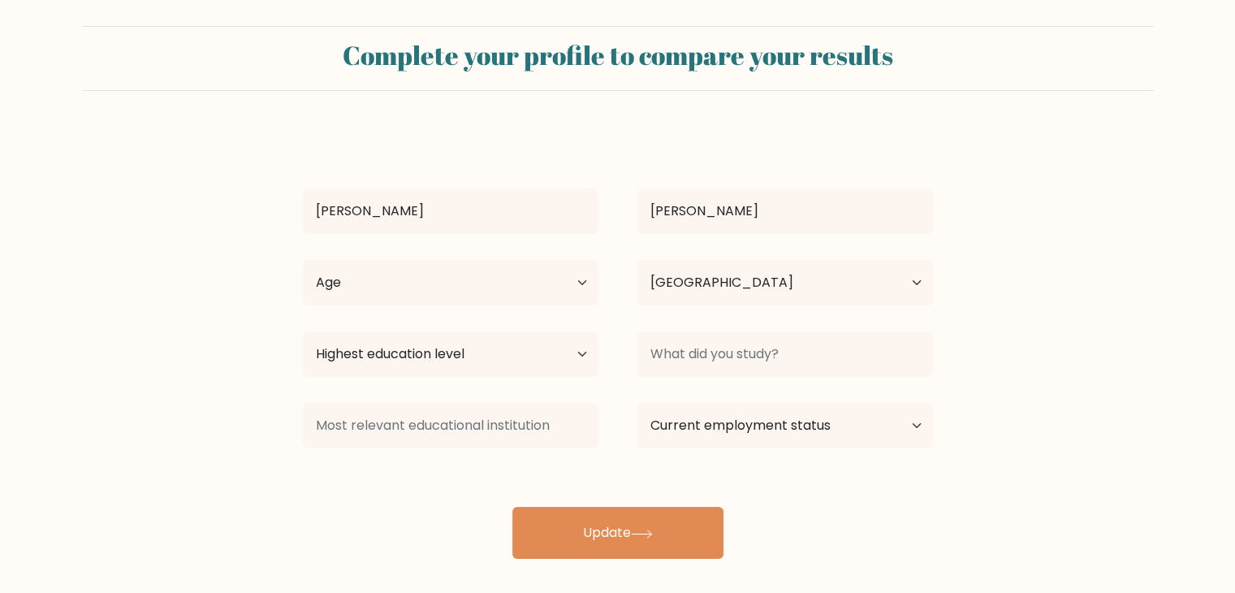
scroll to position [23, 0]
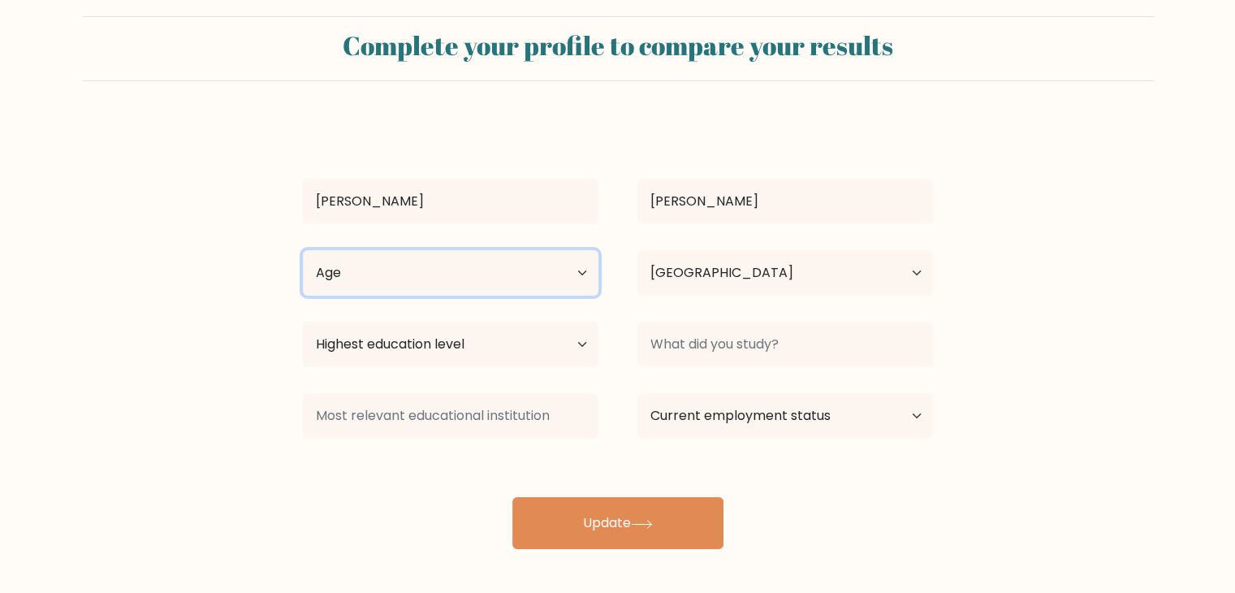
click at [533, 286] on select "Age Under [DEMOGRAPHIC_DATA] [DEMOGRAPHIC_DATA] [DEMOGRAPHIC_DATA] [DEMOGRAPHIC…" at bounding box center [451, 272] width 296 height 45
select select "25_34"
click at [303, 250] on select "Age Under 18 years old 18-24 years old 25-34 years old 35-44 years old 45-54 ye…" at bounding box center [451, 272] width 296 height 45
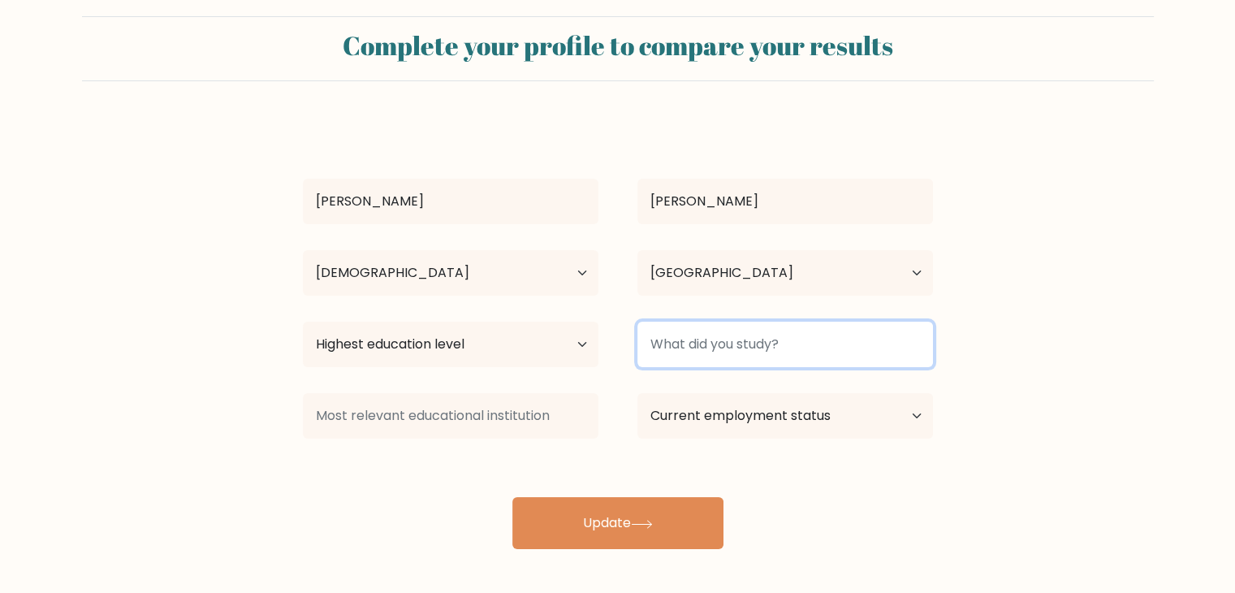
click at [741, 333] on input at bounding box center [785, 344] width 296 height 45
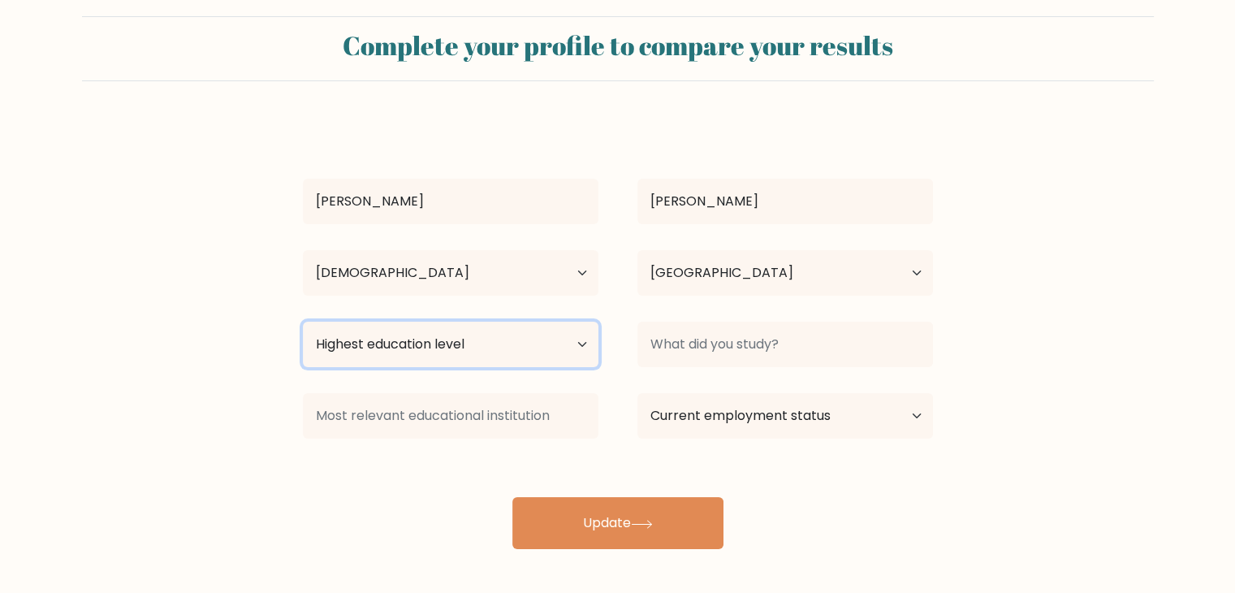
click at [540, 343] on select "Highest education level No schooling Primary Lower Secondary Upper Secondary Oc…" at bounding box center [451, 344] width 296 height 45
click at [568, 339] on select "Highest education level No schooling Primary Lower Secondary Upper Secondary Oc…" at bounding box center [451, 344] width 296 height 45
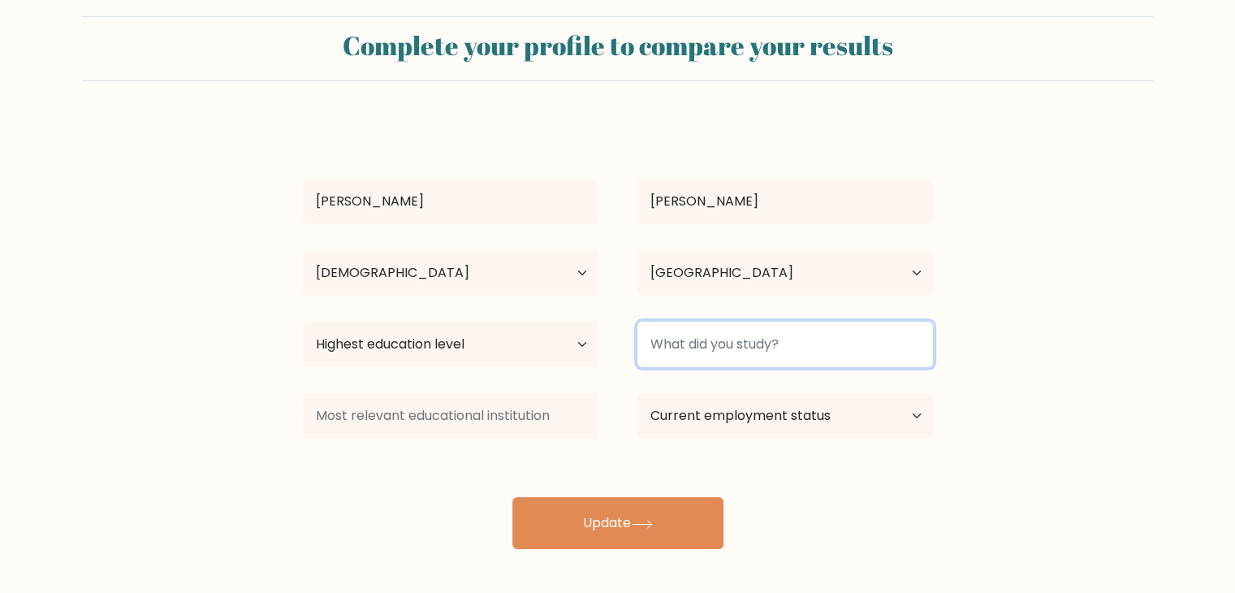
click at [708, 356] on input at bounding box center [785, 344] width 296 height 45
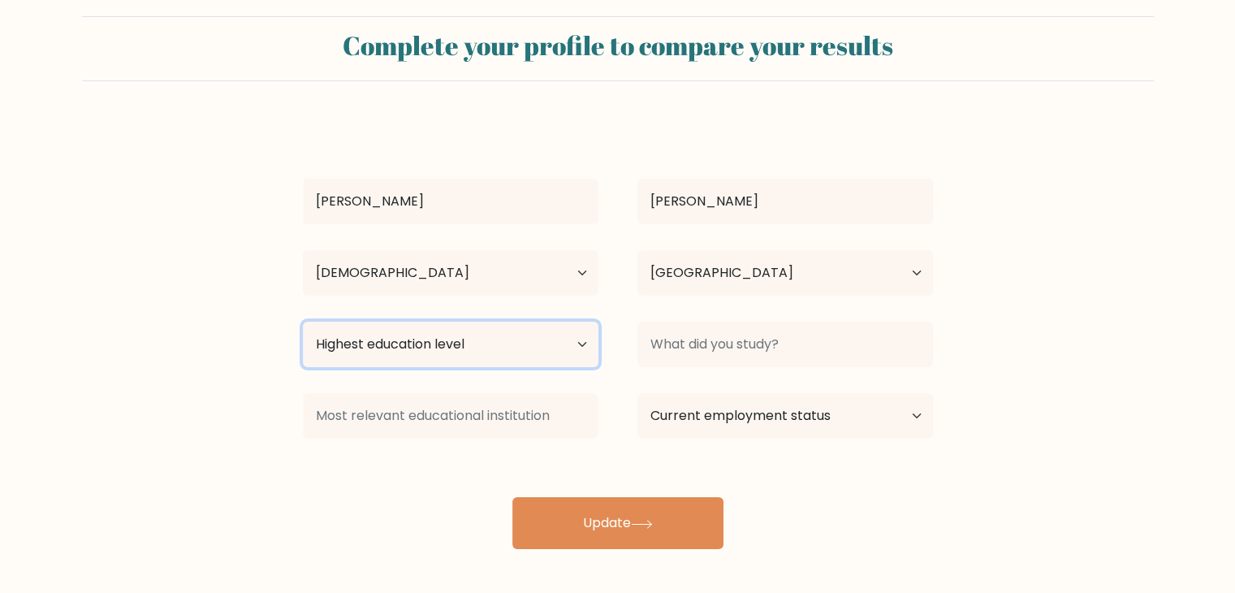
click at [566, 352] on select "Highest education level No schooling Primary Lower Secondary Upper Secondary Oc…" at bounding box center [451, 344] width 296 height 45
click at [488, 352] on select "Highest education level No schooling Primary Lower Secondary Upper Secondary Oc…" at bounding box center [451, 344] width 296 height 45
click at [452, 345] on select "Highest education level No schooling Primary Lower Secondary Upper Secondary Oc…" at bounding box center [451, 344] width 296 height 45
select select "bachelors_degree"
click at [303, 322] on select "Highest education level No schooling Primary Lower Secondary Upper Secondary Oc…" at bounding box center [451, 344] width 296 height 45
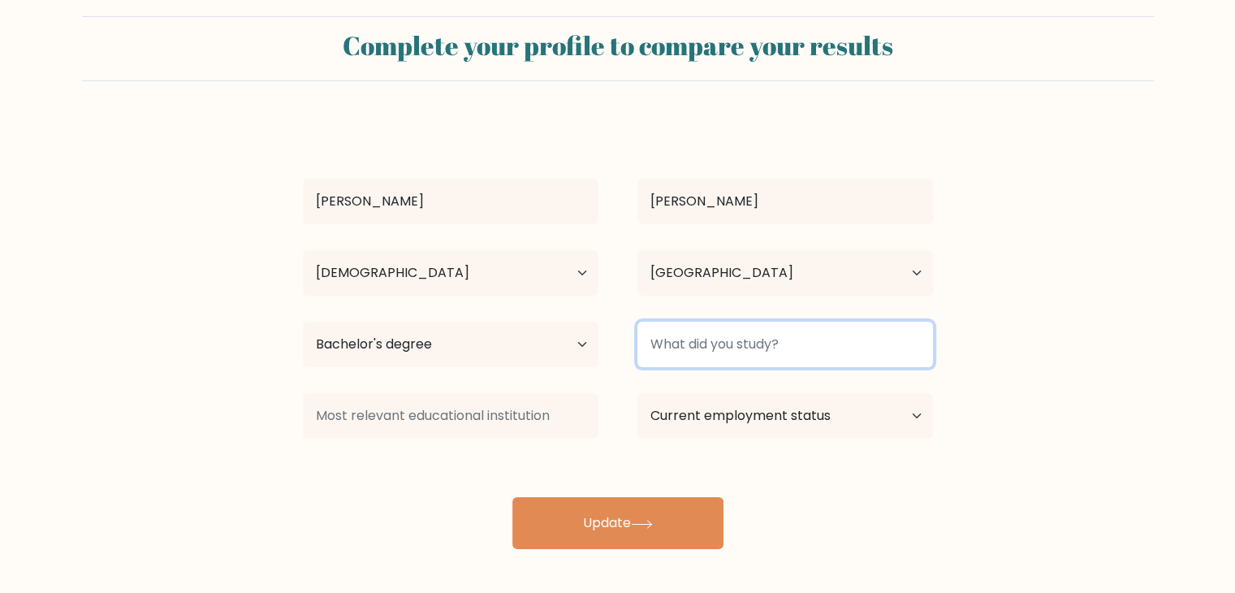
click at [710, 339] on input at bounding box center [785, 344] width 296 height 45
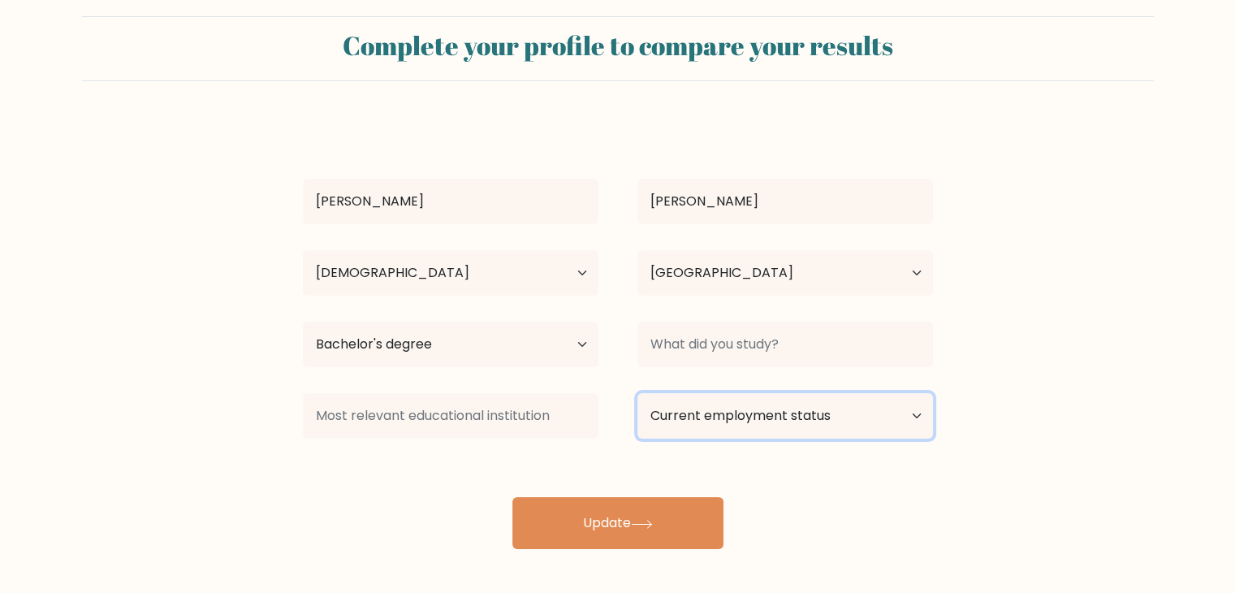
click at [709, 410] on select "Current employment status Employed Student Retired Other / prefer not to answer" at bounding box center [785, 415] width 296 height 45
click at [729, 399] on select "Current employment status Employed Student Retired Other / prefer not to answer" at bounding box center [785, 415] width 296 height 45
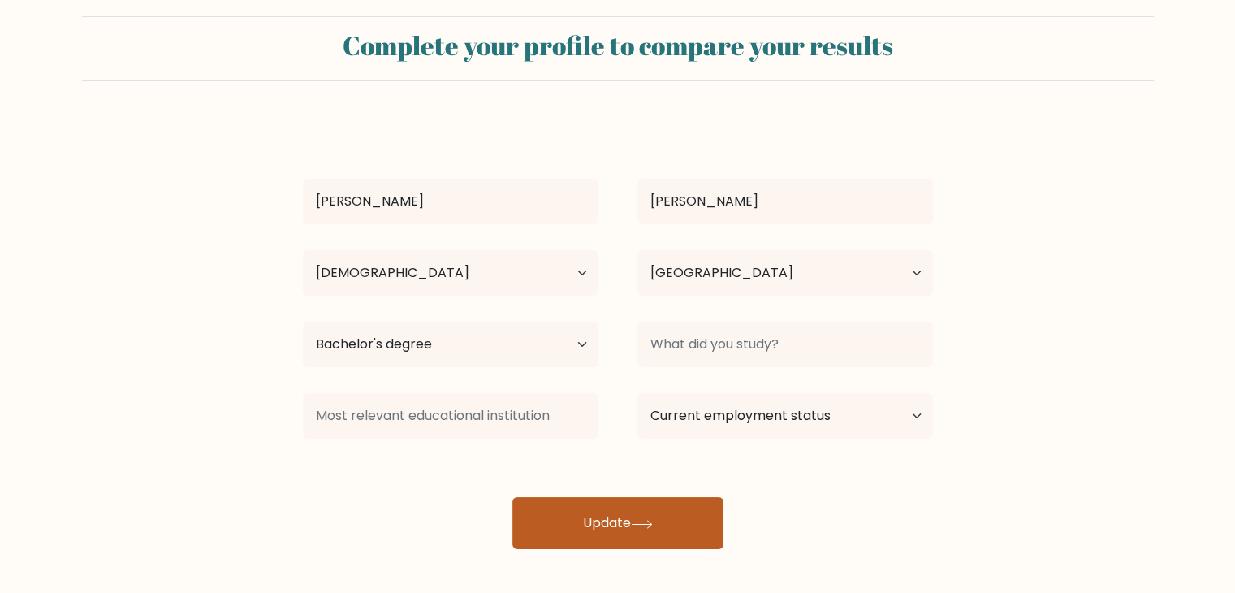
click at [655, 533] on button "Update" at bounding box center [617, 523] width 211 height 52
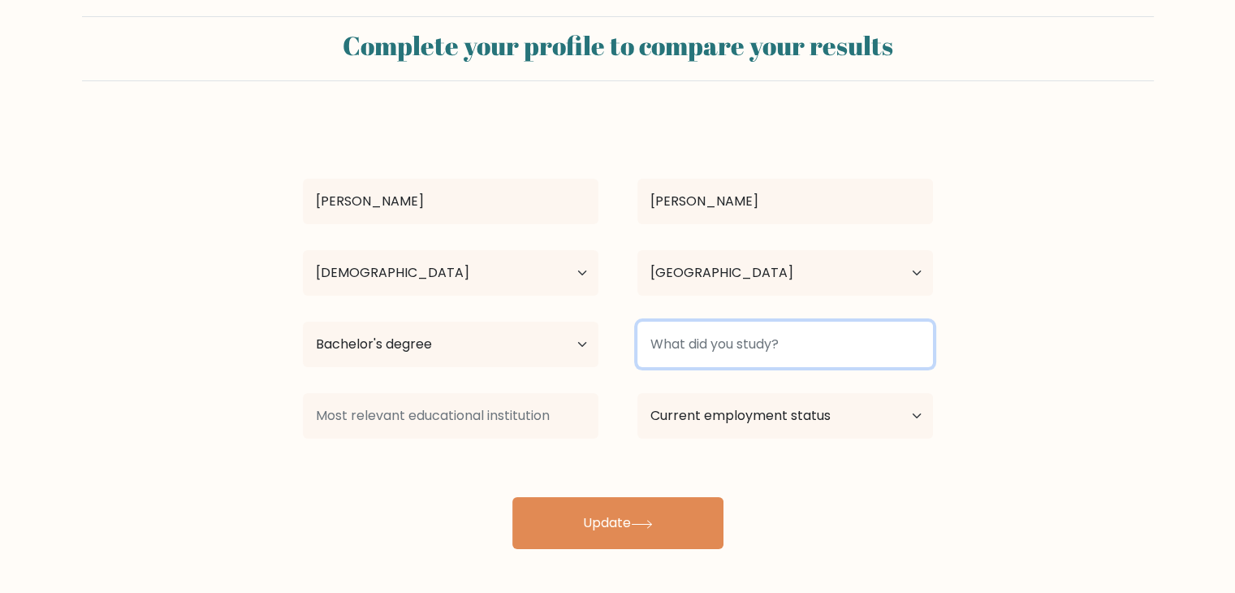
click at [723, 330] on input at bounding box center [785, 344] width 296 height 45
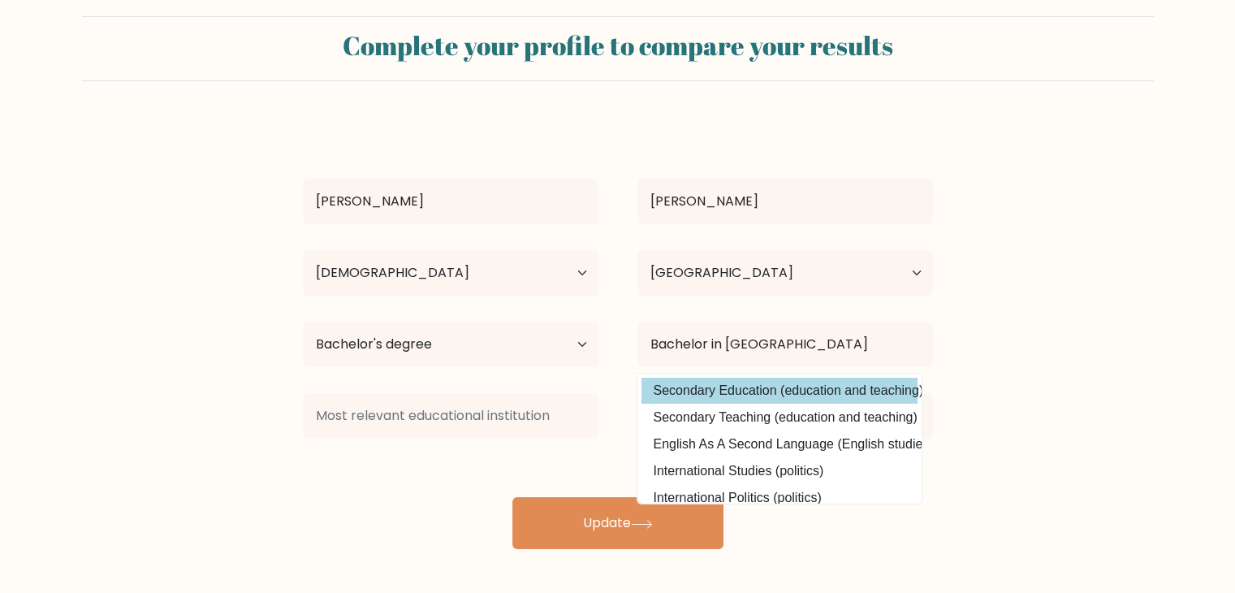
click at [735, 388] on option "Secondary Education (education and teaching)" at bounding box center [779, 391] width 276 height 26
type input "Secondary Education"
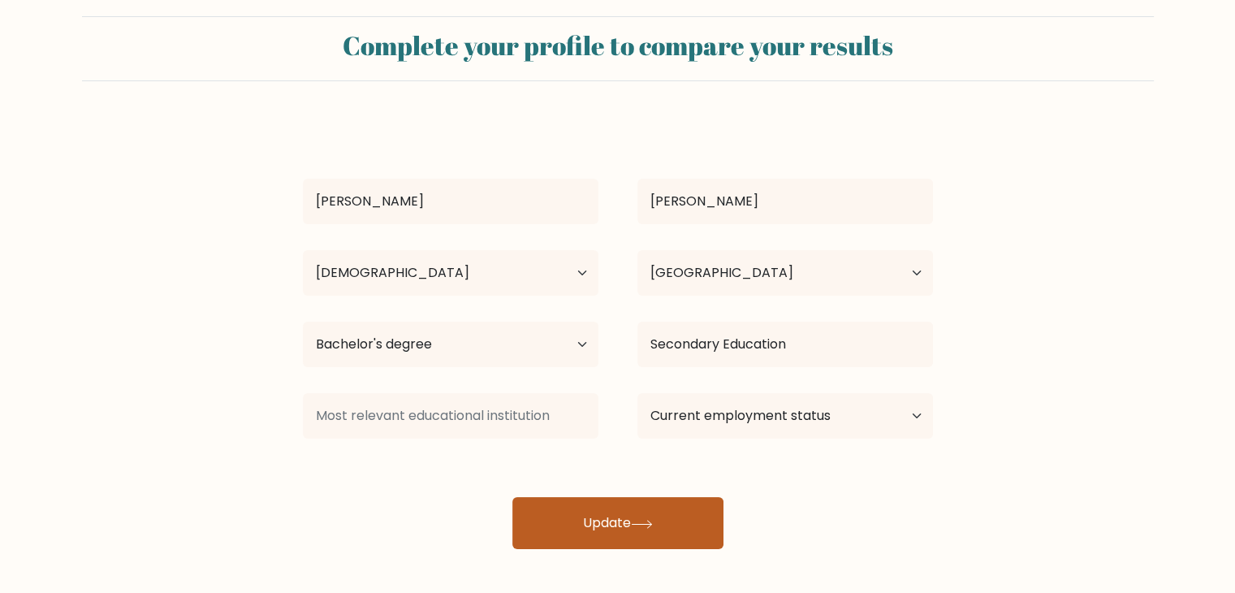
click at [589, 511] on button "Update" at bounding box center [617, 523] width 211 height 52
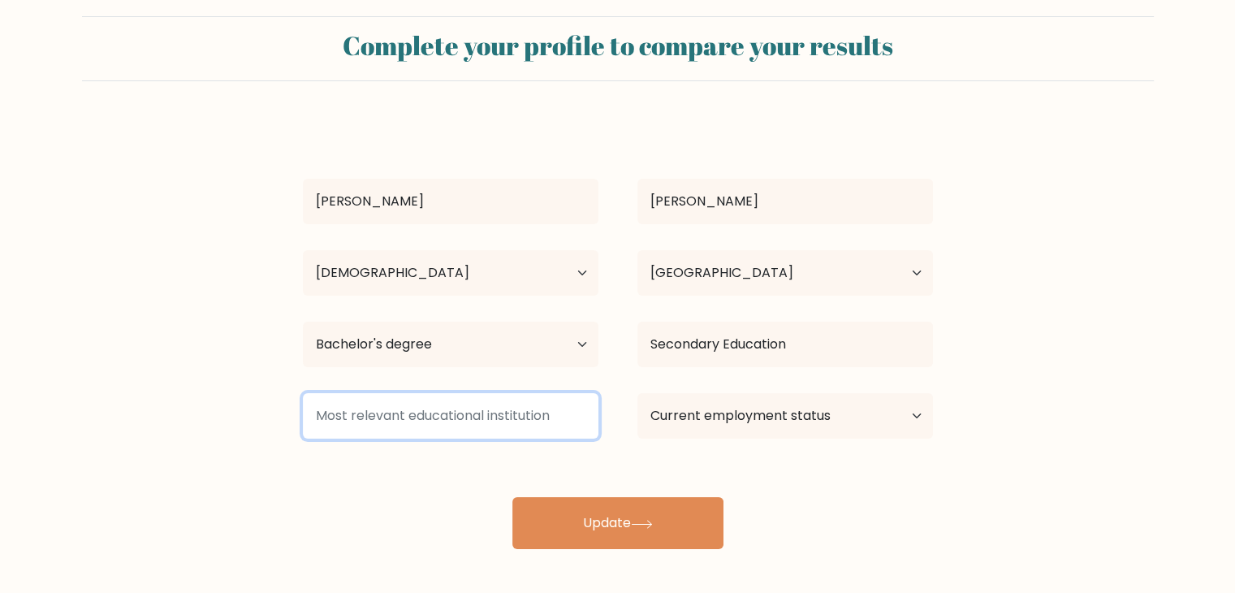
click at [527, 415] on input at bounding box center [451, 415] width 296 height 45
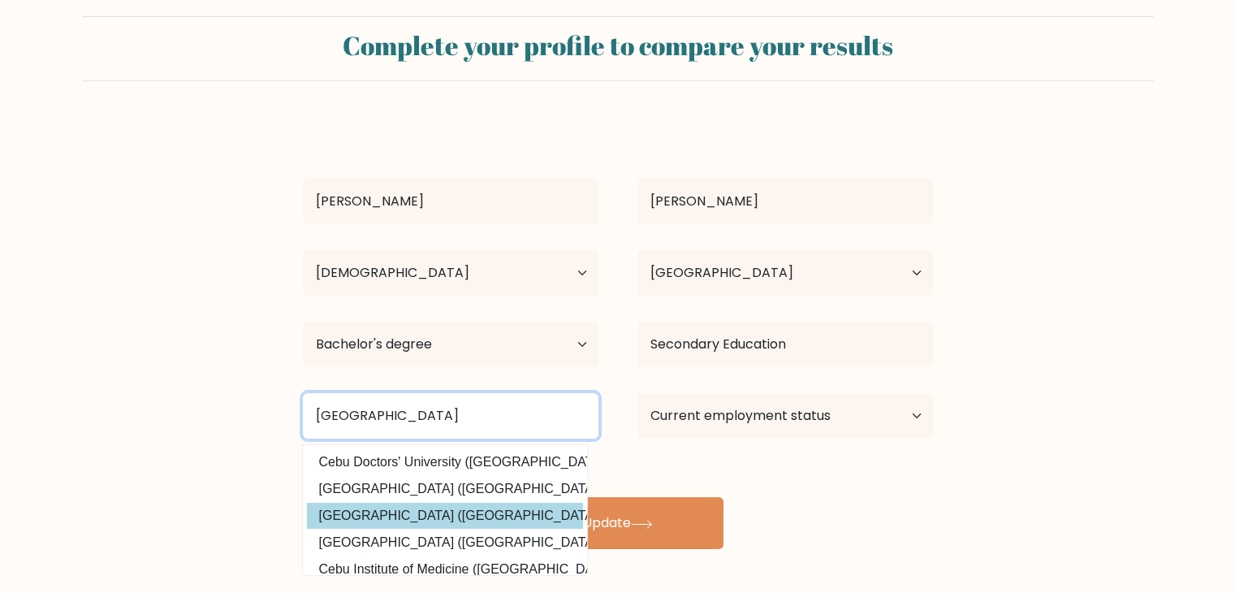
scroll to position [39, 0]
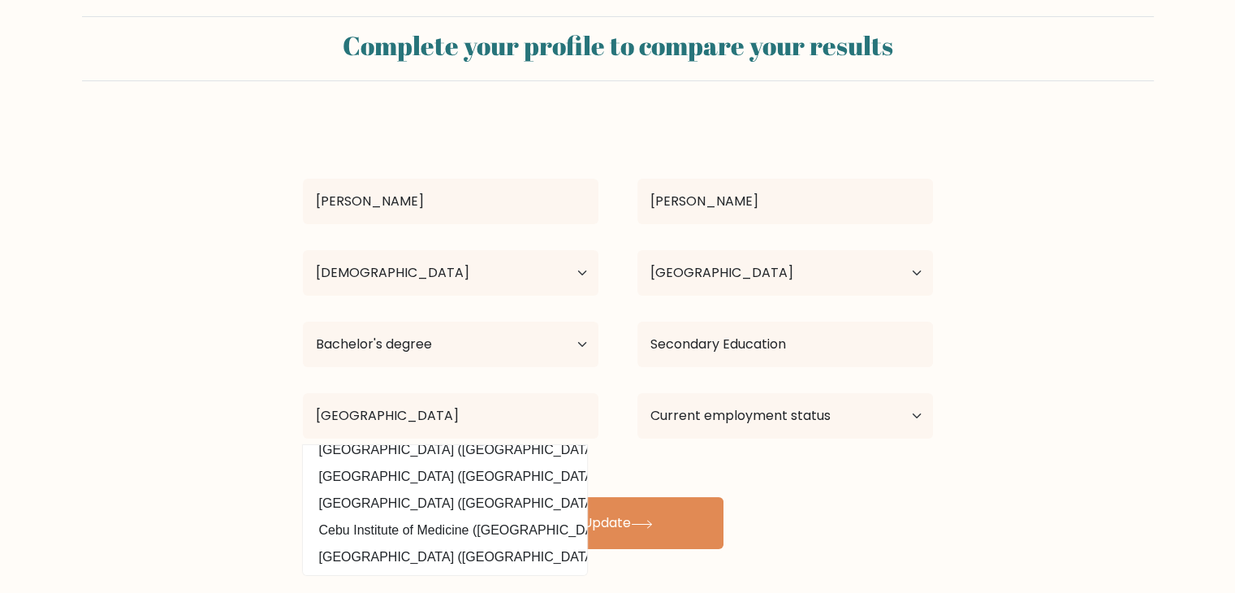
click at [459, 483] on option "Cebu Technological University (Philippines)" at bounding box center [445, 477] width 276 height 26
type input "[GEOGRAPHIC_DATA]"
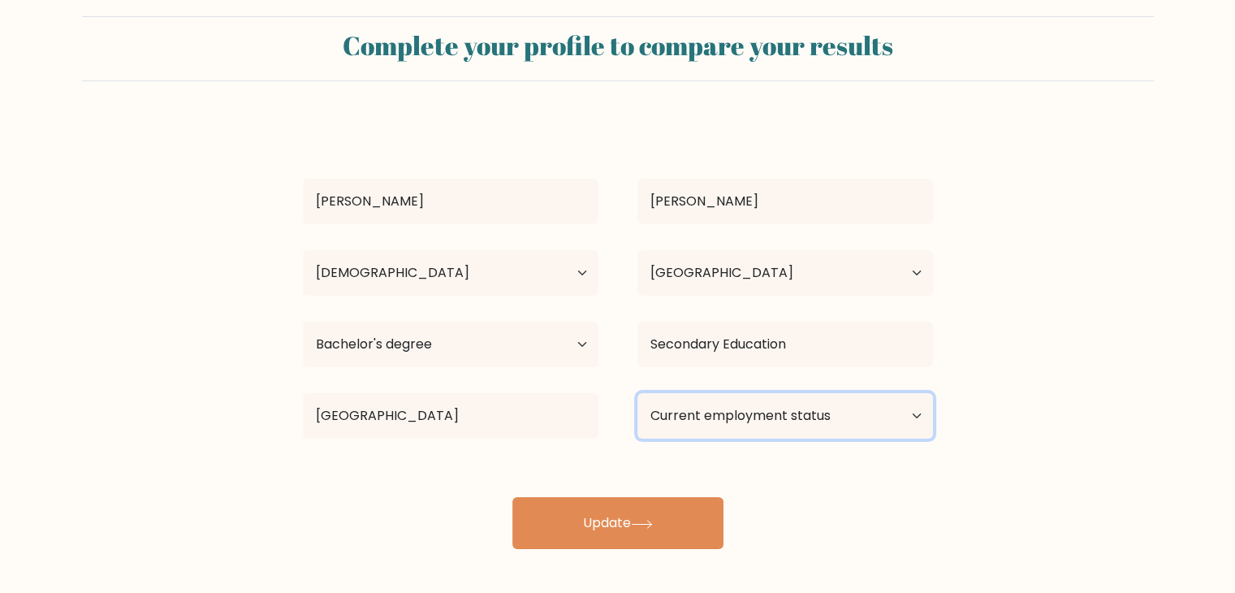
click at [737, 407] on select "Current employment status Employed Student Retired Other / prefer not to answer" at bounding box center [785, 415] width 296 height 45
select select "other"
click at [637, 393] on select "Current employment status Employed Student Retired Other / prefer not to answer" at bounding box center [785, 415] width 296 height 45
click at [715, 421] on select "Current employment status Employed Student Retired Other / prefer not to answer" at bounding box center [785, 415] width 296 height 45
click at [637, 393] on select "Current employment status Employed Student Retired Other / prefer not to answer" at bounding box center [785, 415] width 296 height 45
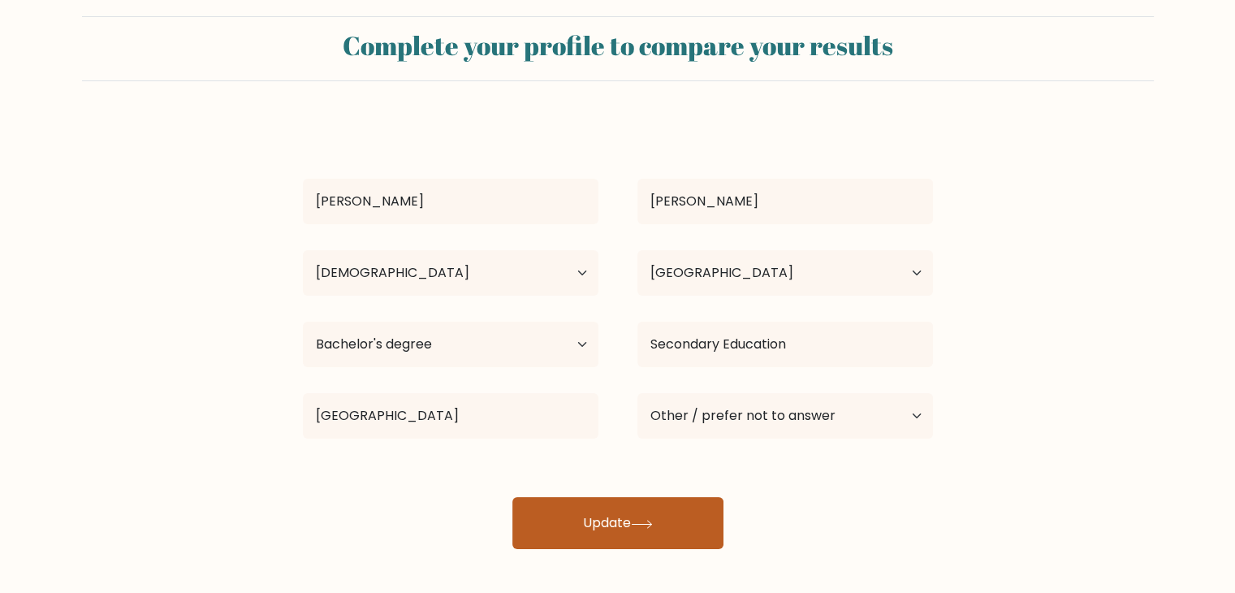
click at [640, 514] on button "Update" at bounding box center [617, 523] width 211 height 52
